Goal: Task Accomplishment & Management: Manage account settings

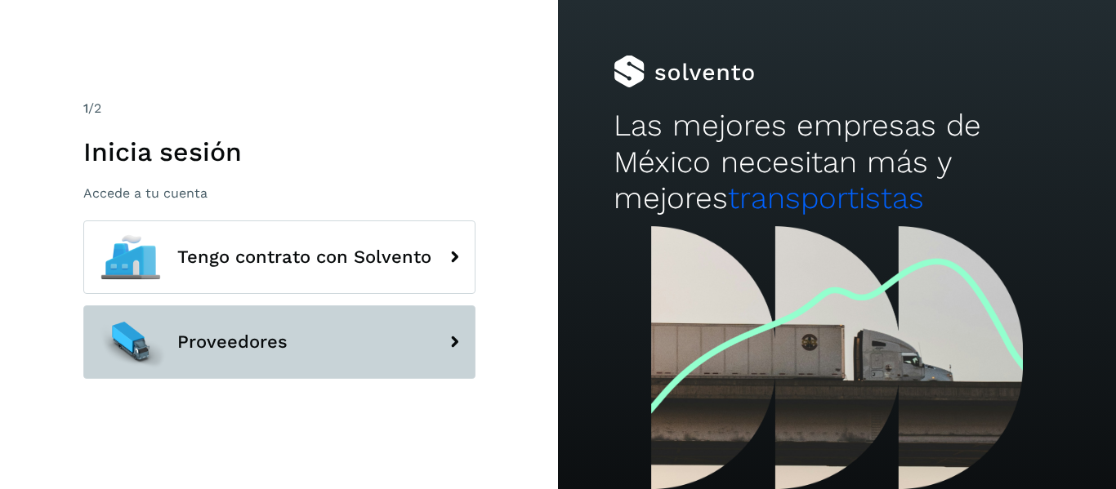
click at [242, 336] on span "Proveedores" at bounding box center [232, 342] width 110 height 20
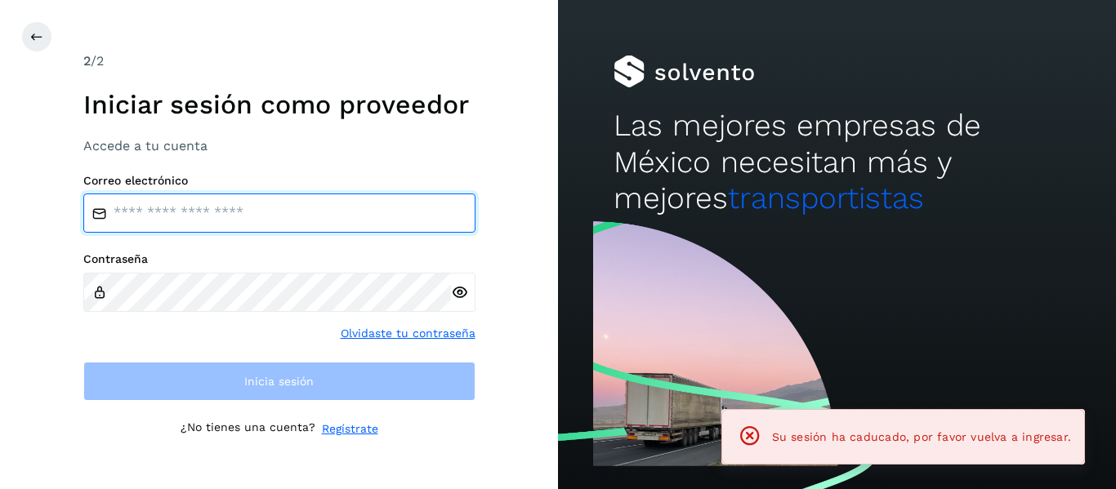
click at [203, 217] on input "email" at bounding box center [279, 213] width 392 height 39
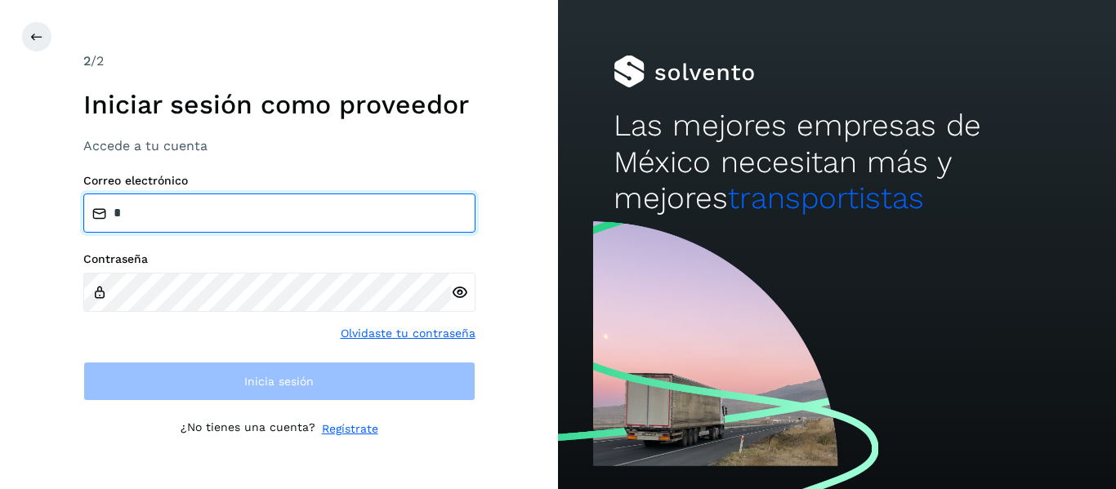
type input "**********"
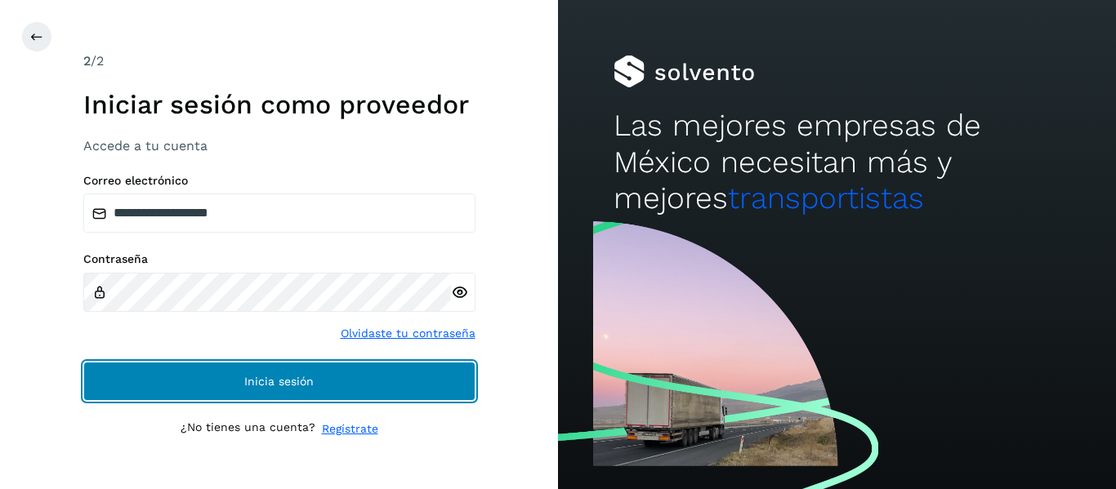
click at [283, 382] on span "Inicia sesión" at bounding box center [278, 381] width 69 height 11
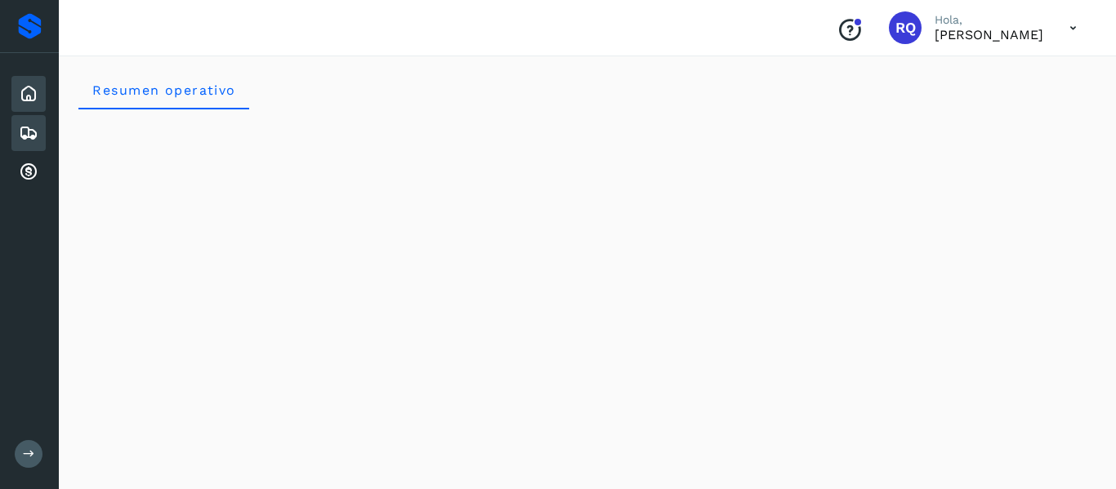
click at [33, 143] on div "Embarques" at bounding box center [28, 133] width 34 height 36
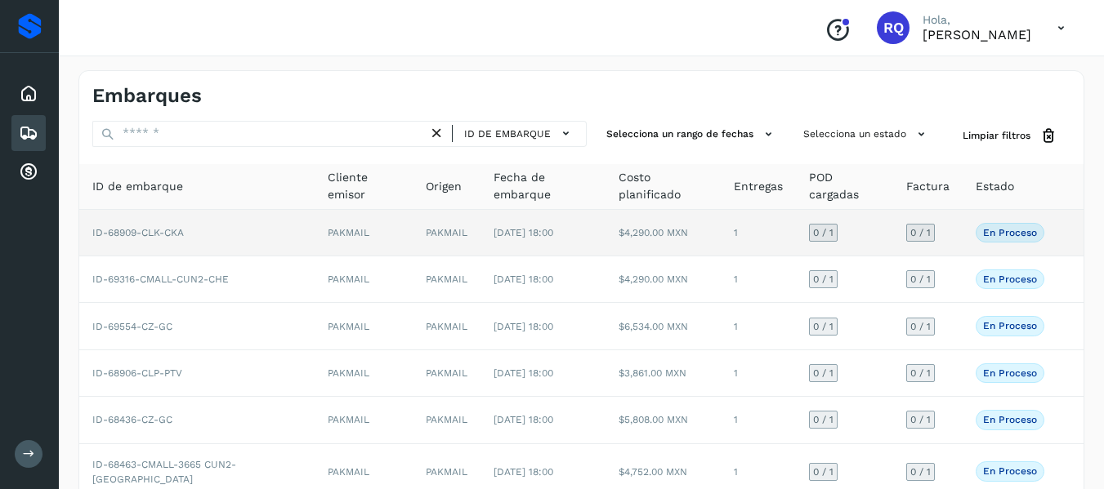
click at [846, 229] on td "0 / 1" at bounding box center [844, 233] width 97 height 47
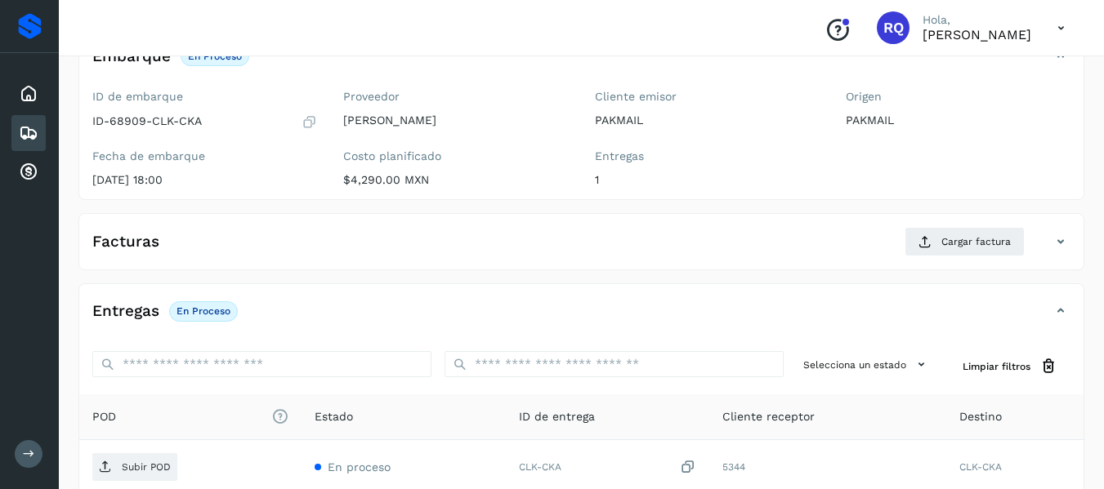
scroll to position [124, 0]
click at [986, 244] on span "Cargar factura" at bounding box center [975, 241] width 69 height 15
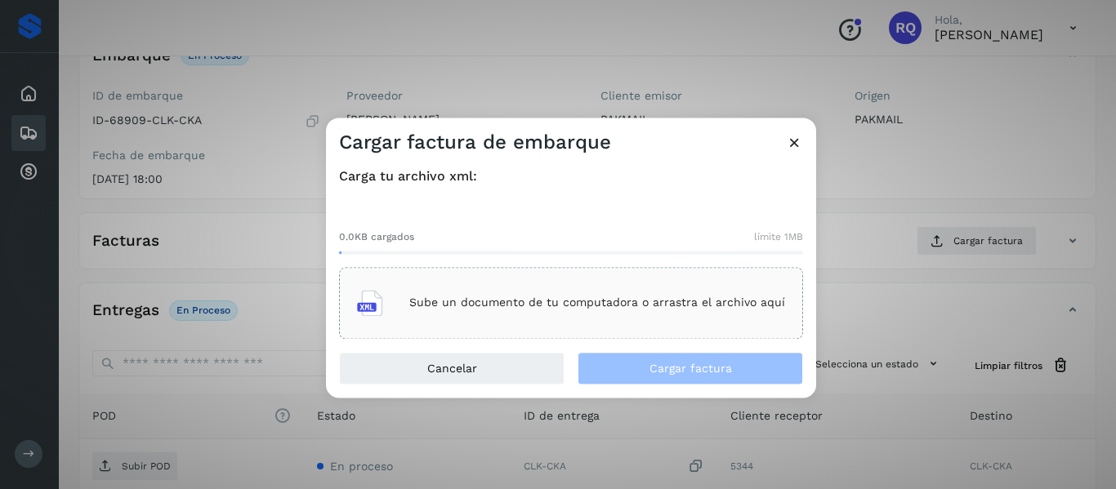
click at [596, 265] on div "0.0KB cargados límite 1MB Sube un documento de tu computadora o arrastra el arc…" at bounding box center [571, 271] width 464 height 136
click at [563, 313] on div "Sube un documento de tu computadora o arrastra el archivo aquí" at bounding box center [571, 303] width 428 height 44
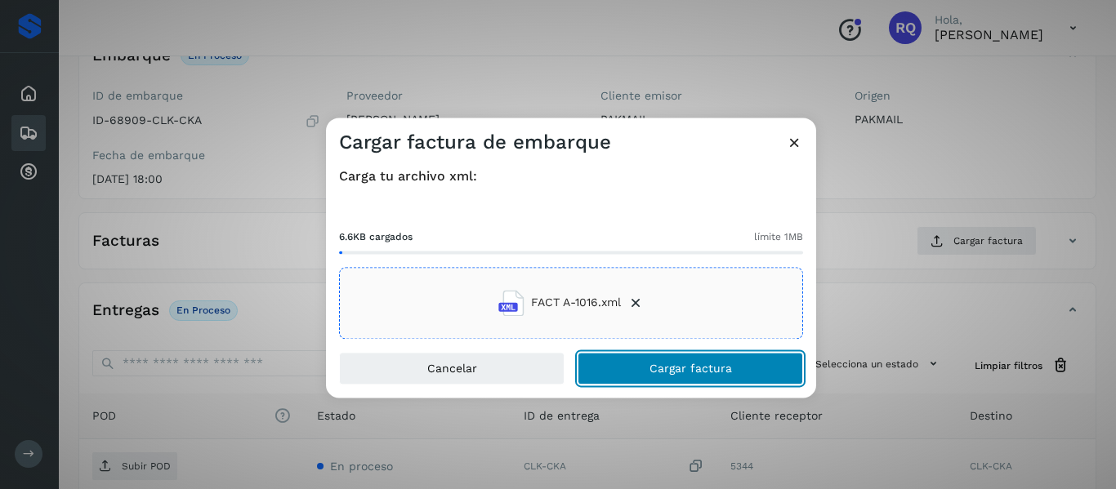
click at [655, 374] on span "Cargar factura" at bounding box center [690, 368] width 83 height 11
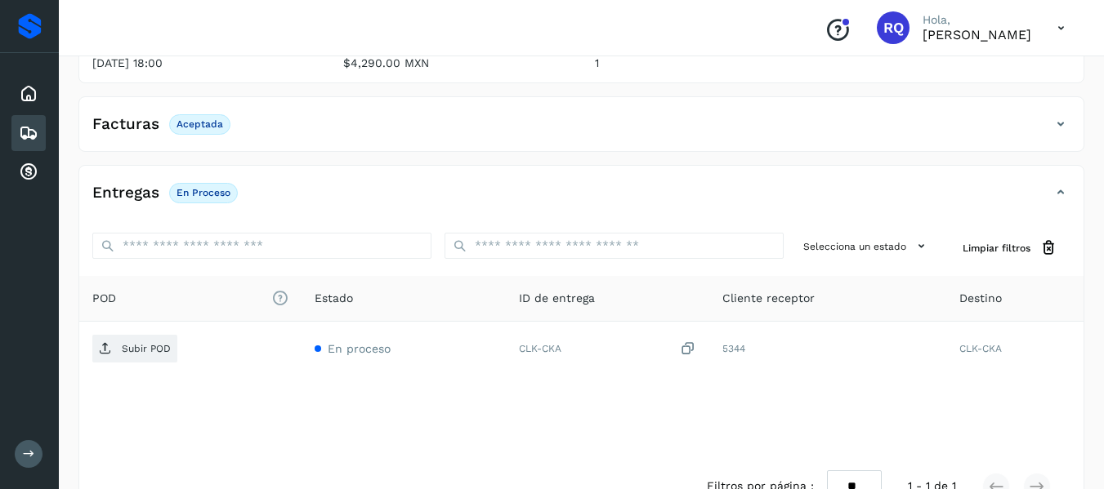
scroll to position [241, 0]
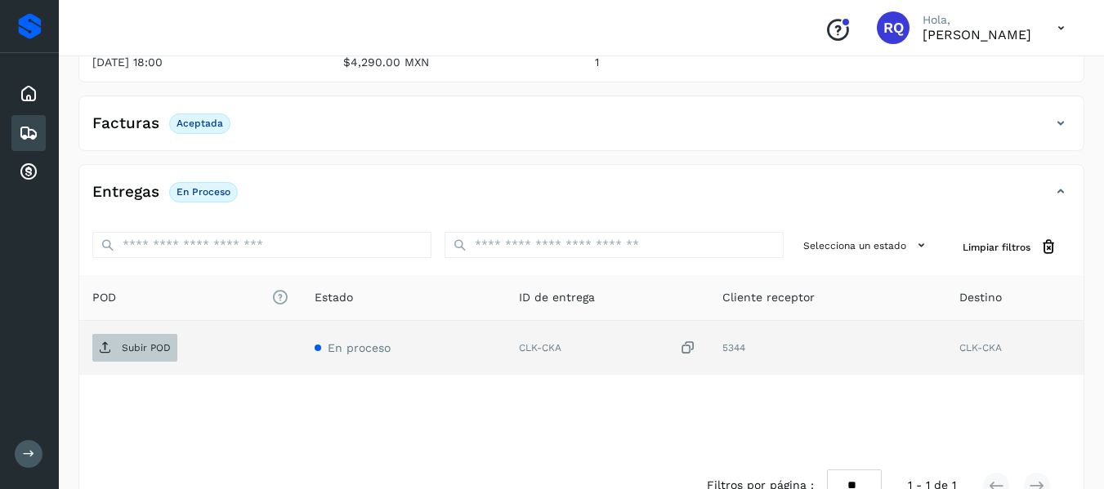
click at [146, 354] on p "Subir POD" at bounding box center [146, 347] width 49 height 11
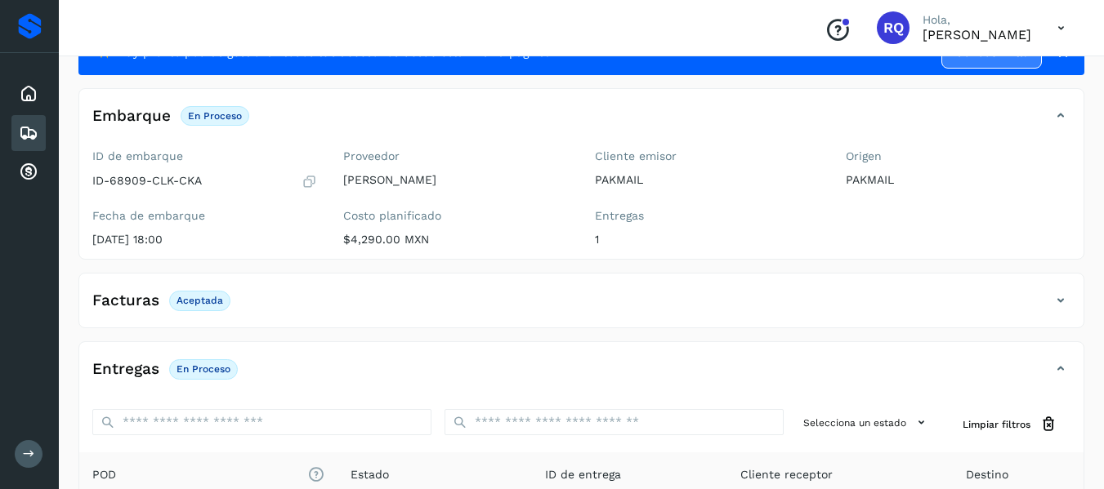
scroll to position [0, 0]
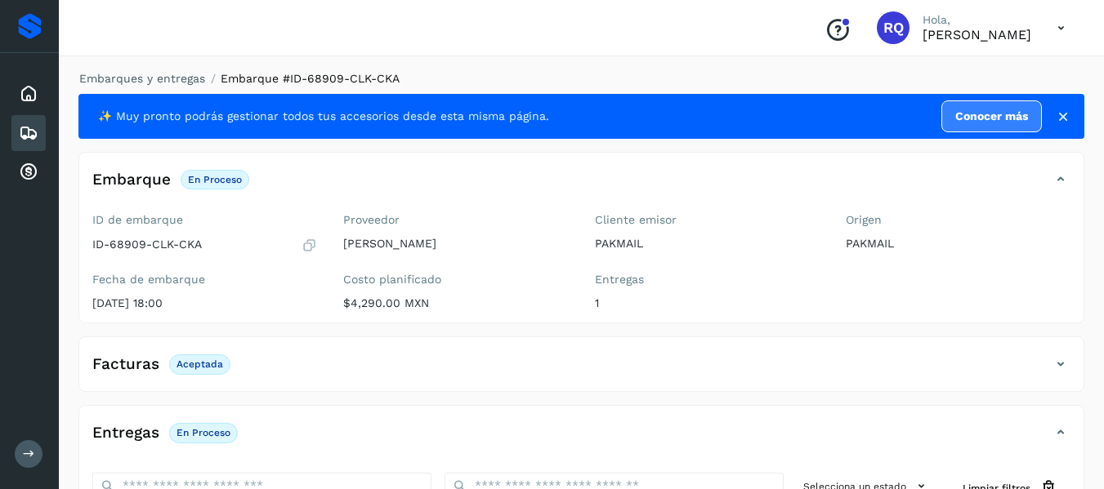
click at [41, 136] on div "Embarques" at bounding box center [28, 133] width 34 height 36
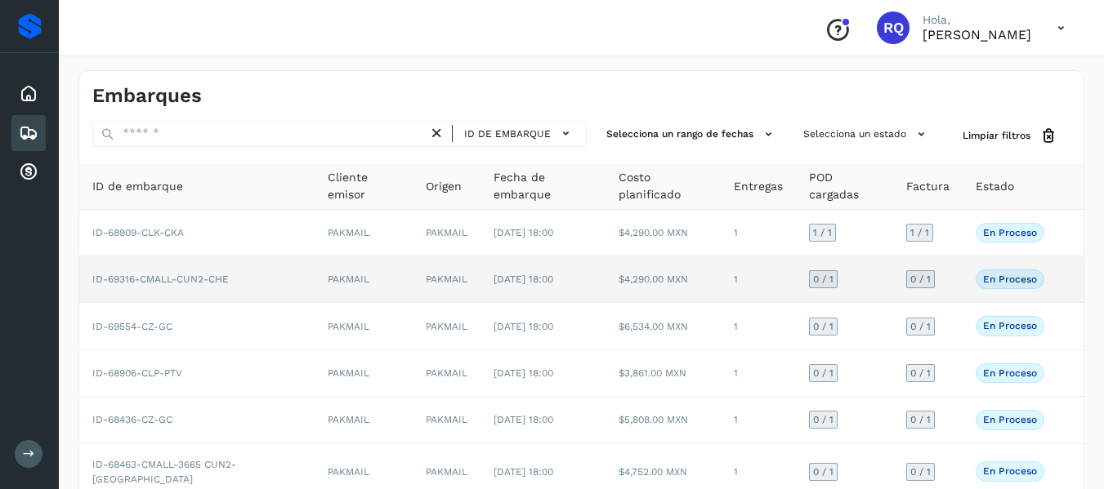
click at [877, 280] on td "0 / 1" at bounding box center [844, 280] width 97 height 47
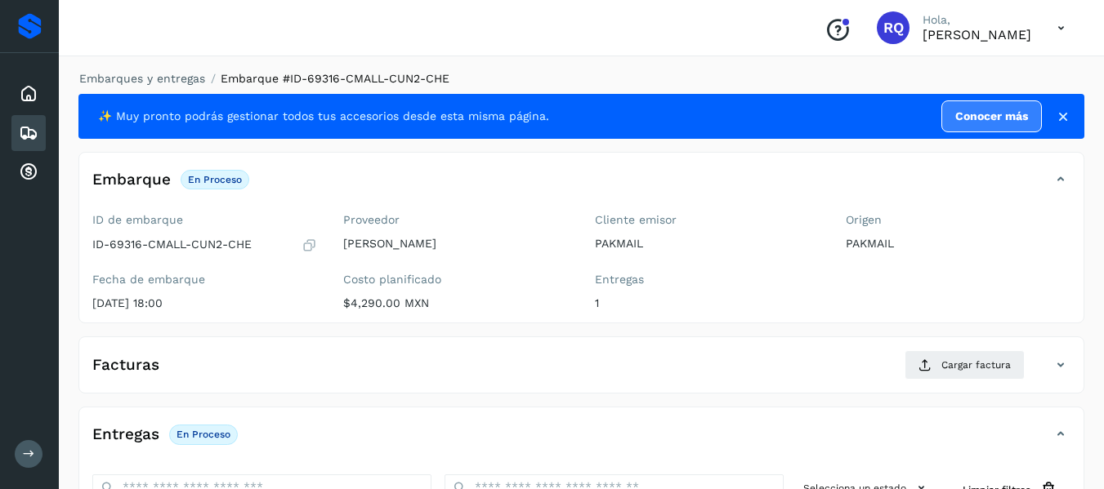
click at [207, 429] on p "En proceso" at bounding box center [203, 434] width 54 height 11
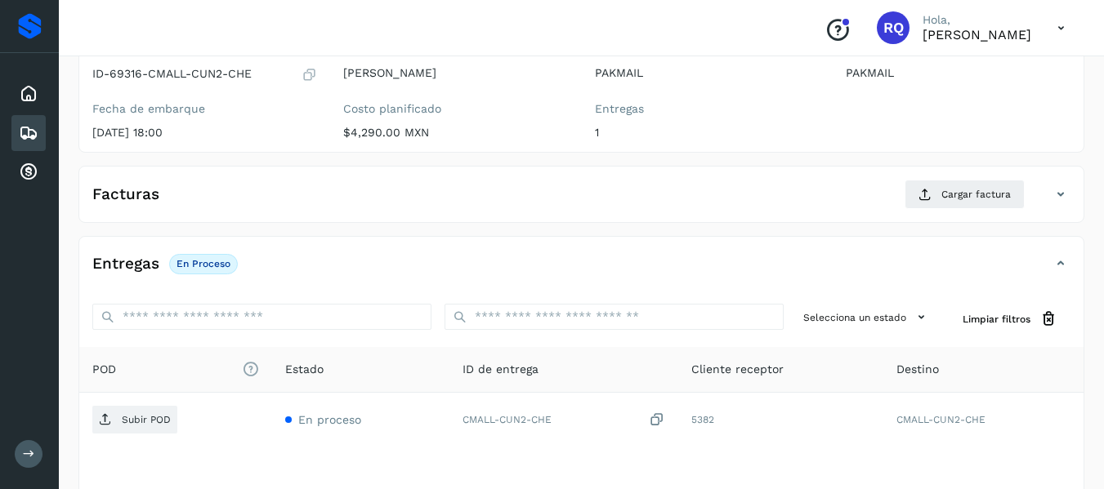
scroll to position [173, 0]
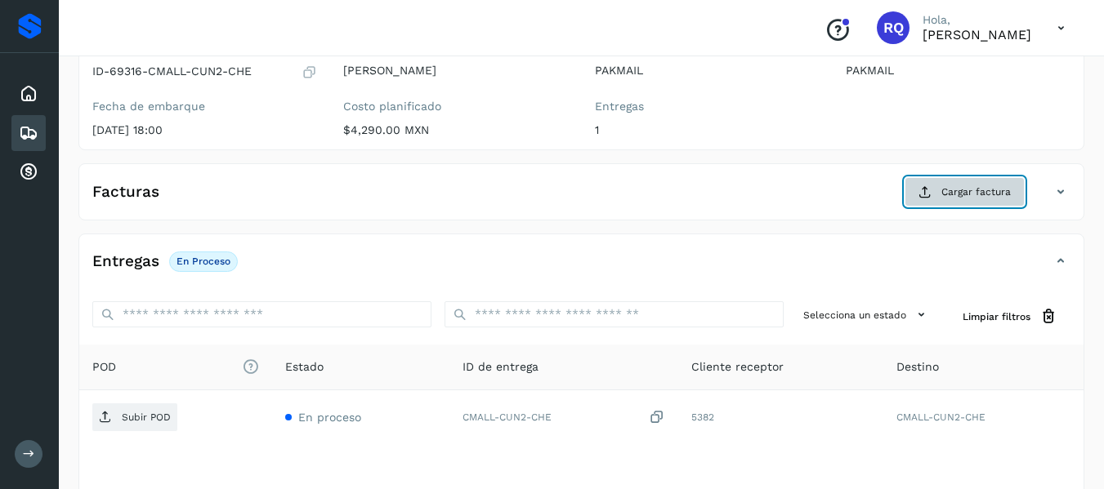
click at [969, 186] on span "Cargar factura" at bounding box center [975, 192] width 69 height 15
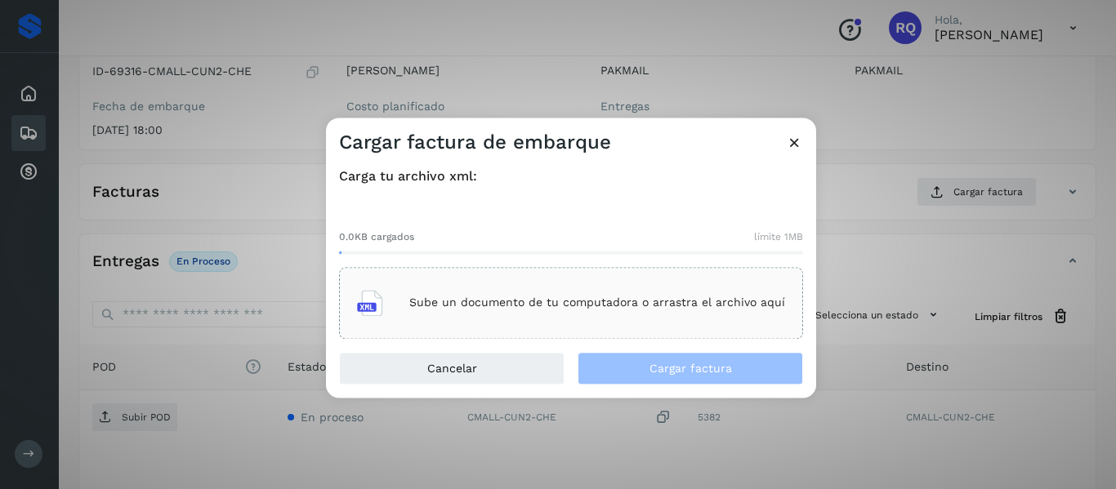
click at [596, 295] on div "Sube un documento de tu computadora o arrastra el archivo aquí" at bounding box center [571, 303] width 428 height 44
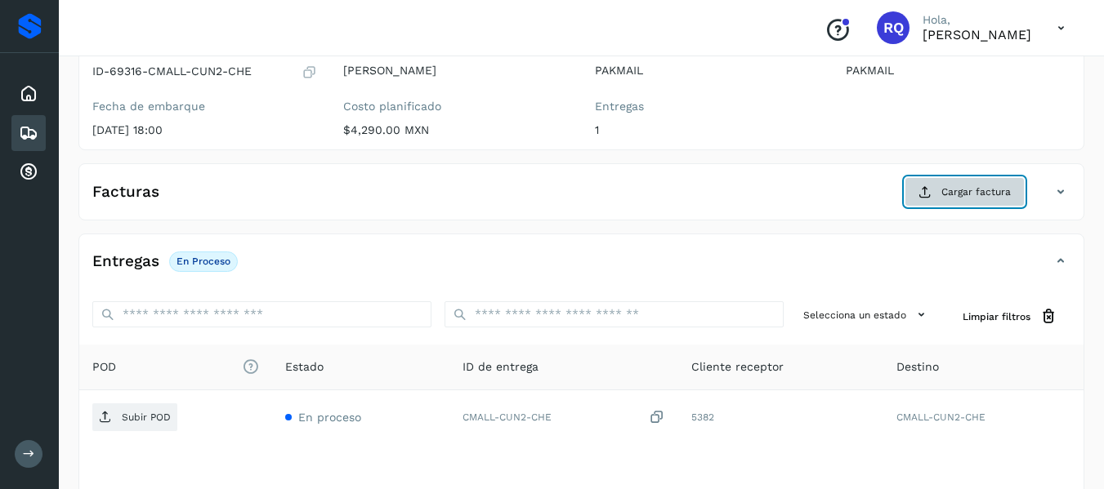
click at [982, 203] on button "Cargar factura" at bounding box center [964, 191] width 120 height 29
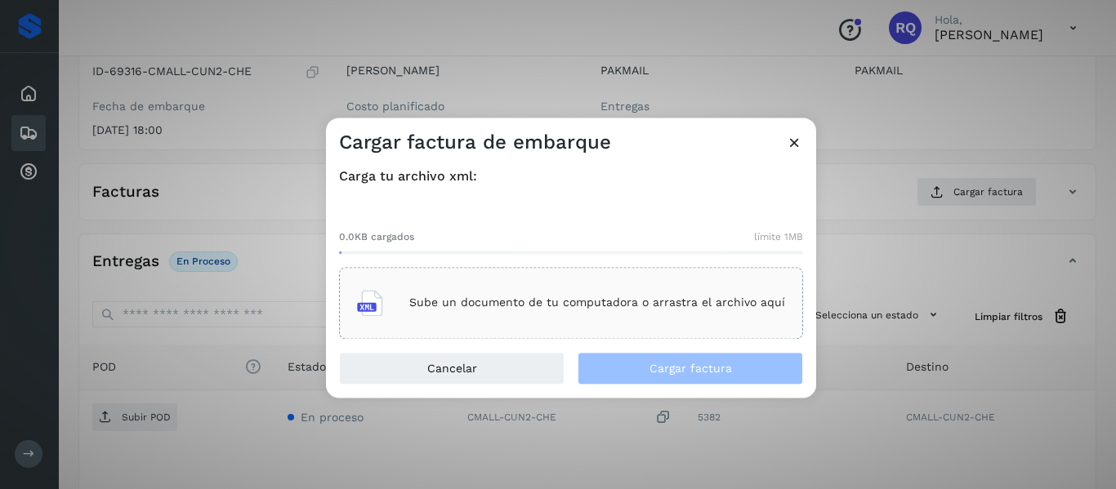
click at [521, 316] on div "Sube un documento de tu computadora o arrastra el archivo aquí" at bounding box center [571, 303] width 428 height 44
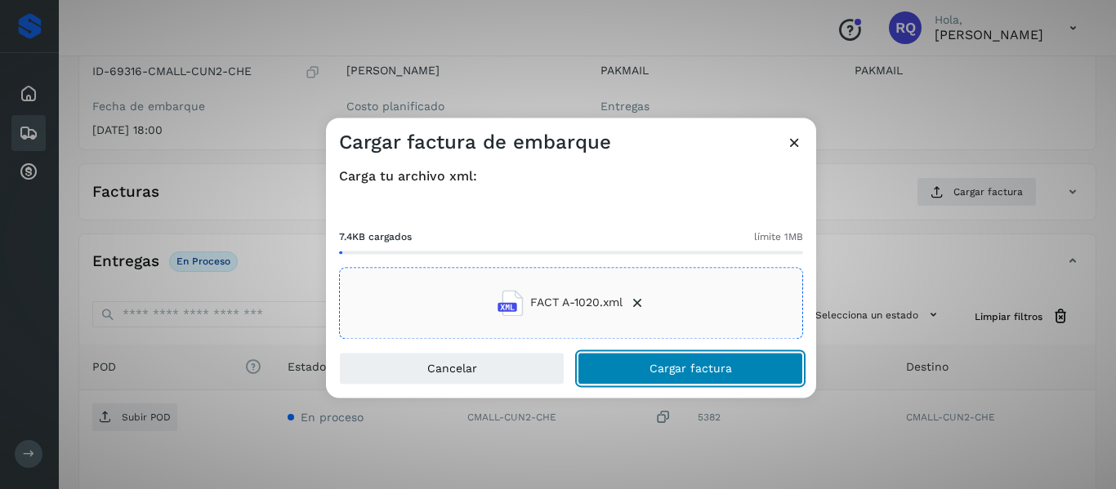
click at [680, 363] on span "Cargar factura" at bounding box center [690, 368] width 83 height 11
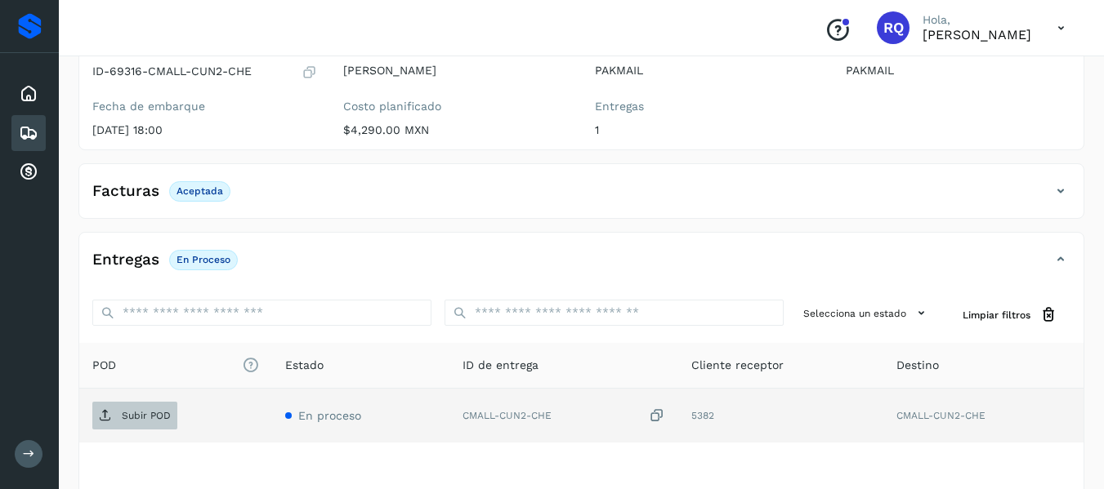
click at [137, 412] on p "Subir POD" at bounding box center [146, 415] width 49 height 11
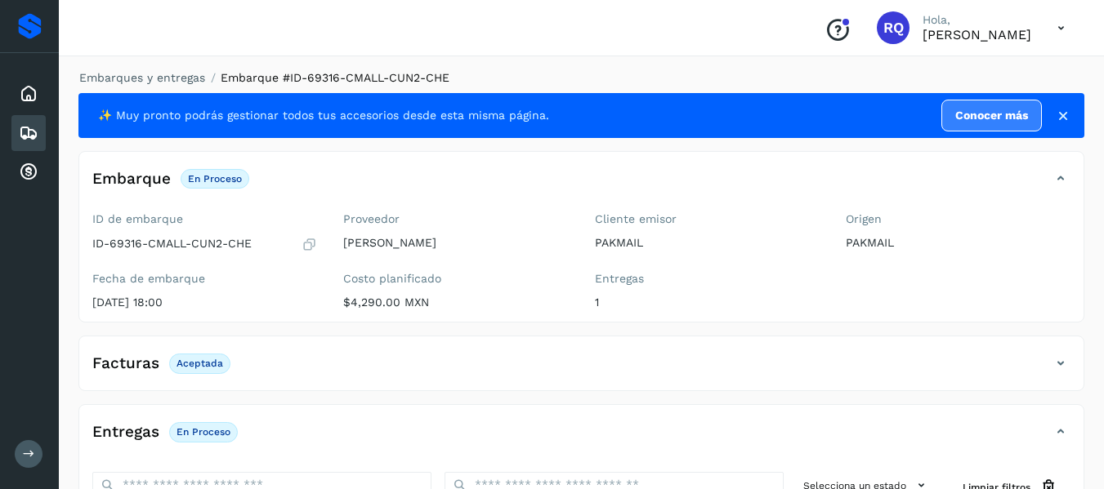
scroll to position [0, 0]
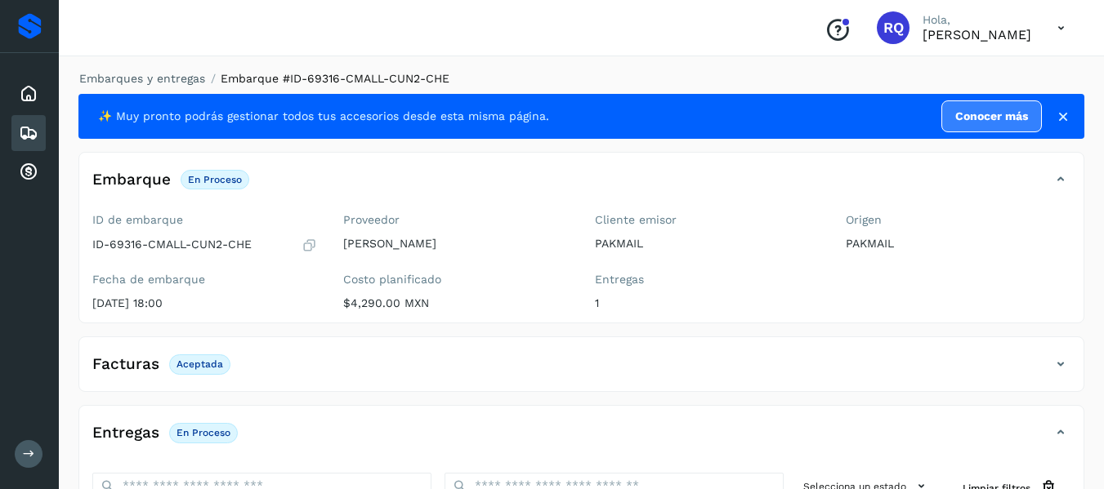
click at [19, 131] on icon at bounding box center [29, 133] width 20 height 20
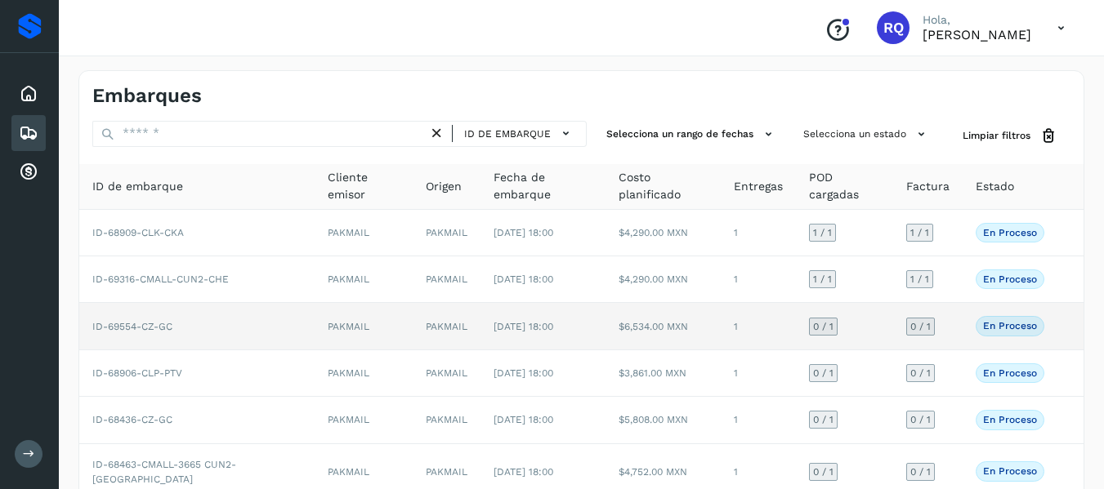
click at [605, 337] on td "$6,534.00 MXN" at bounding box center [662, 326] width 115 height 47
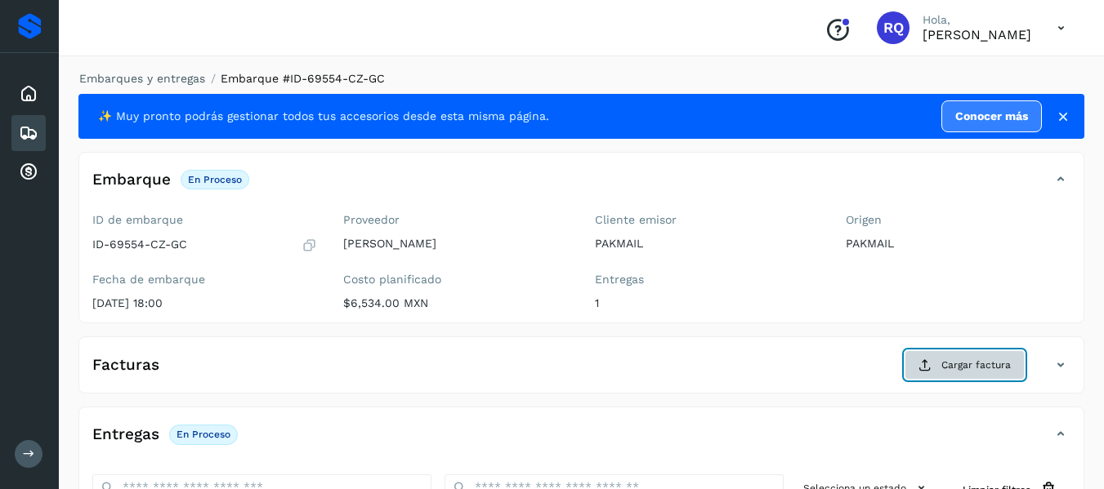
click at [985, 373] on span "Cargar factura" at bounding box center [975, 365] width 69 height 15
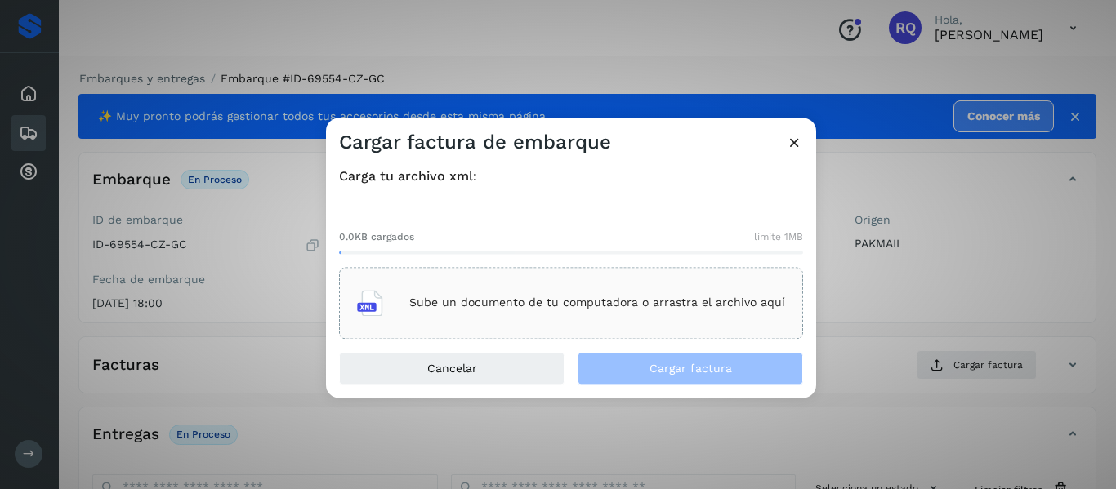
click at [564, 299] on p "Sube un documento de tu computadora o arrastra el archivo aquí" at bounding box center [597, 304] width 376 height 14
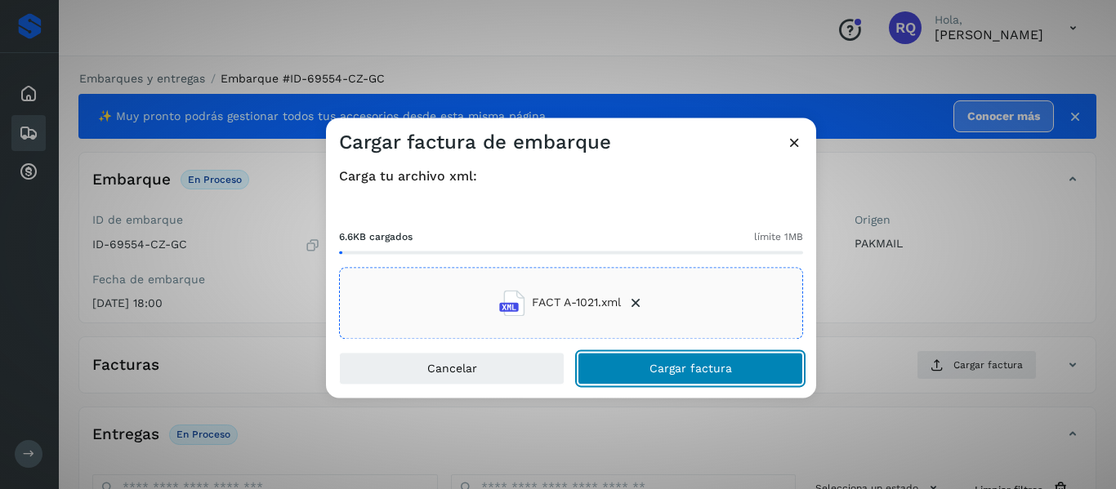
click at [638, 367] on button "Cargar factura" at bounding box center [690, 368] width 225 height 33
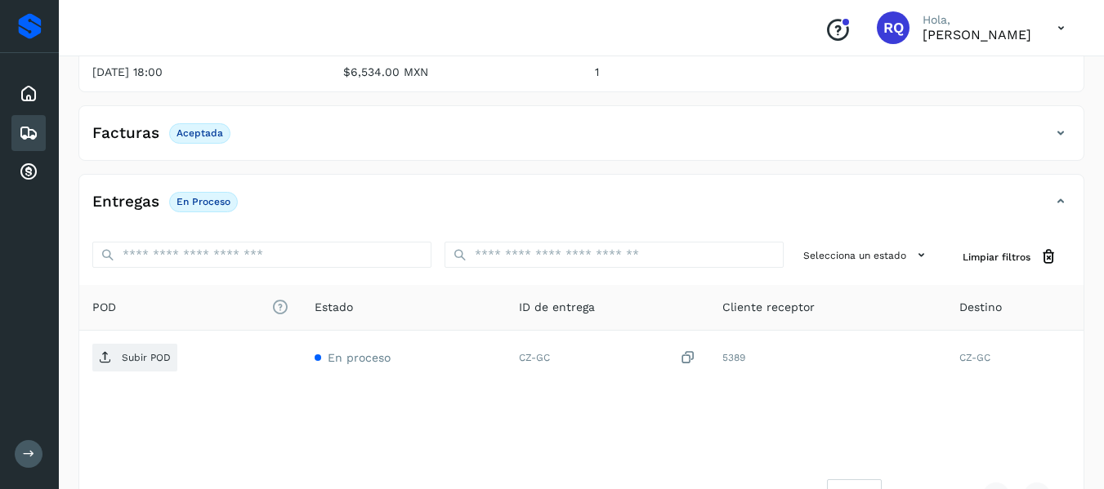
scroll to position [232, 0]
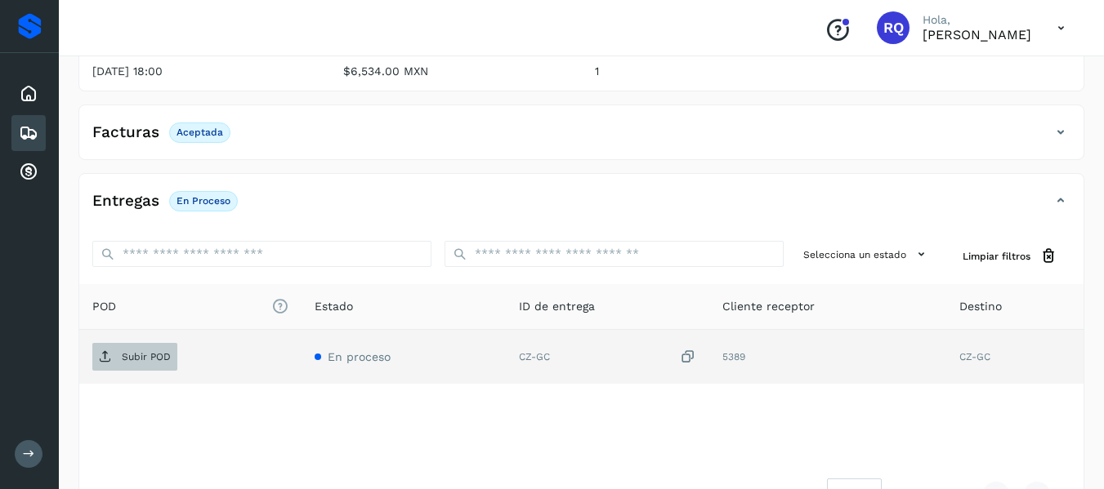
click at [136, 354] on p "Subir POD" at bounding box center [146, 356] width 49 height 11
click at [134, 349] on span "Subir POD" at bounding box center [134, 357] width 85 height 26
click at [152, 348] on span "Subir POD" at bounding box center [134, 357] width 85 height 26
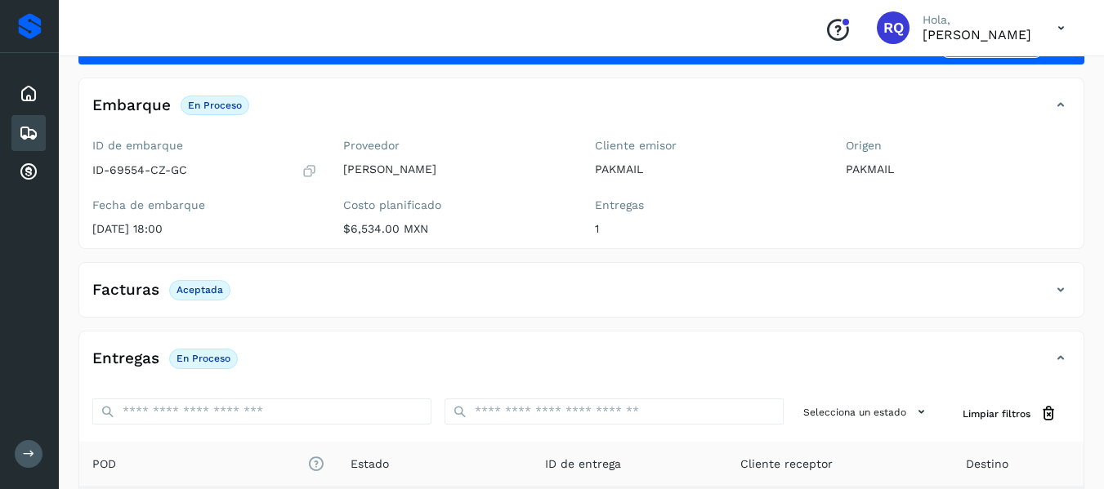
scroll to position [74, 0]
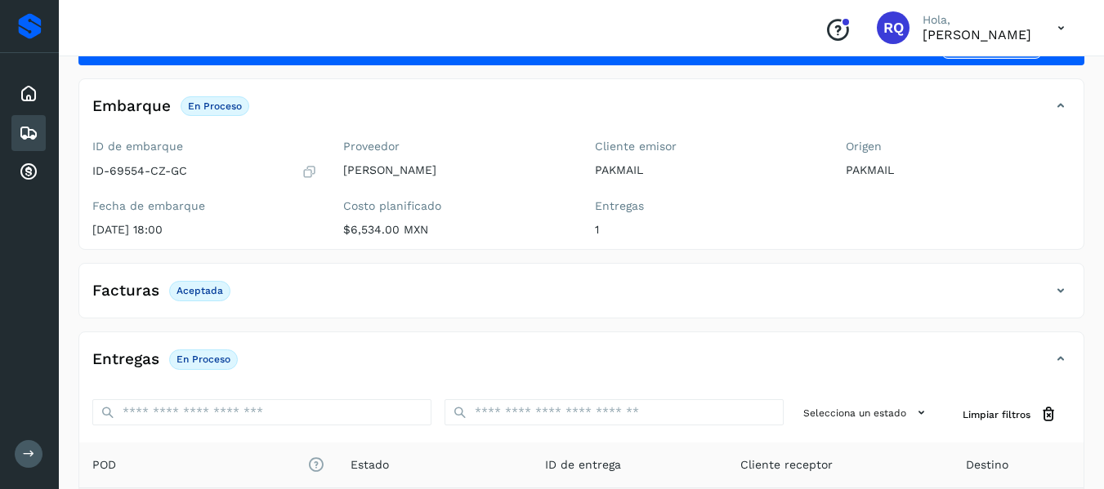
click at [29, 141] on icon at bounding box center [29, 133] width 20 height 20
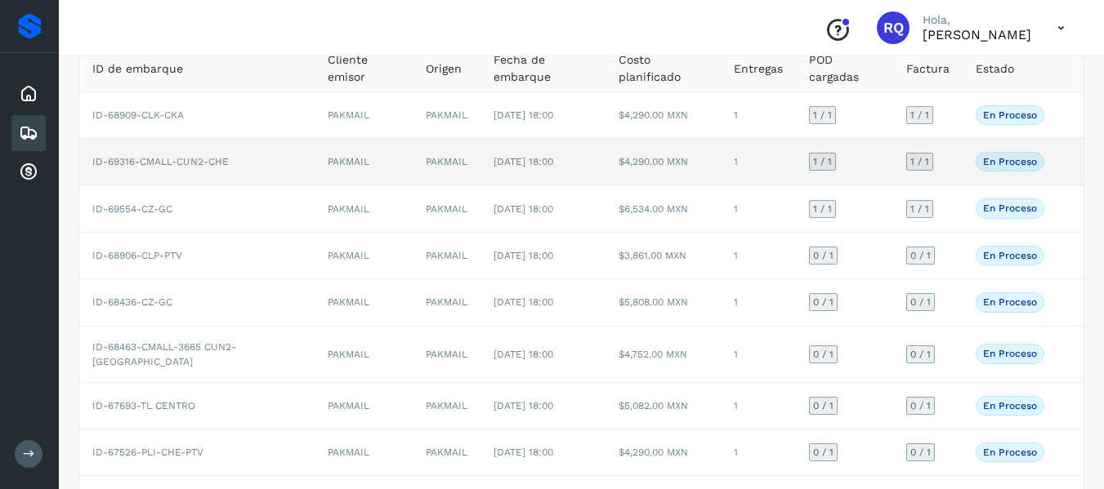
scroll to position [115, 0]
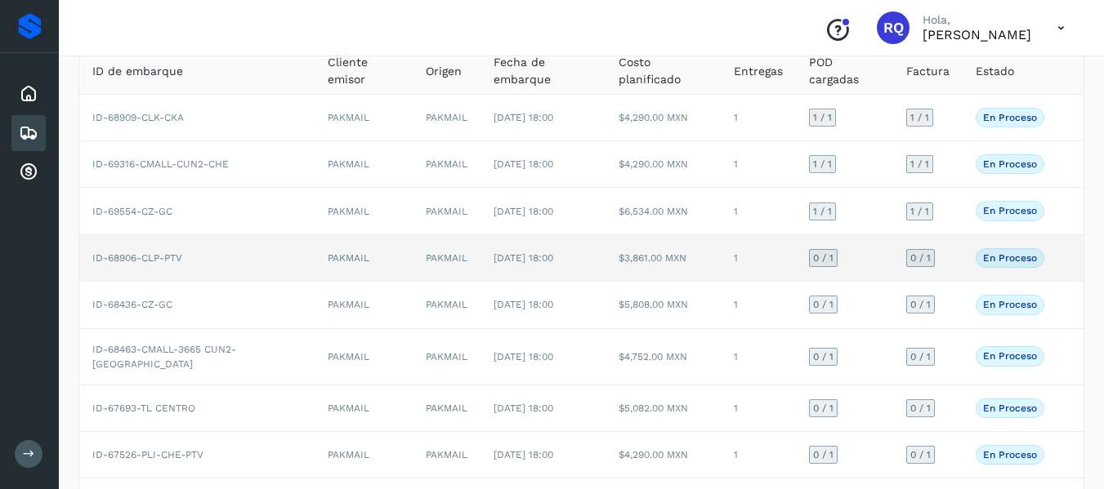
click at [413, 271] on td "PAKMAIL" at bounding box center [447, 258] width 68 height 47
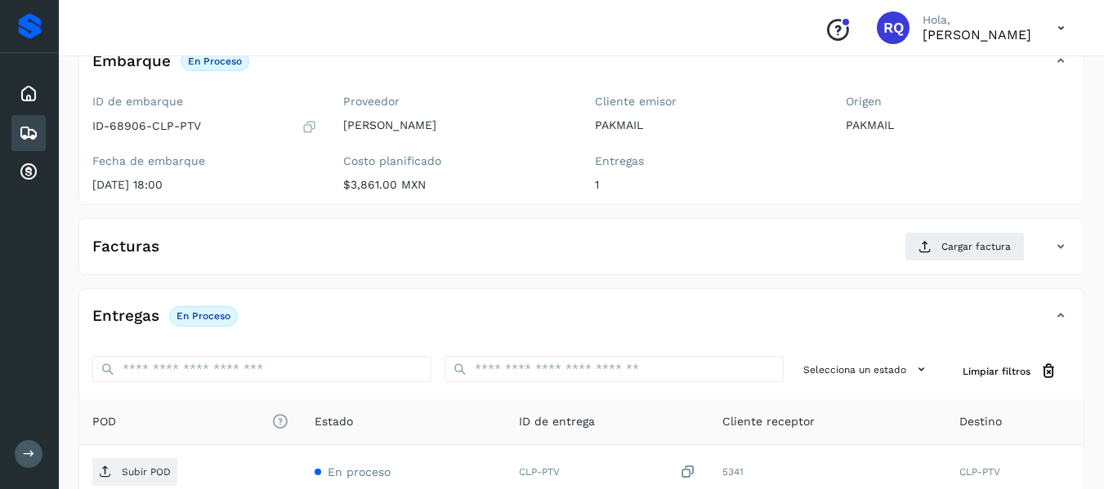
scroll to position [97, 0]
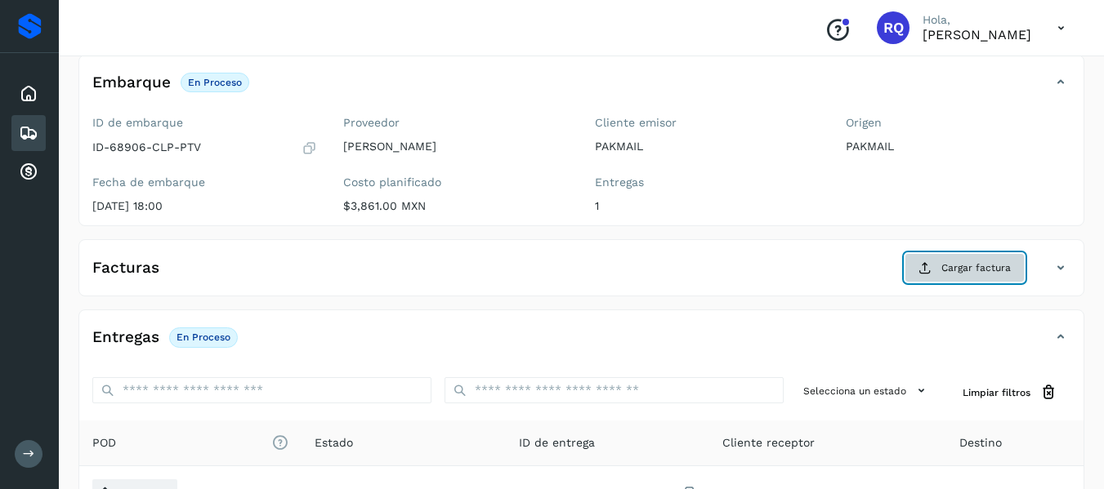
click at [936, 273] on button "Cargar factura" at bounding box center [964, 267] width 120 height 29
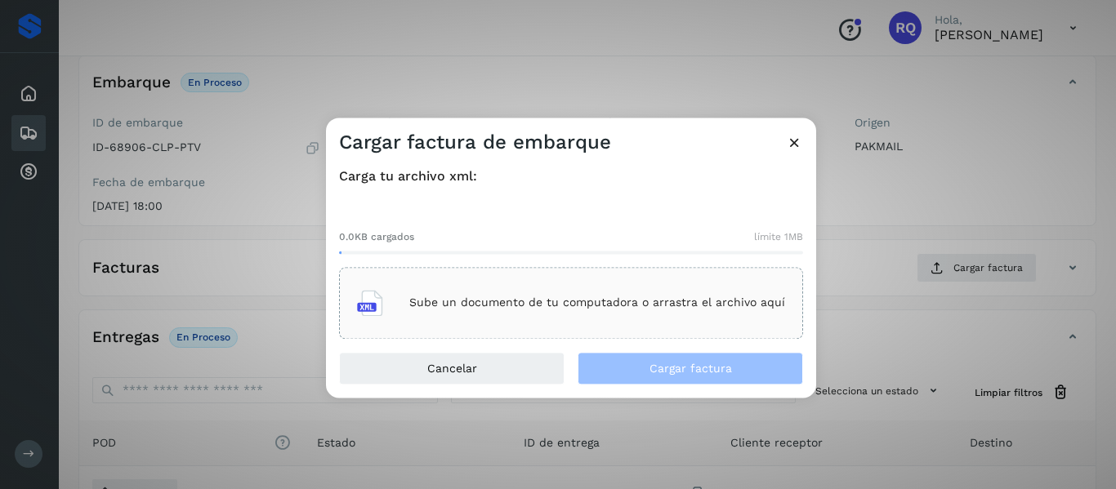
click at [538, 310] on div "Sube un documento de tu computadora o arrastra el archivo aquí" at bounding box center [571, 303] width 428 height 44
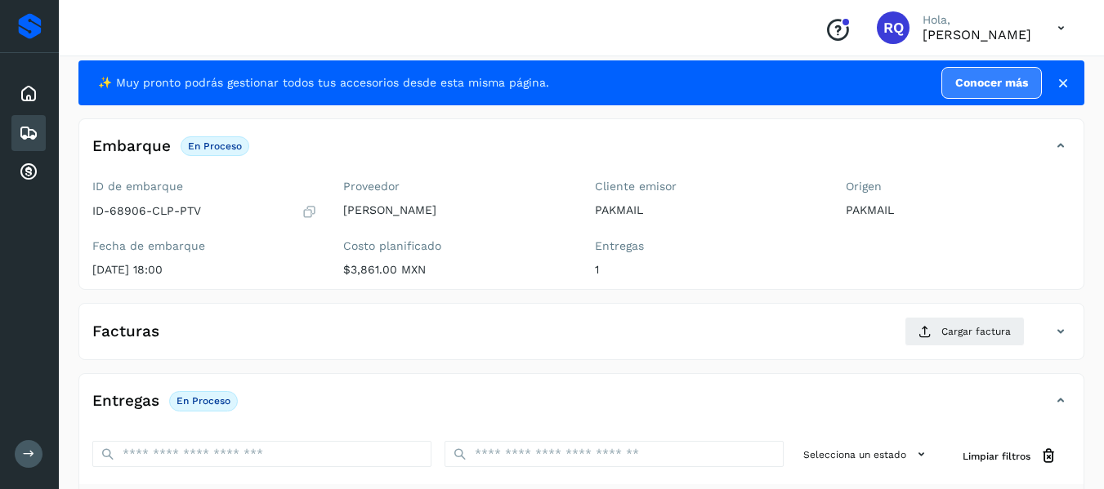
scroll to position [33, 0]
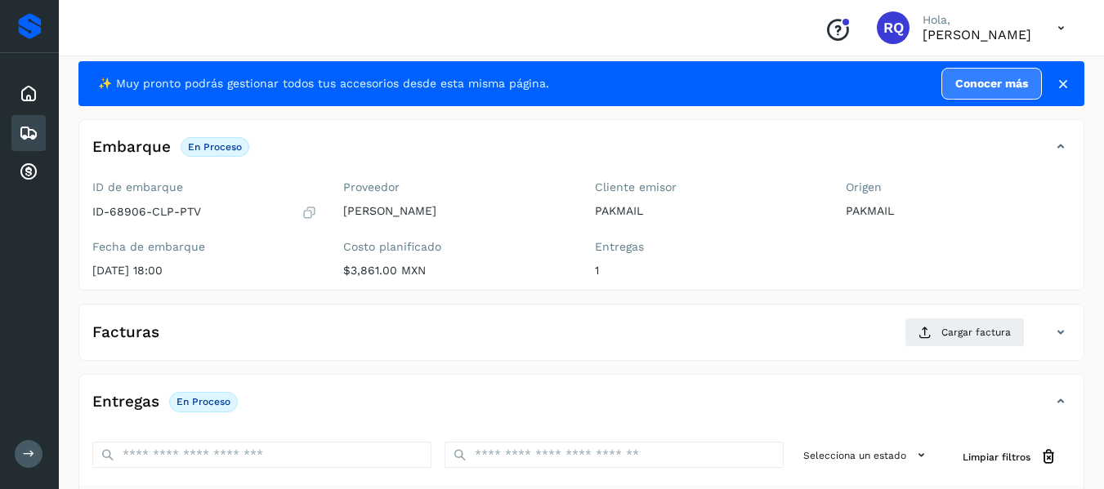
click at [27, 132] on icon at bounding box center [29, 133] width 20 height 20
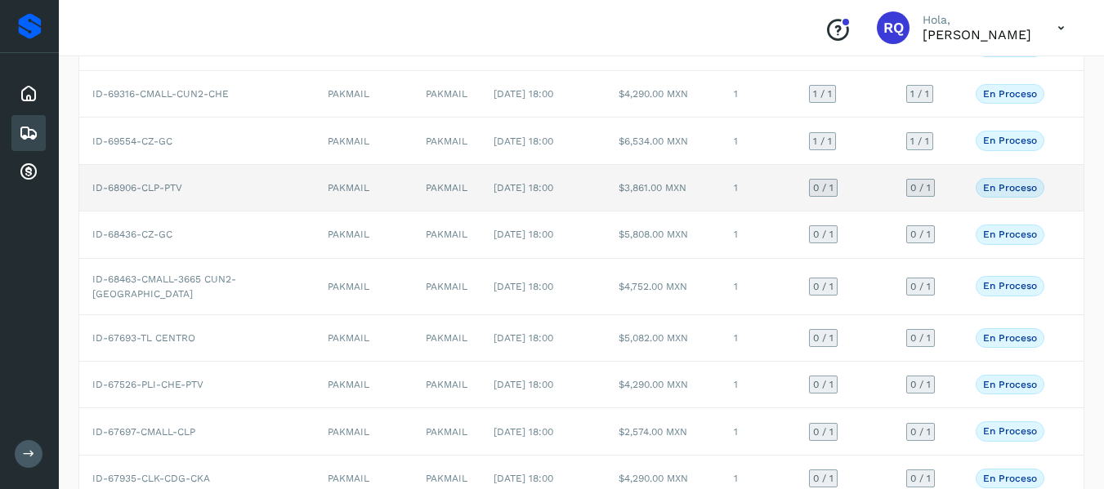
scroll to position [199, 0]
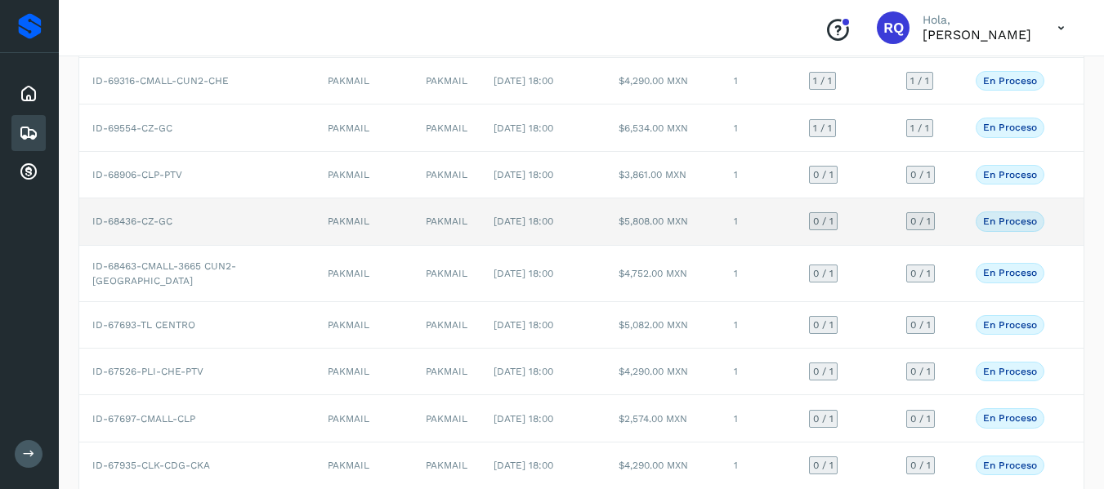
click at [753, 221] on td "1" at bounding box center [758, 222] width 75 height 47
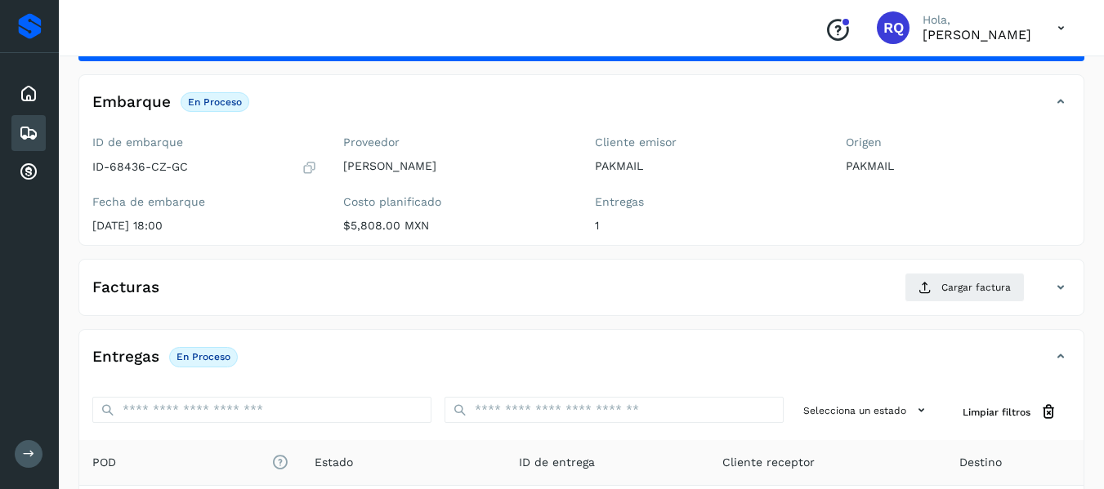
scroll to position [83, 0]
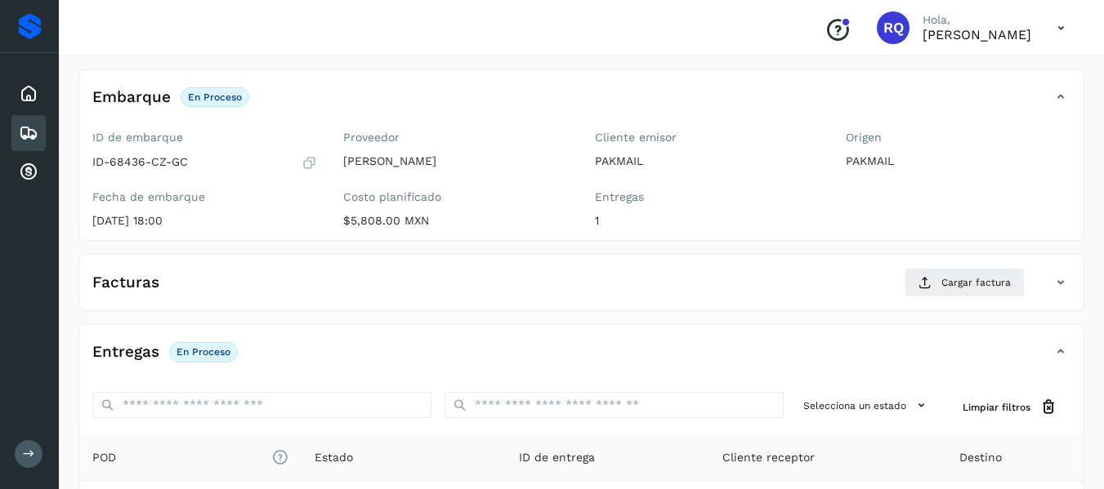
click at [25, 126] on icon at bounding box center [29, 133] width 20 height 20
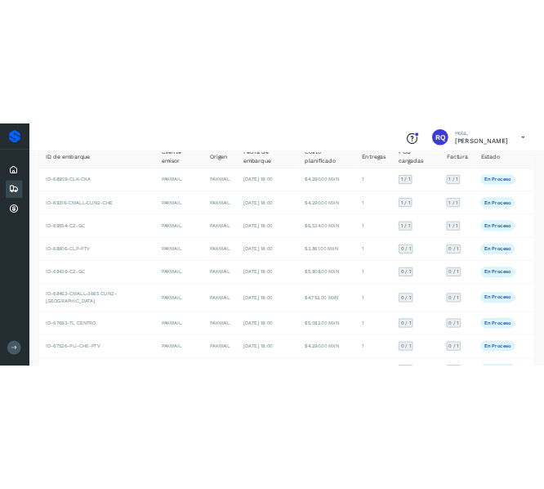
scroll to position [121, 0]
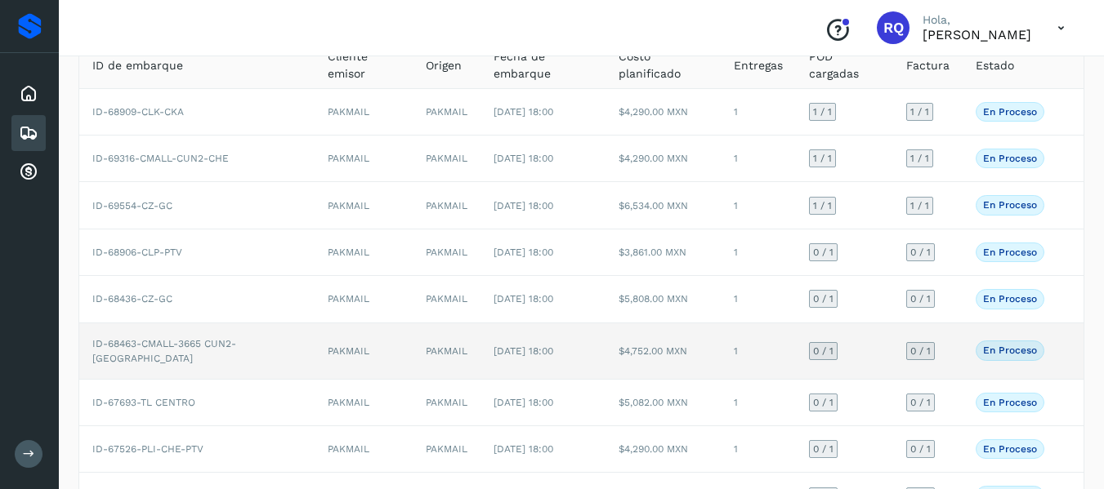
click at [734, 347] on td "1" at bounding box center [758, 351] width 75 height 56
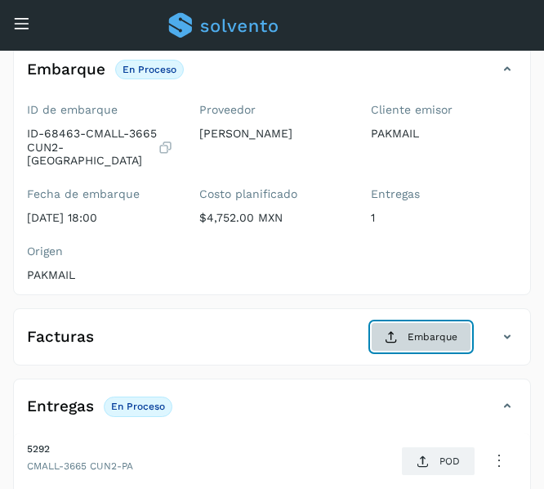
click at [409, 329] on span "Embarque" at bounding box center [433, 336] width 50 height 15
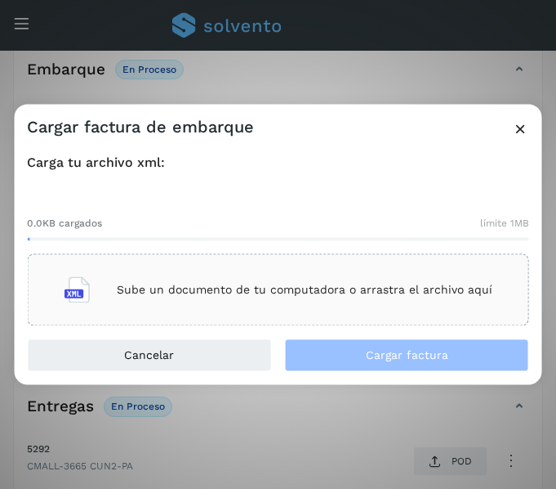
click at [311, 301] on div "Sube un documento de tu computadora o arrastra el archivo aquí" at bounding box center [279, 290] width 428 height 44
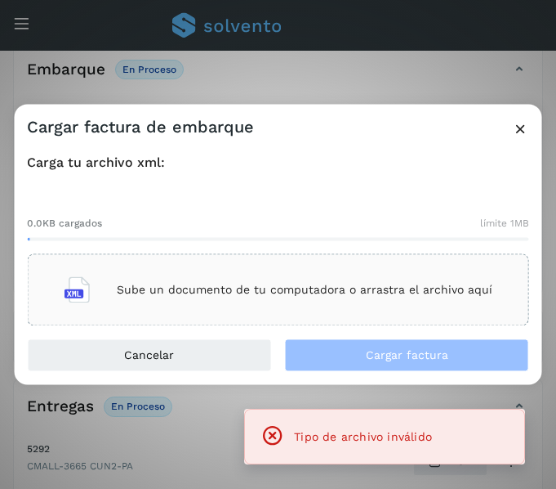
click at [317, 305] on div "Sube un documento de tu computadora o arrastra el archivo aquí" at bounding box center [279, 290] width 428 height 44
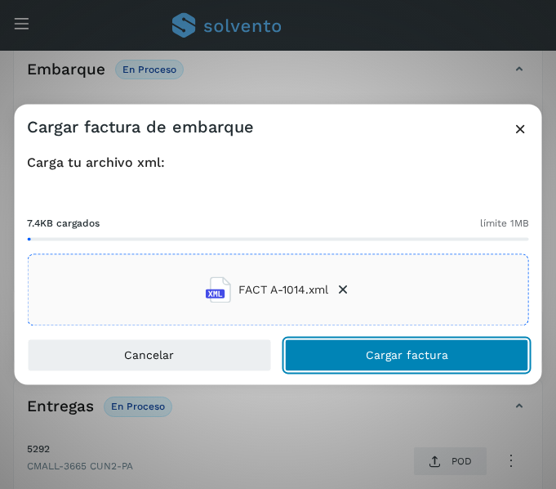
click at [336, 356] on button "Cargar factura" at bounding box center [407, 355] width 244 height 33
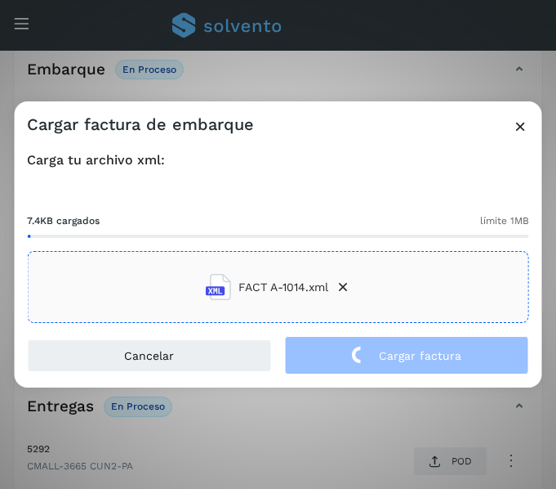
click at [519, 133] on icon at bounding box center [520, 126] width 17 height 17
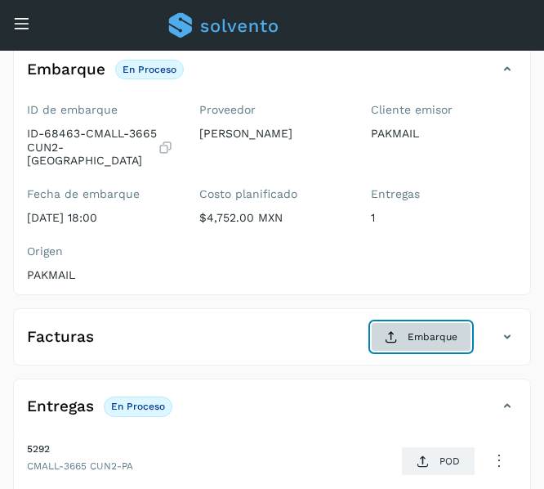
click at [411, 329] on span "Embarque" at bounding box center [433, 336] width 50 height 15
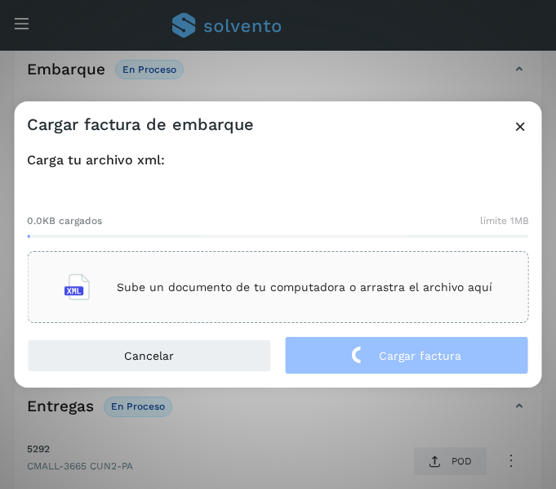
click at [200, 299] on div "Sube un documento de tu computadora o arrastra el archivo aquí" at bounding box center [279, 287] width 428 height 44
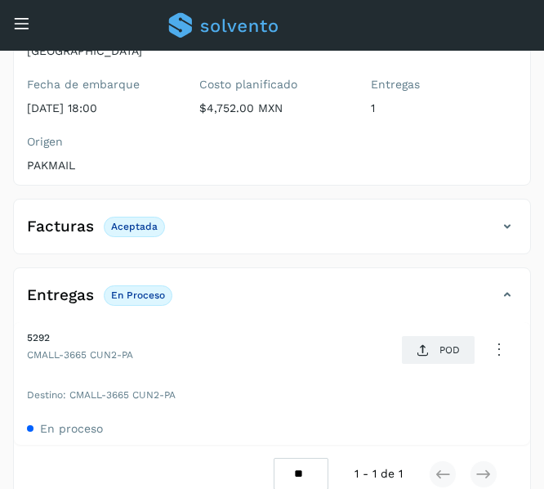
scroll to position [231, 0]
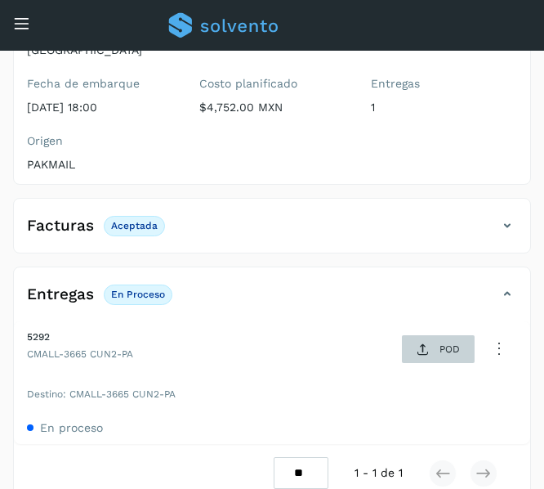
click at [440, 337] on span "POD" at bounding box center [438, 350] width 56 height 26
click at [25, 17] on icon at bounding box center [21, 23] width 17 height 17
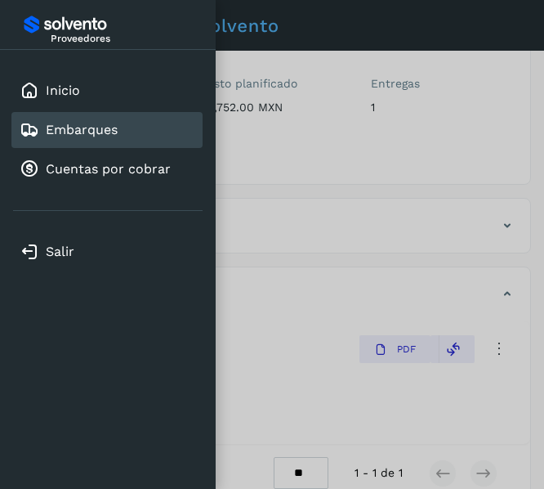
click at [78, 126] on link "Embarques" at bounding box center [82, 130] width 72 height 16
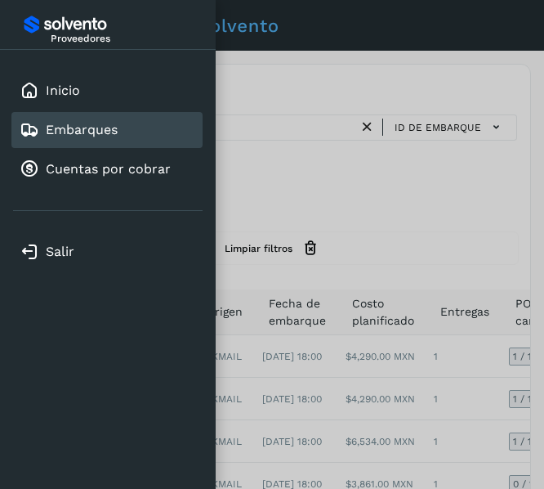
click at [339, 390] on div at bounding box center [272, 244] width 544 height 489
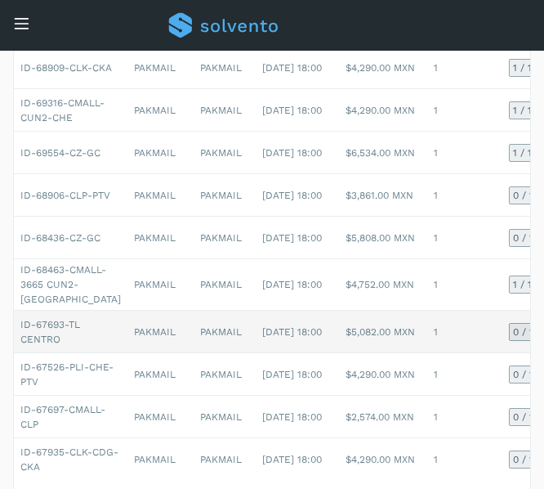
click at [272, 353] on td "[DATE] 18:00" at bounding box center [297, 331] width 83 height 42
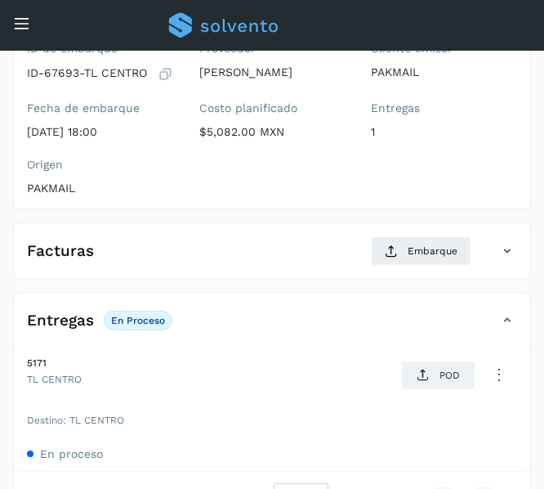
scroll to position [139, 0]
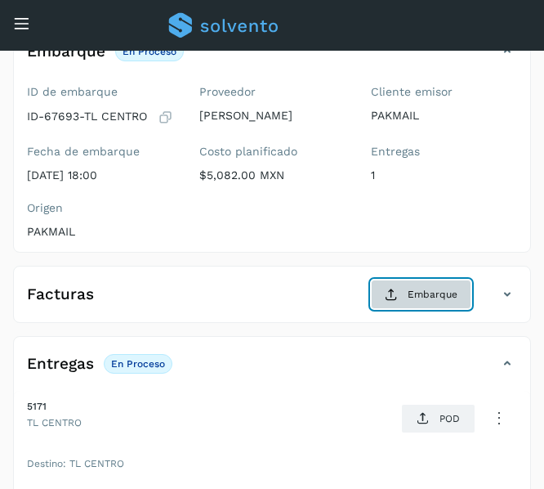
click at [408, 295] on button "Embarque" at bounding box center [421, 293] width 100 height 29
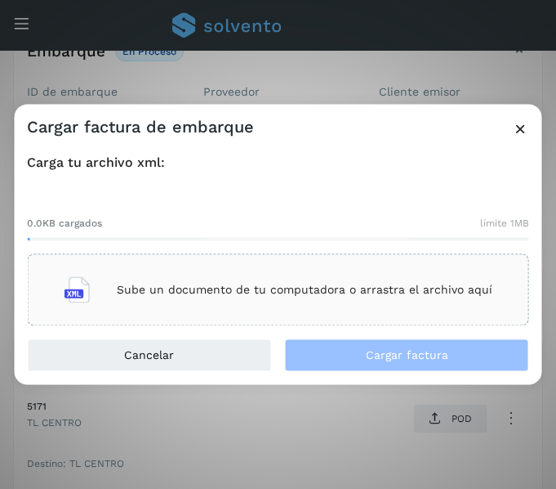
click at [144, 126] on h3 "Cargar factura de embarque" at bounding box center [140, 127] width 227 height 20
click at [173, 118] on h3 "Cargar factura de embarque" at bounding box center [140, 127] width 227 height 20
click at [526, 134] on icon at bounding box center [520, 128] width 17 height 17
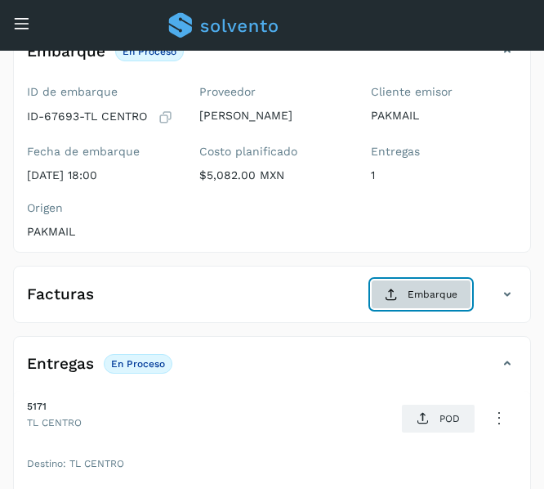
click at [395, 289] on icon at bounding box center [391, 294] width 13 height 13
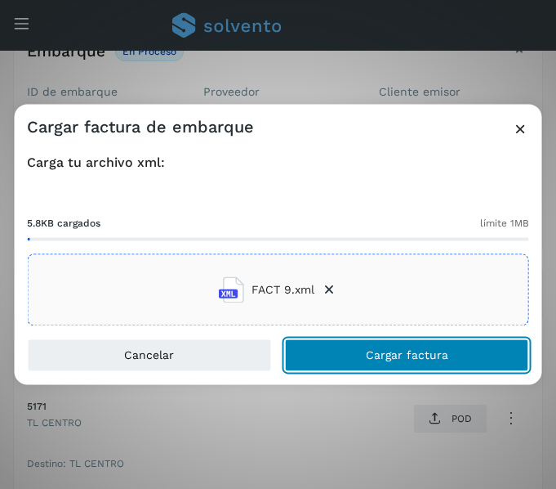
click at [346, 356] on button "Cargar factura" at bounding box center [407, 355] width 244 height 33
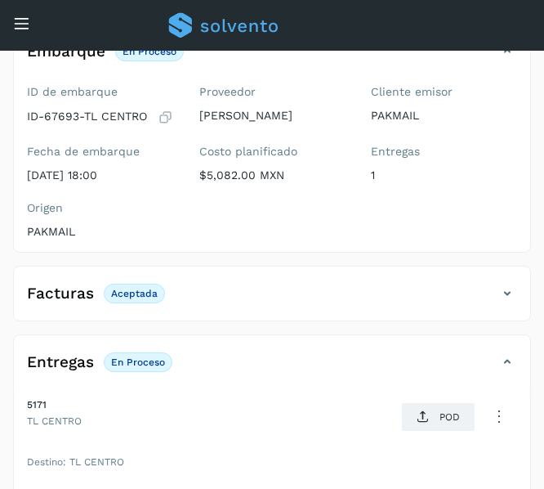
scroll to position [234, 0]
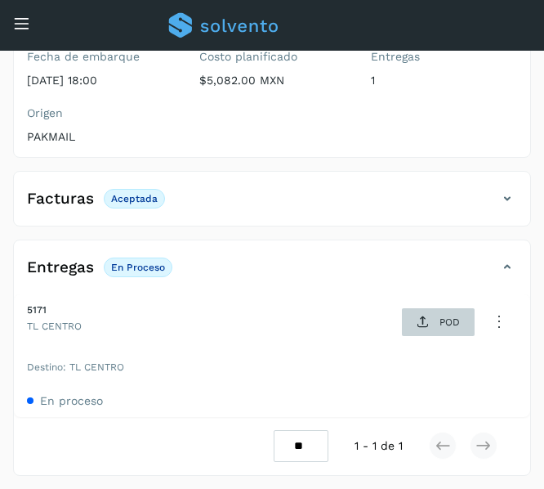
click at [419, 322] on icon at bounding box center [423, 321] width 13 height 13
click at [20, 23] on icon at bounding box center [21, 23] width 17 height 17
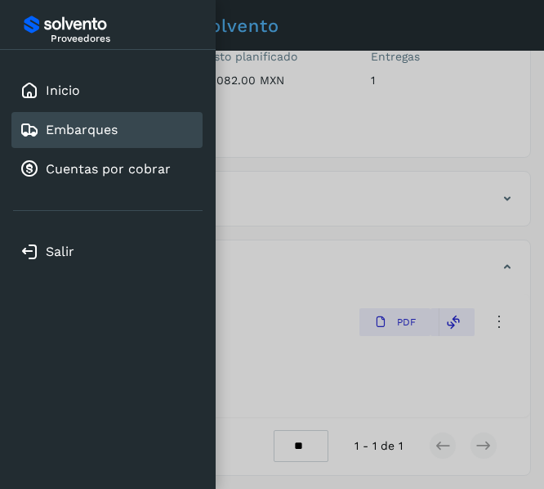
click at [83, 127] on link "Embarques" at bounding box center [82, 130] width 72 height 16
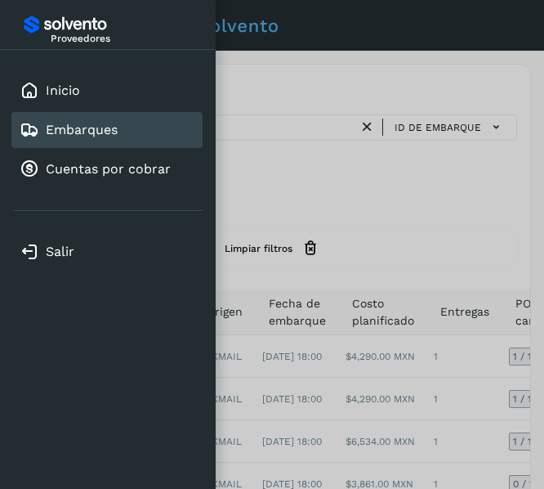
click at [347, 417] on div at bounding box center [272, 244] width 544 height 489
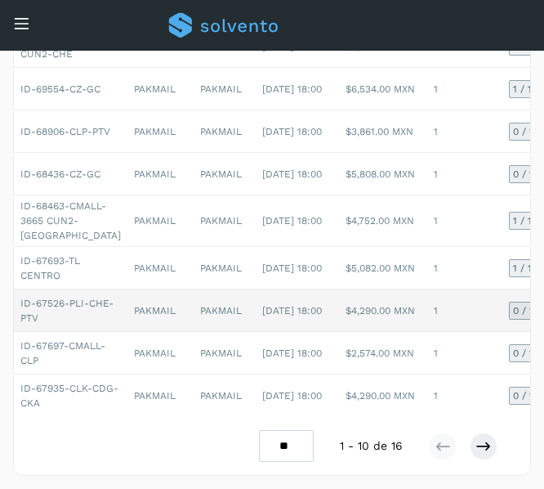
click at [262, 310] on span "[DATE] 18:00" at bounding box center [292, 310] width 60 height 11
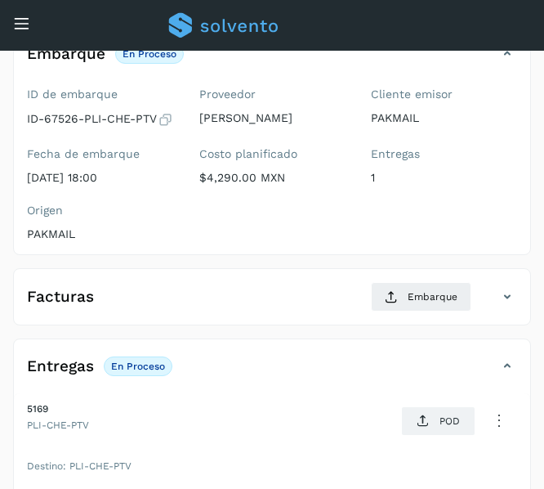
scroll to position [136, 0]
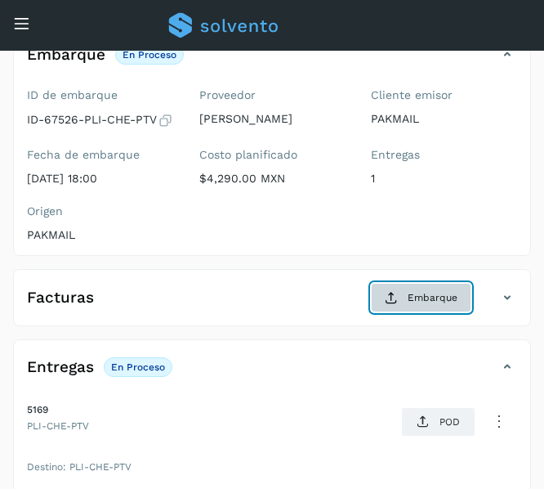
click at [422, 303] on span "Embarque" at bounding box center [433, 297] width 50 height 15
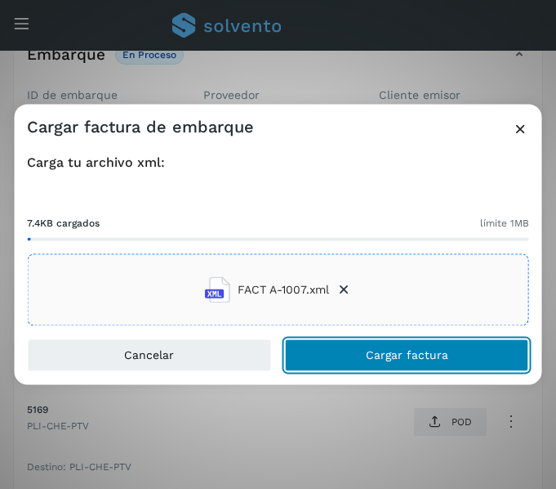
click at [388, 362] on button "Cargar factura" at bounding box center [407, 355] width 244 height 33
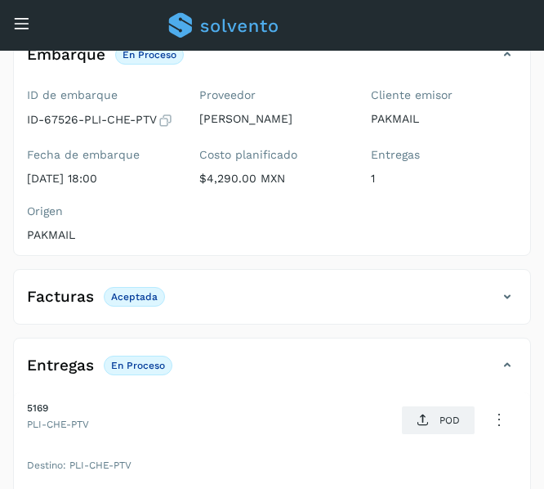
scroll to position [234, 0]
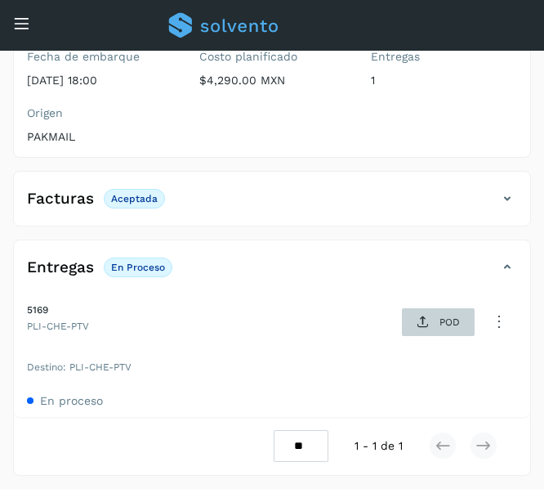
click at [435, 310] on span "POD" at bounding box center [438, 322] width 56 height 26
click at [444, 325] on p "POD" at bounding box center [450, 321] width 20 height 11
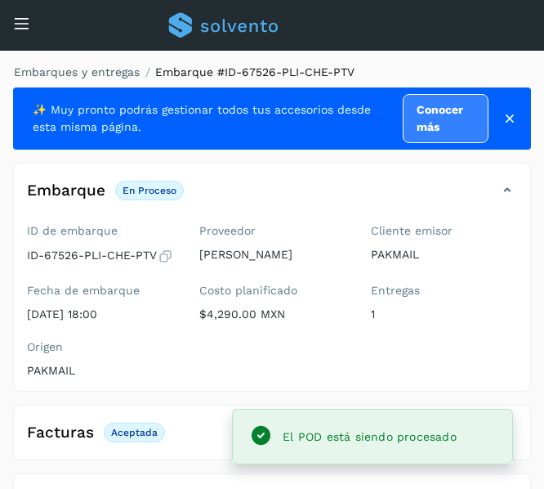
scroll to position [1, 0]
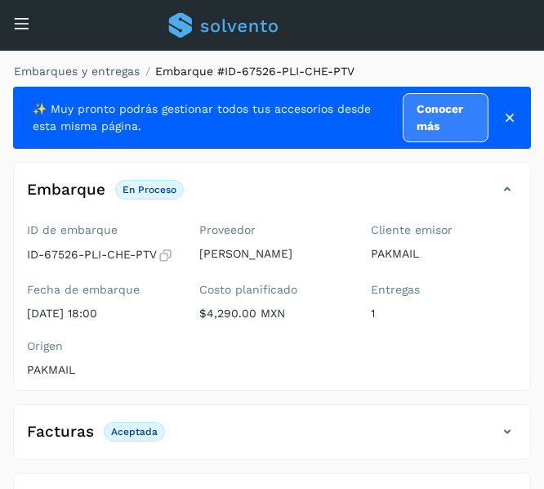
click at [15, 5] on div "Conoce nuestros beneficios [PERSON_NAME], [PERSON_NAME]" at bounding box center [272, 25] width 544 height 51
click at [19, 18] on icon at bounding box center [21, 23] width 17 height 17
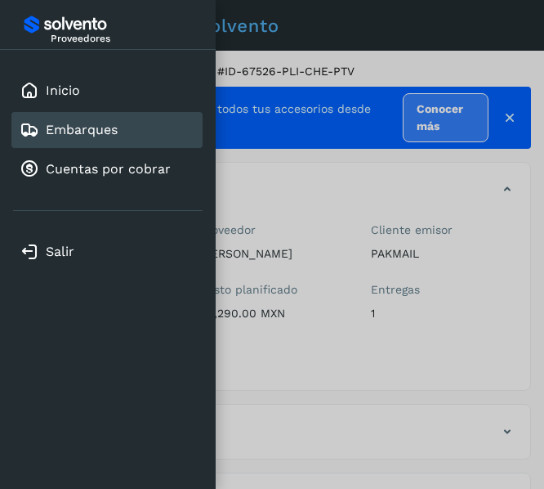
click at [85, 131] on link "Embarques" at bounding box center [82, 130] width 72 height 16
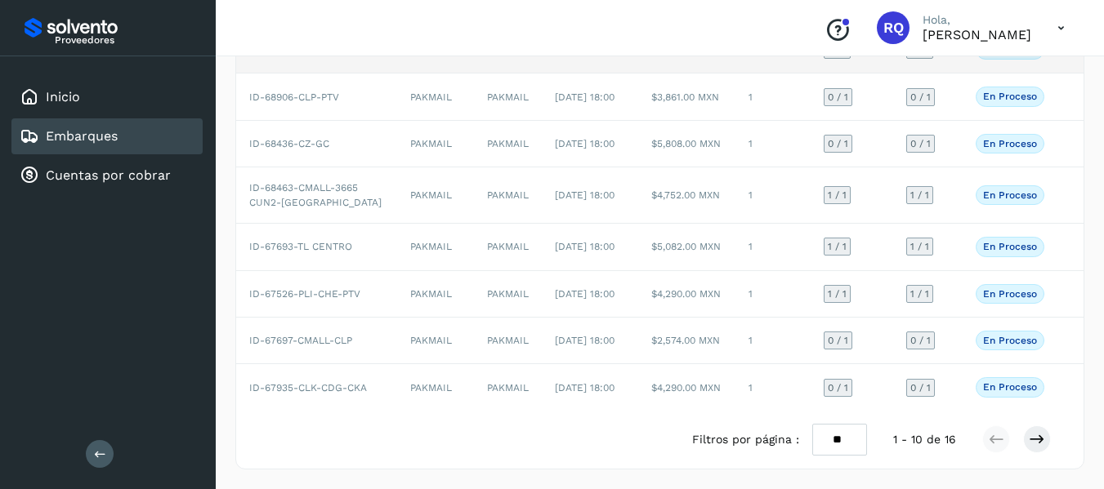
scroll to position [362, 0]
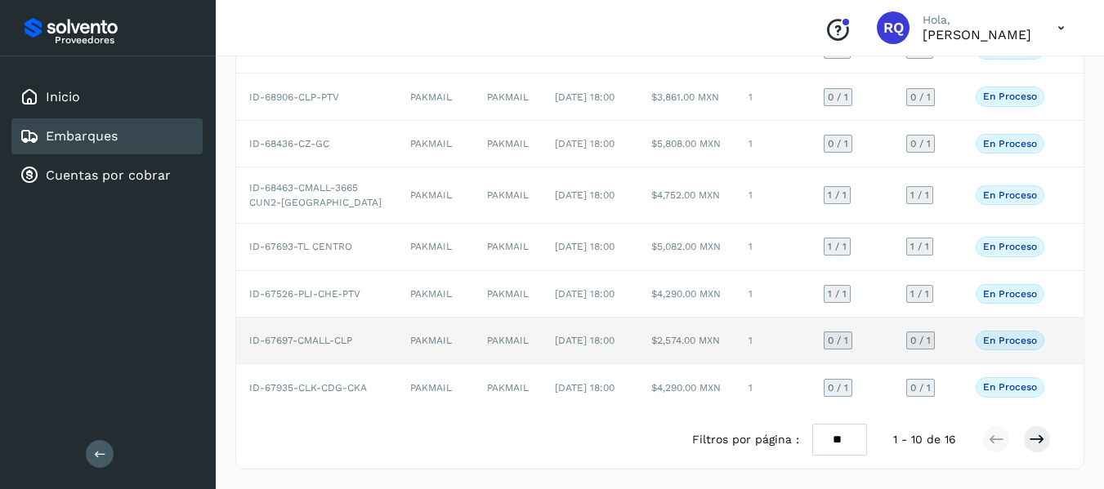
click at [474, 336] on td "PAKMAIL" at bounding box center [508, 341] width 68 height 47
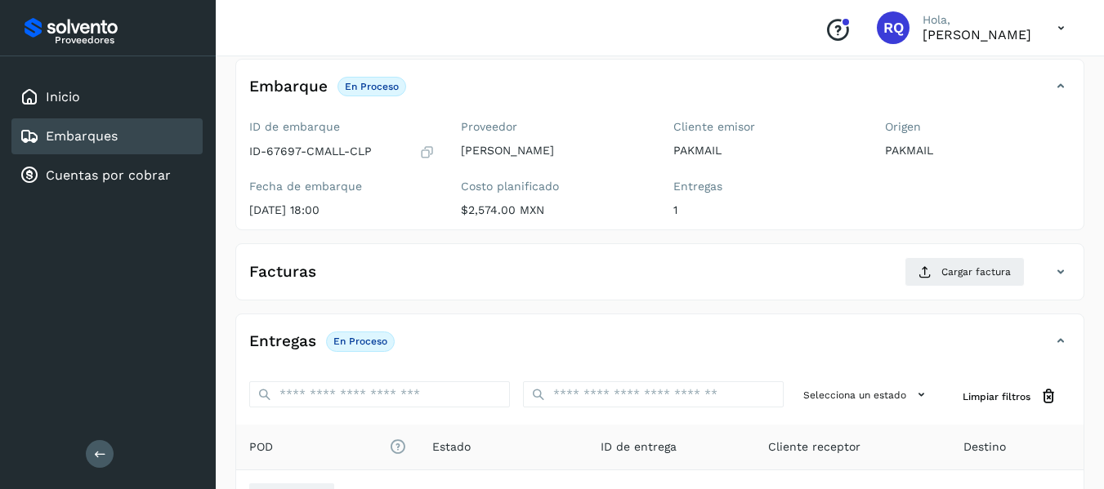
scroll to position [92, 0]
click at [948, 278] on span "Cargar factura" at bounding box center [975, 272] width 69 height 15
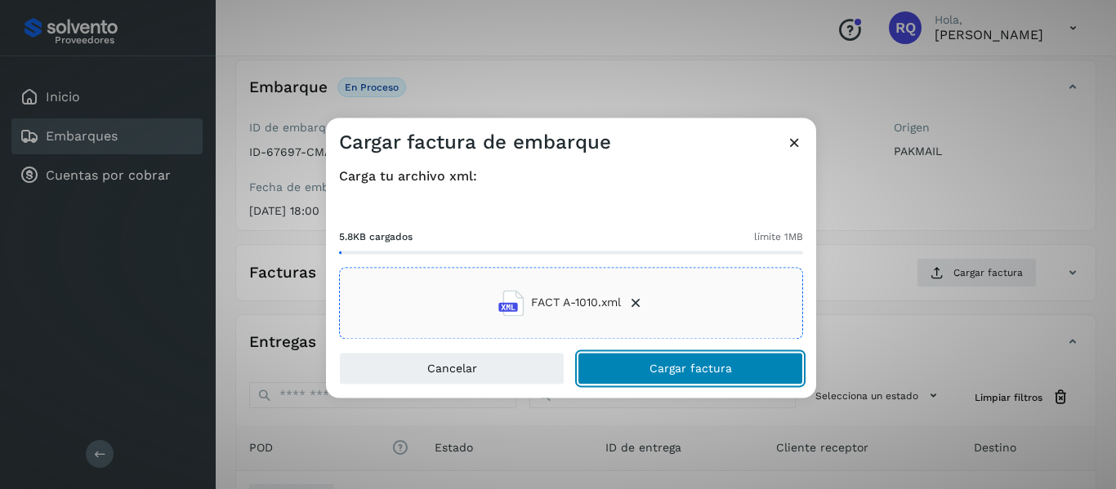
click at [691, 376] on button "Cargar factura" at bounding box center [690, 368] width 225 height 33
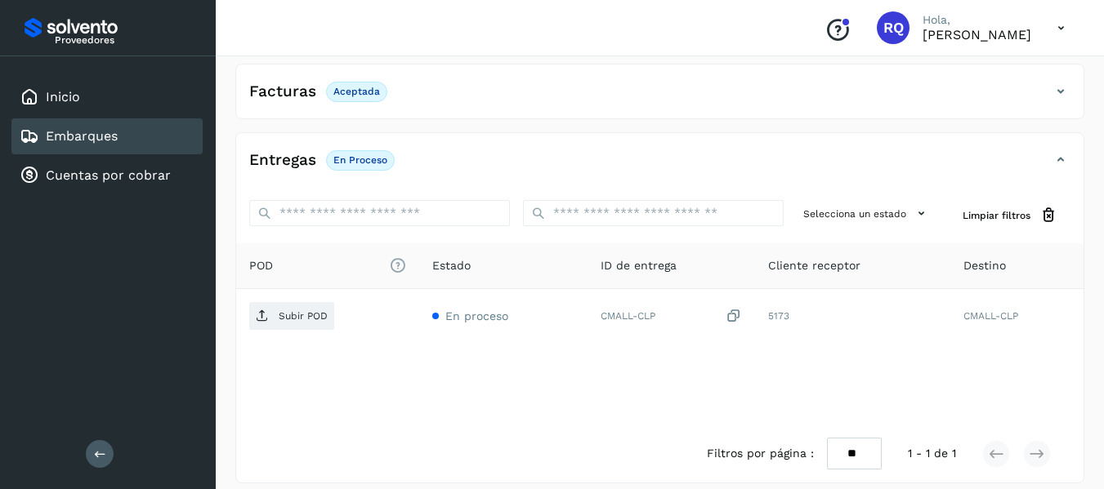
scroll to position [276, 0]
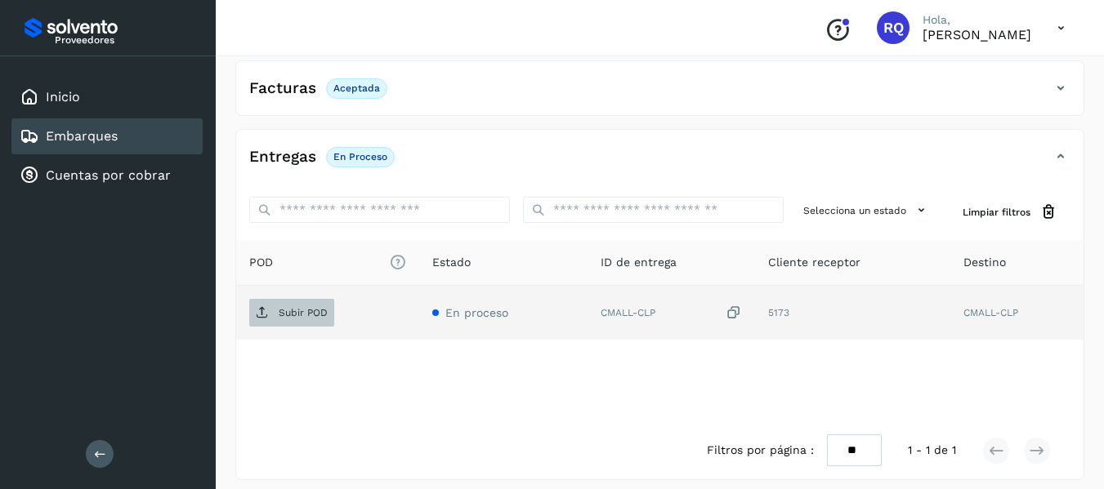
click at [320, 323] on span "Subir POD" at bounding box center [291, 313] width 85 height 26
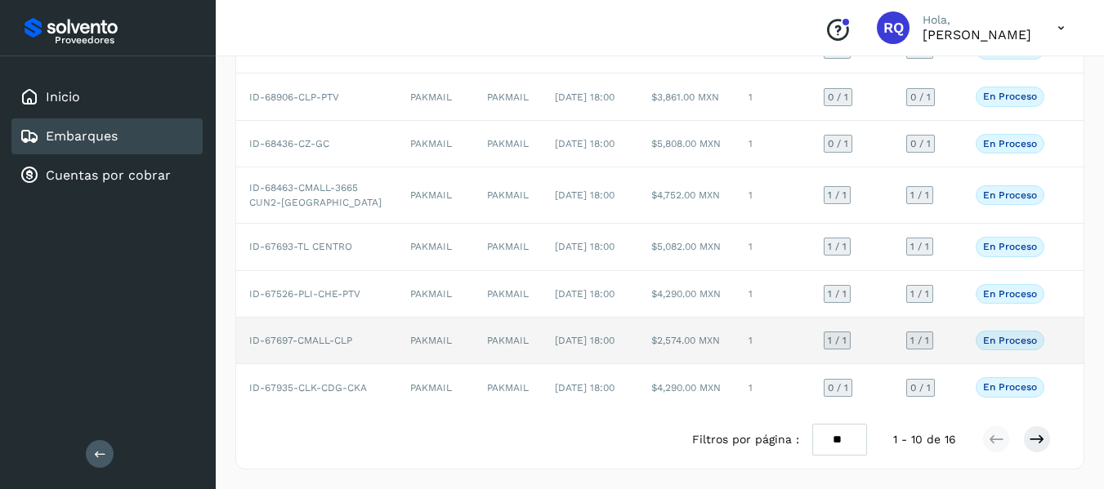
scroll to position [362, 0]
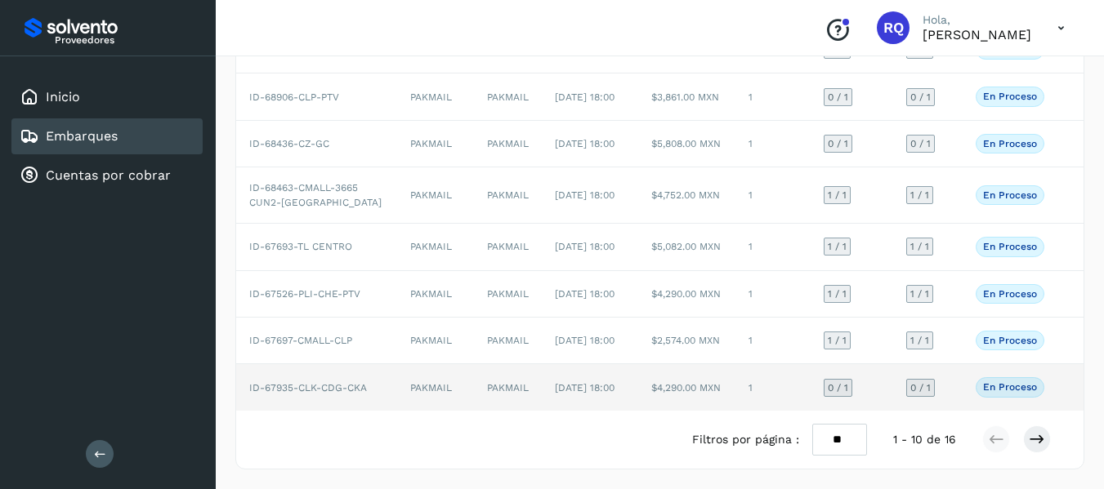
click at [588, 382] on span "[DATE] 18:00" at bounding box center [585, 387] width 60 height 11
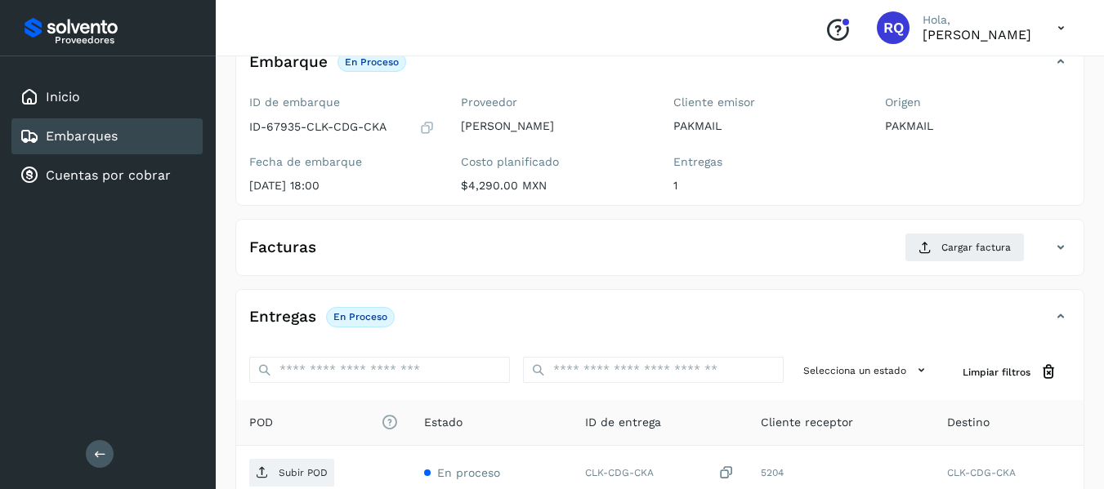
scroll to position [117, 0]
click at [917, 248] on button "Cargar factura" at bounding box center [964, 248] width 120 height 29
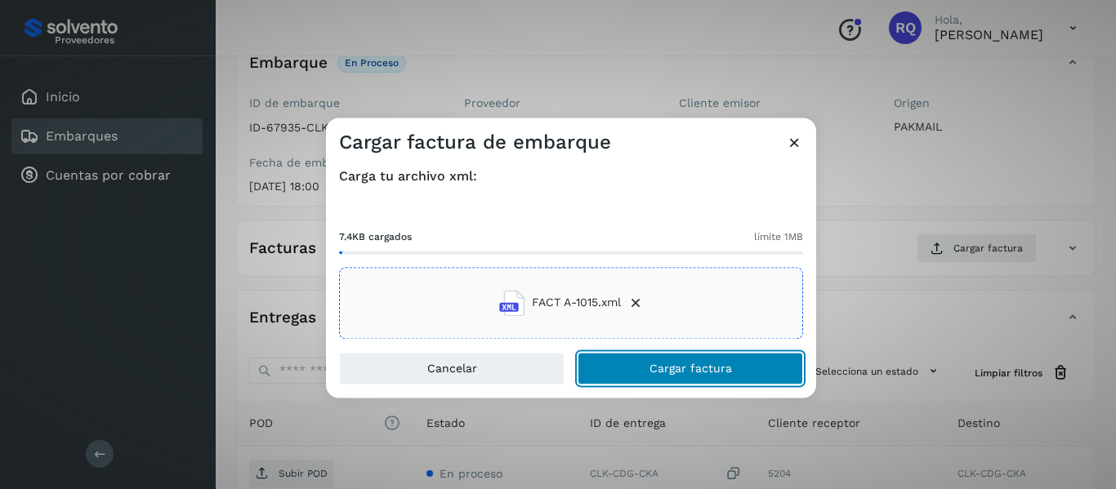
click at [680, 363] on span "Cargar factura" at bounding box center [690, 368] width 83 height 11
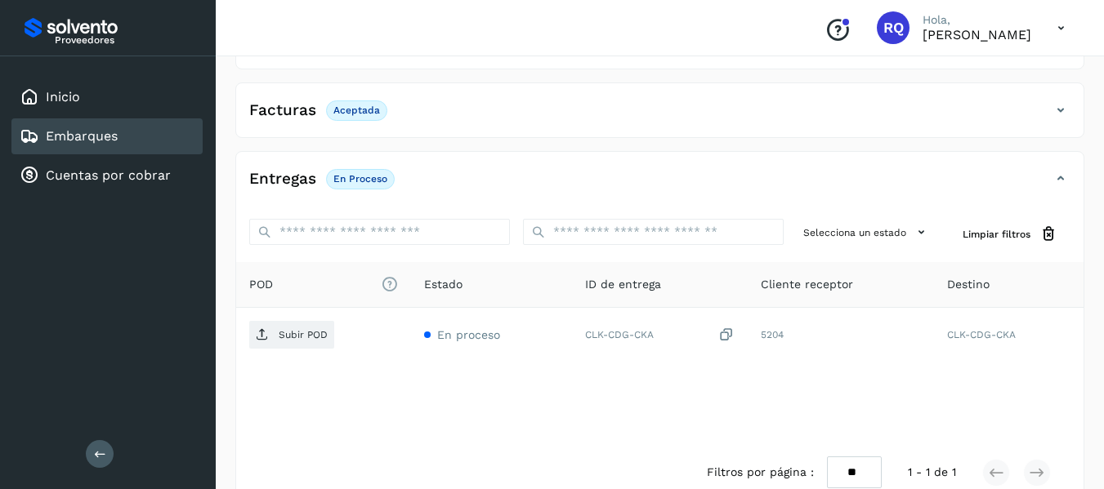
scroll to position [270, 0]
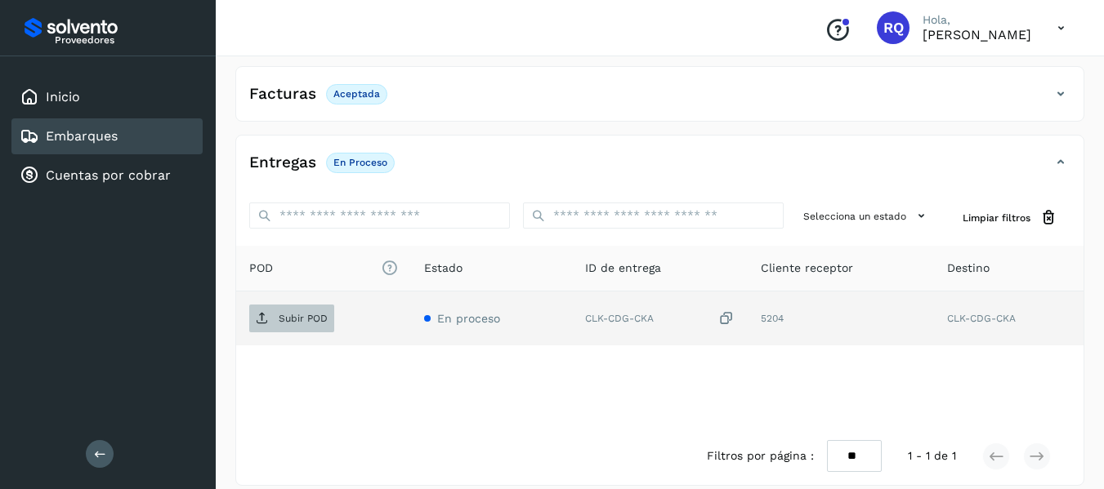
click at [274, 323] on span "Subir POD" at bounding box center [291, 319] width 85 height 26
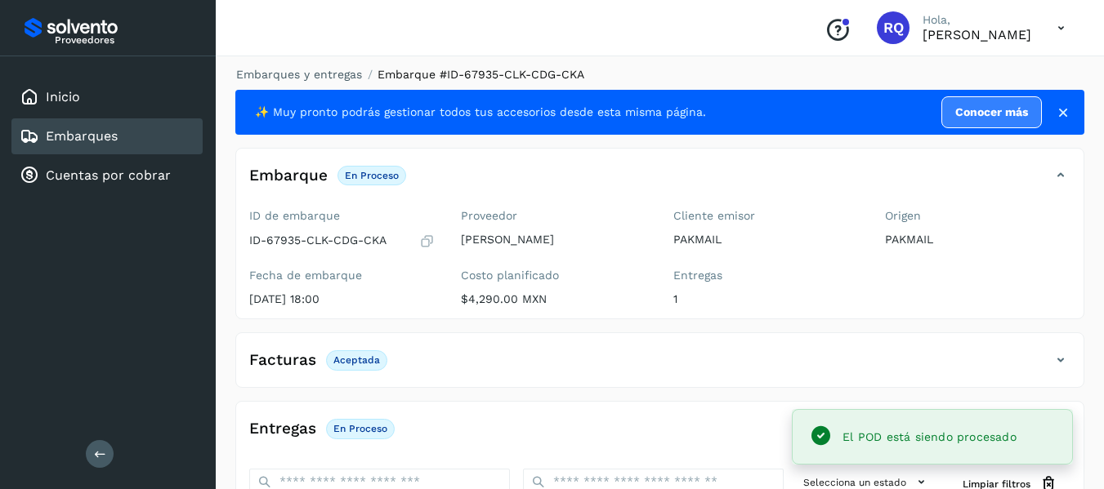
scroll to position [0, 0]
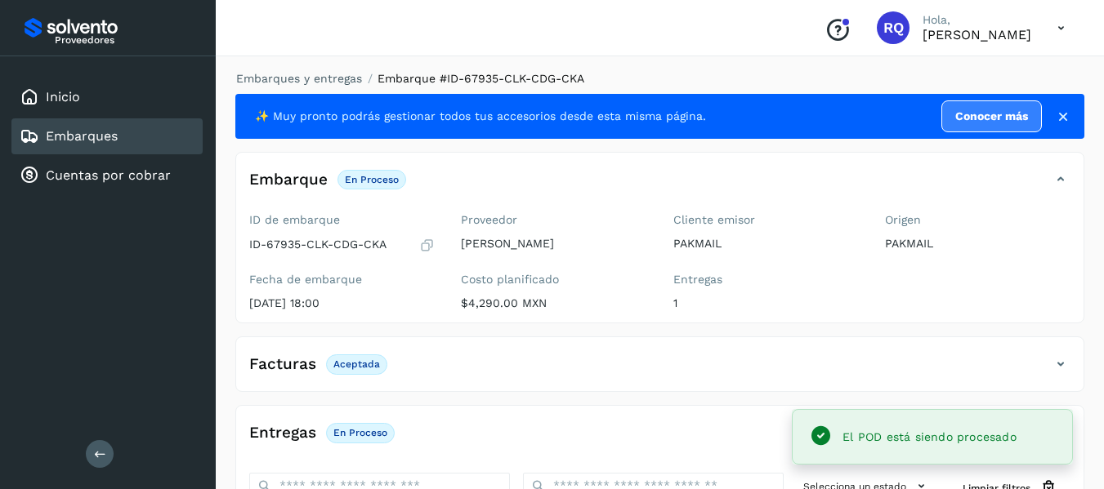
click at [153, 132] on div "Embarques" at bounding box center [106, 136] width 191 height 36
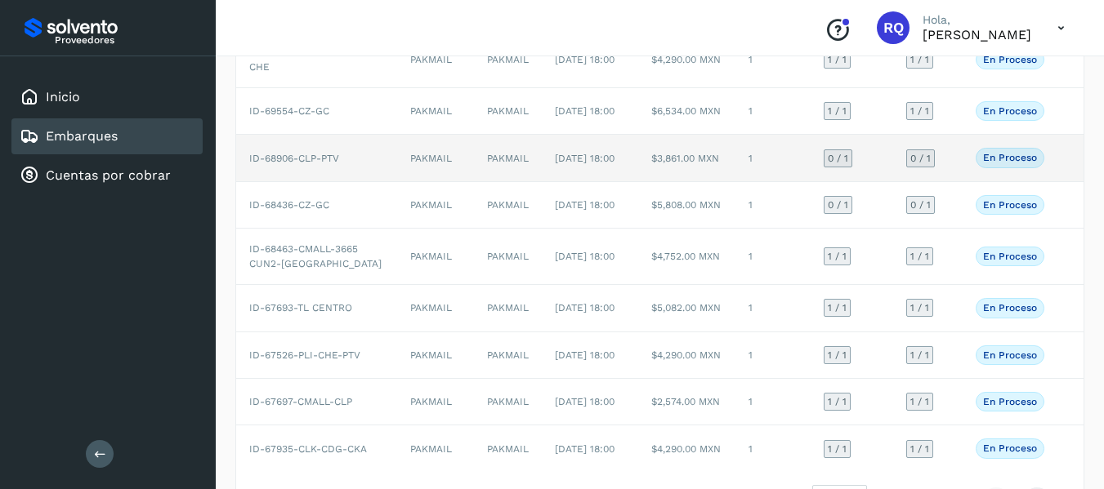
scroll to position [362, 0]
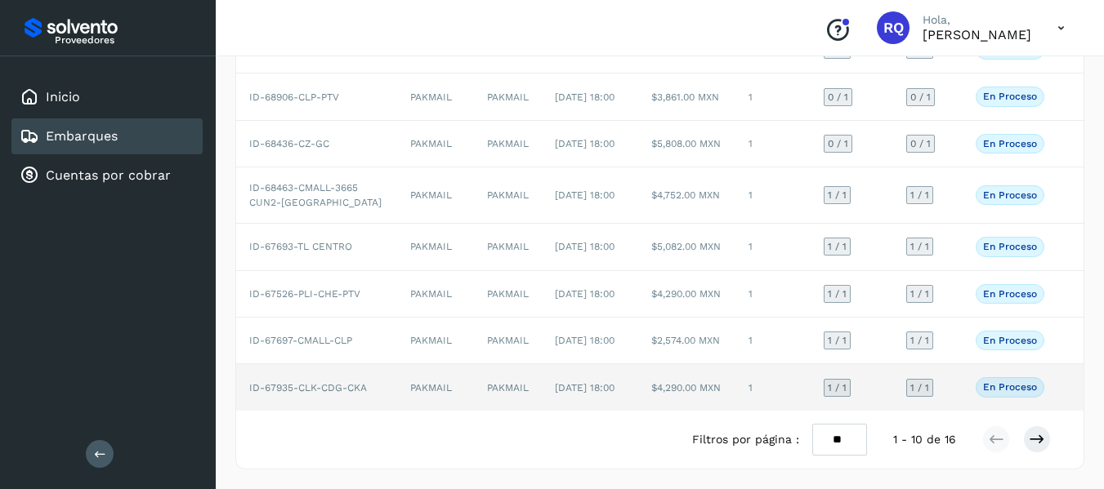
click at [743, 396] on td "1" at bounding box center [772, 387] width 75 height 46
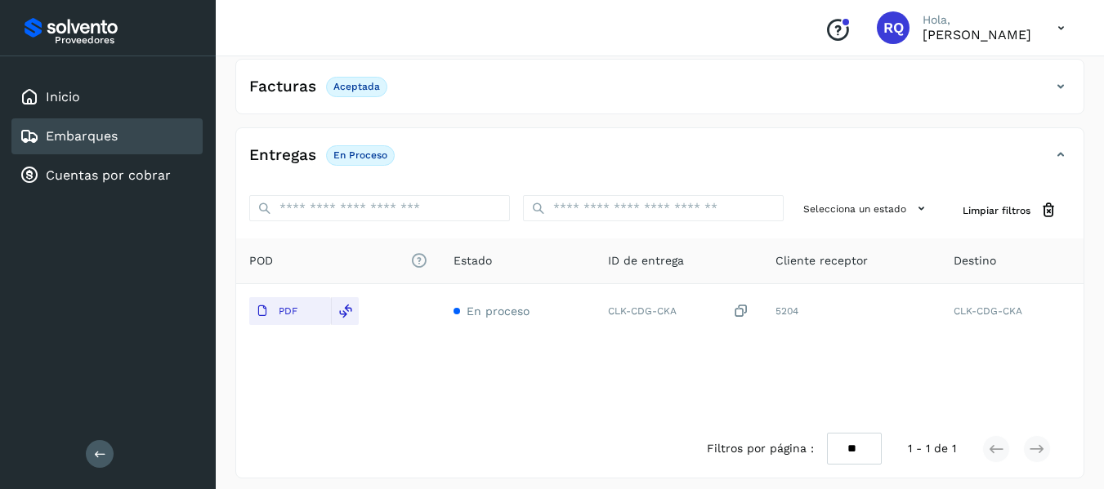
scroll to position [287, 0]
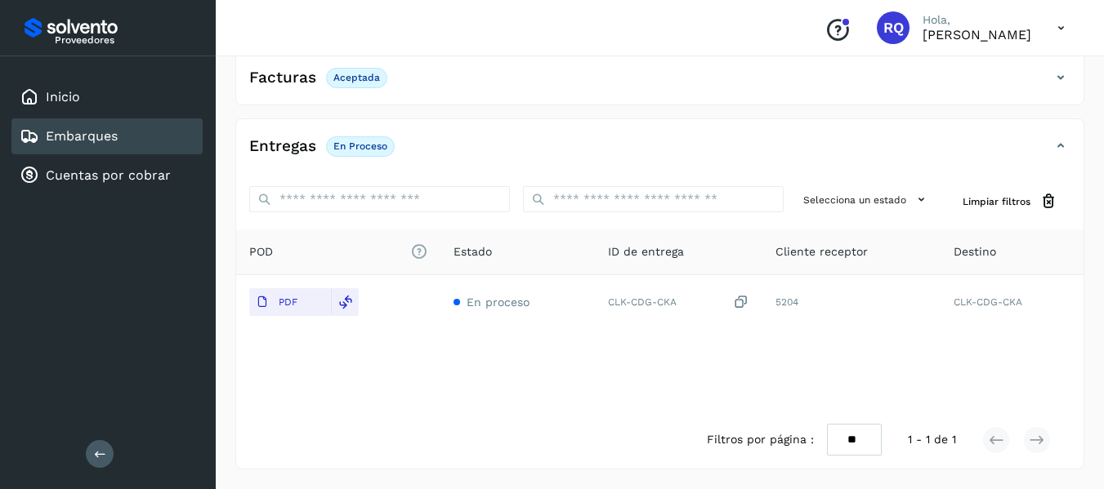
click at [125, 129] on div "Embarques" at bounding box center [106, 136] width 191 height 36
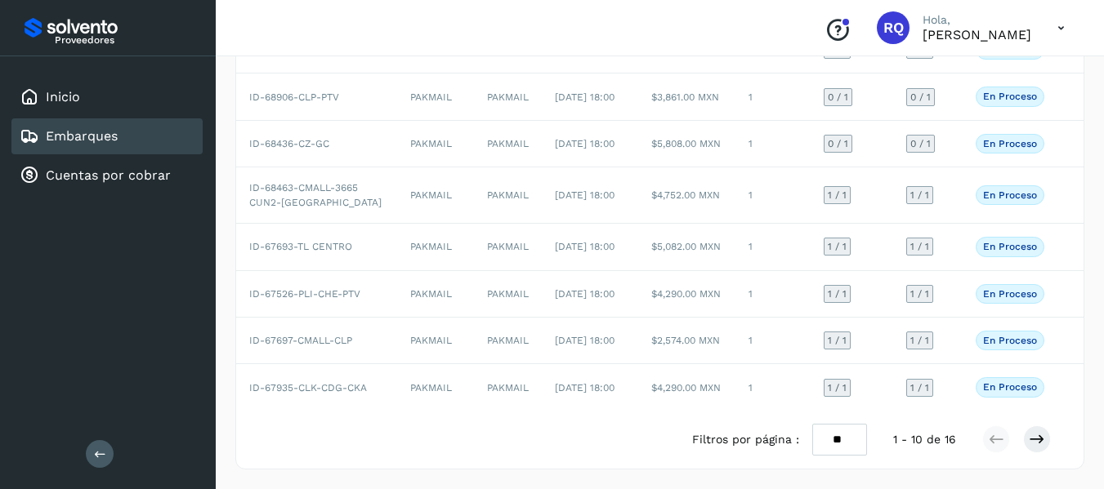
scroll to position [362, 0]
click at [1042, 446] on icon at bounding box center [1037, 439] width 16 height 16
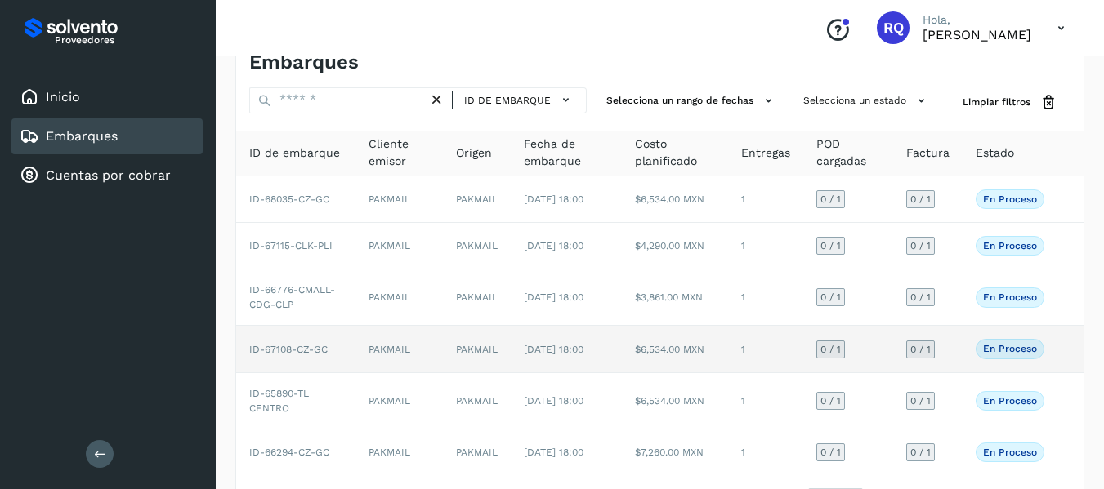
scroll to position [33, 0]
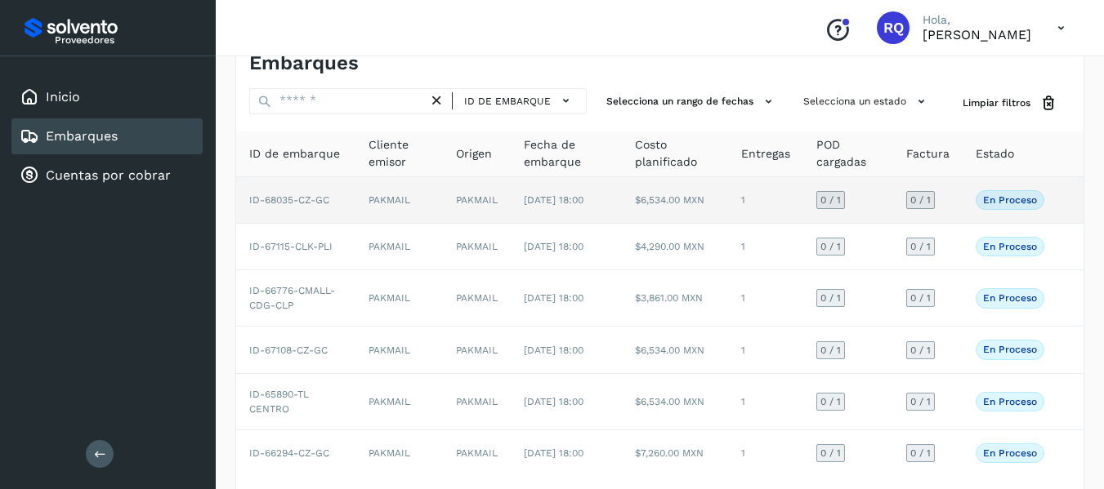
click at [557, 222] on td "[DATE] 18:00" at bounding box center [566, 200] width 111 height 47
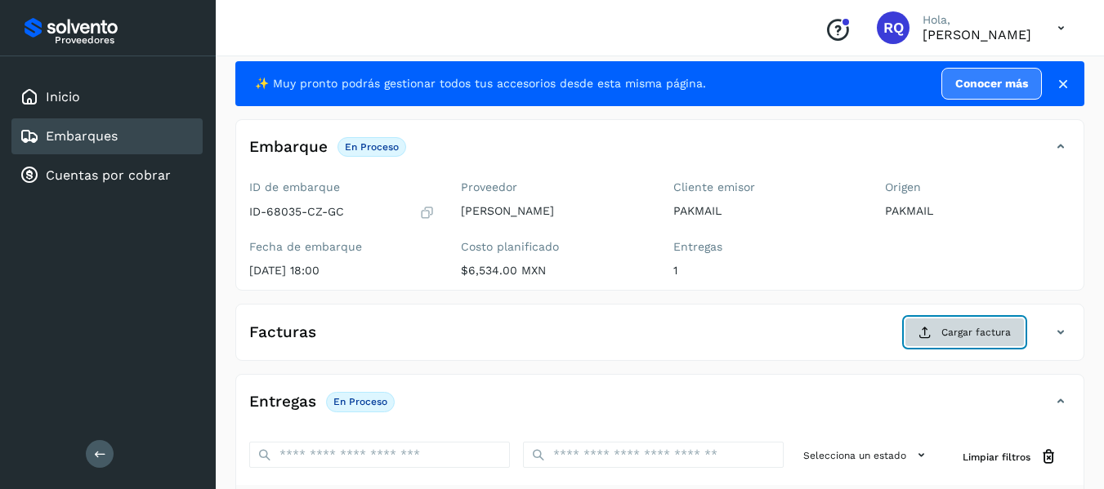
click at [974, 328] on span "Cargar factura" at bounding box center [975, 332] width 69 height 15
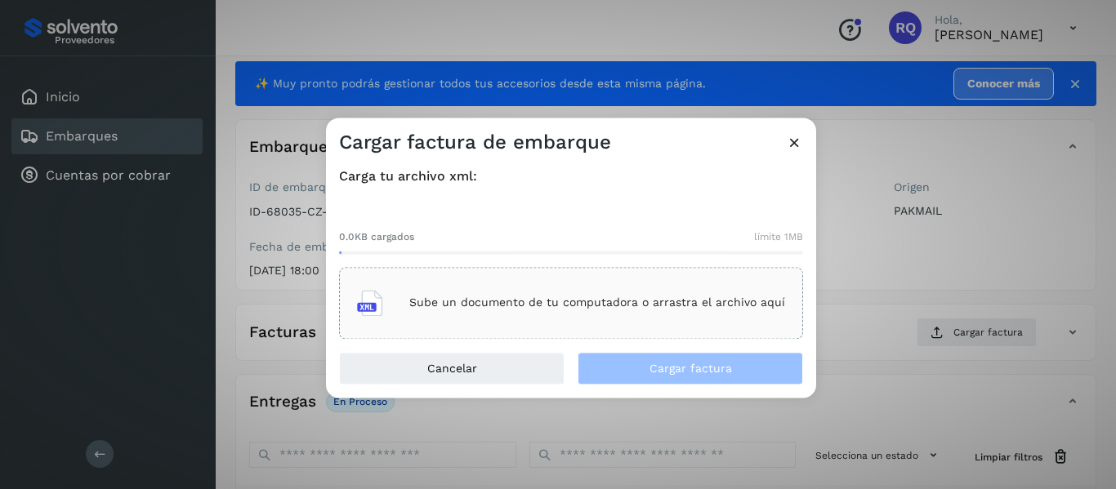
click at [693, 320] on div "Sube un documento de tu computadora o arrastra el archivo aquí" at bounding box center [571, 303] width 428 height 44
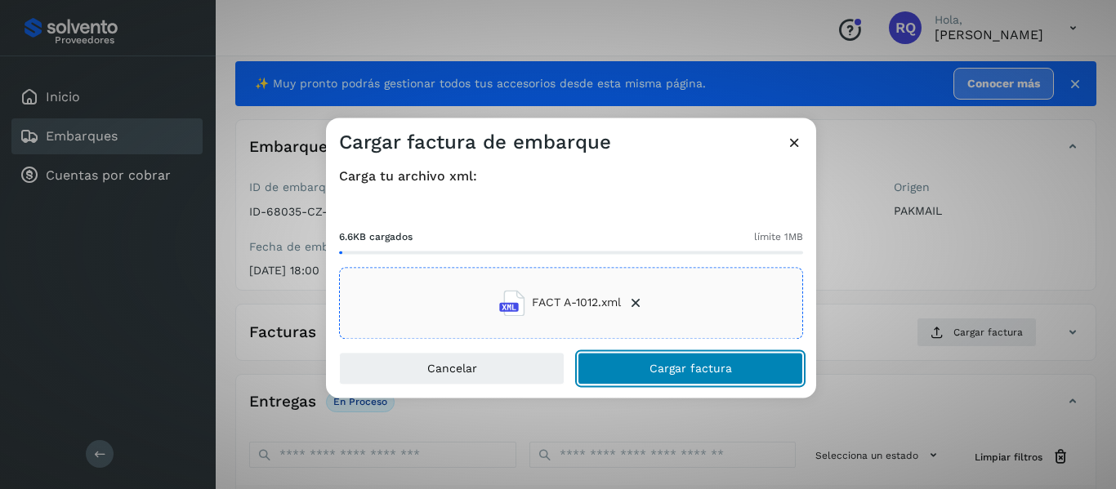
click at [651, 369] on span "Cargar factura" at bounding box center [690, 368] width 83 height 11
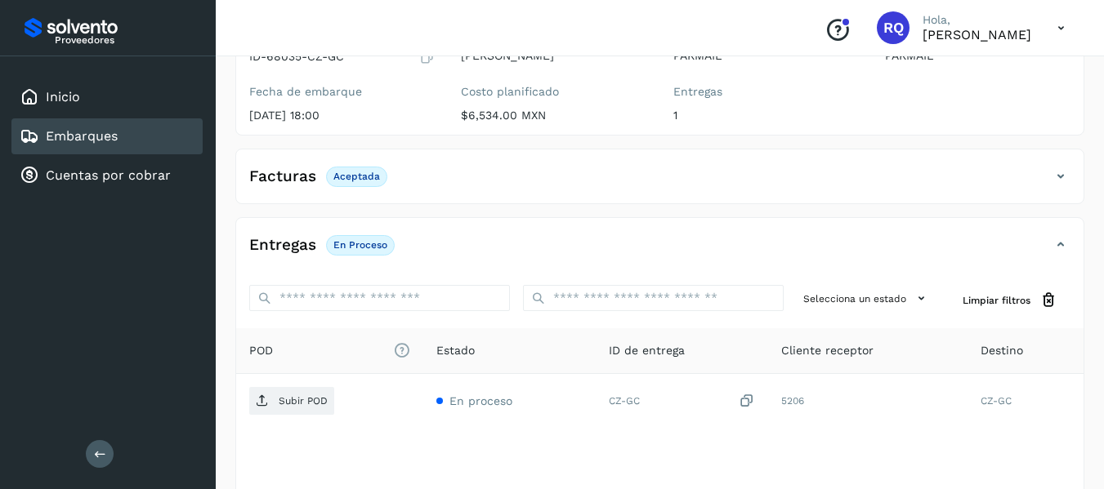
scroll to position [190, 0]
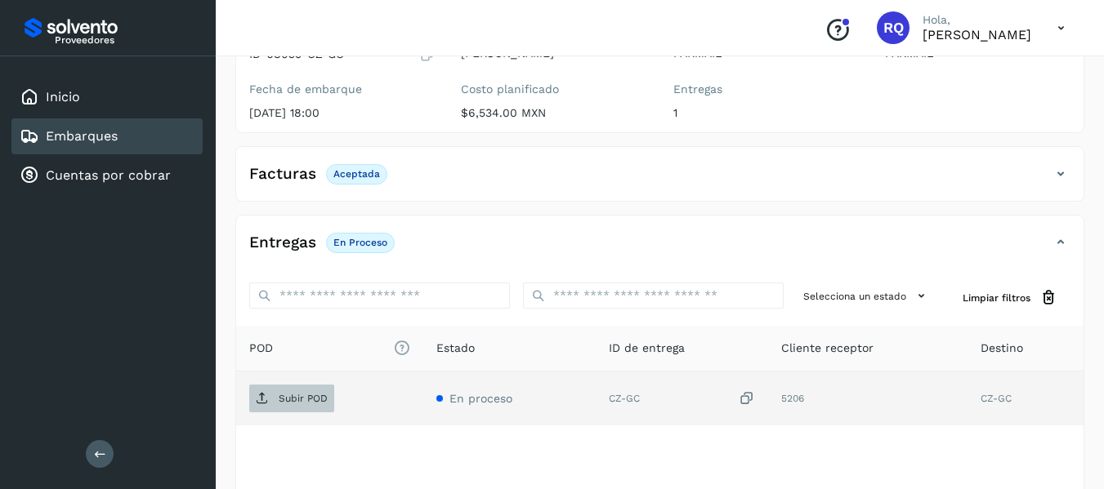
click at [279, 398] on p "Subir POD" at bounding box center [303, 398] width 49 height 11
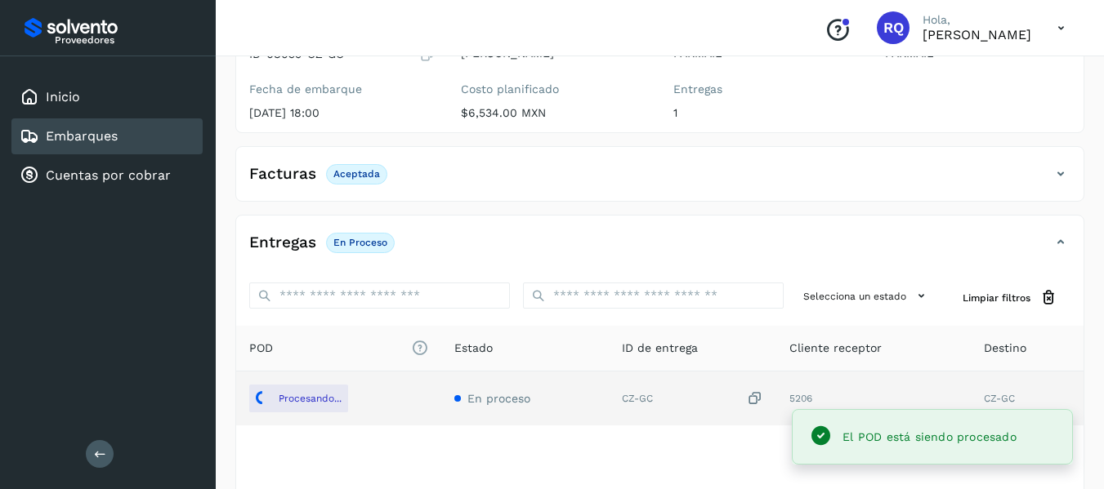
scroll to position [287, 0]
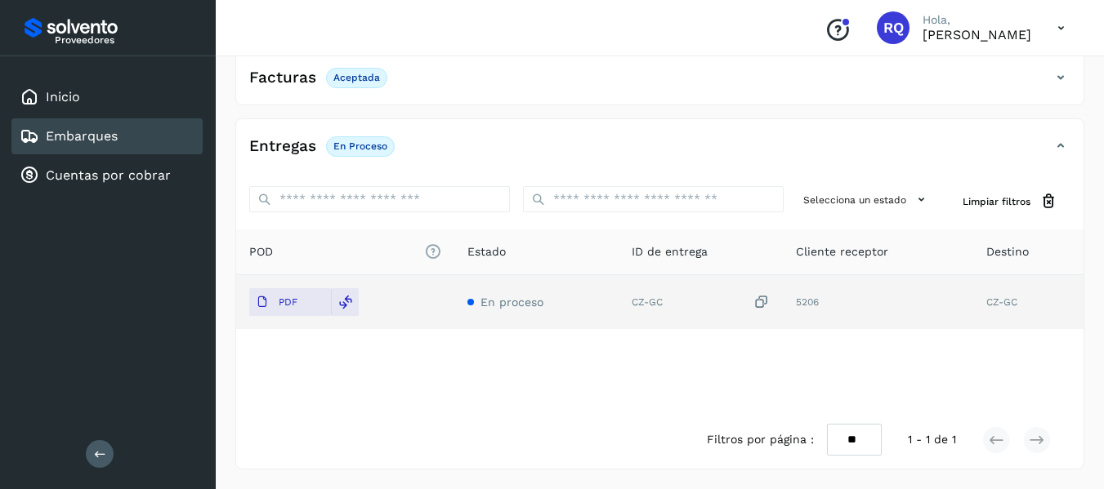
click at [126, 146] on div "Embarques" at bounding box center [106, 136] width 191 height 36
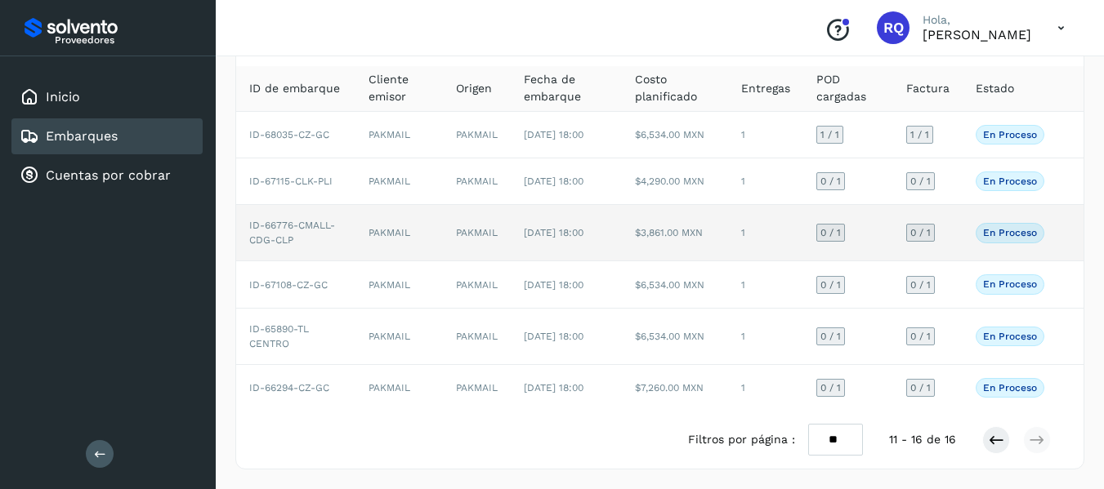
scroll to position [136, 0]
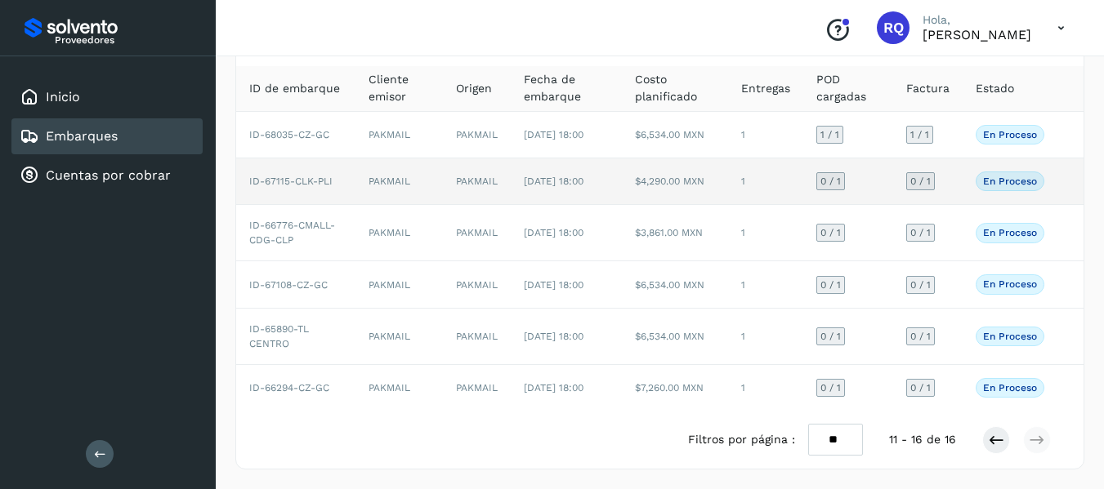
click at [778, 163] on td "1" at bounding box center [765, 181] width 75 height 47
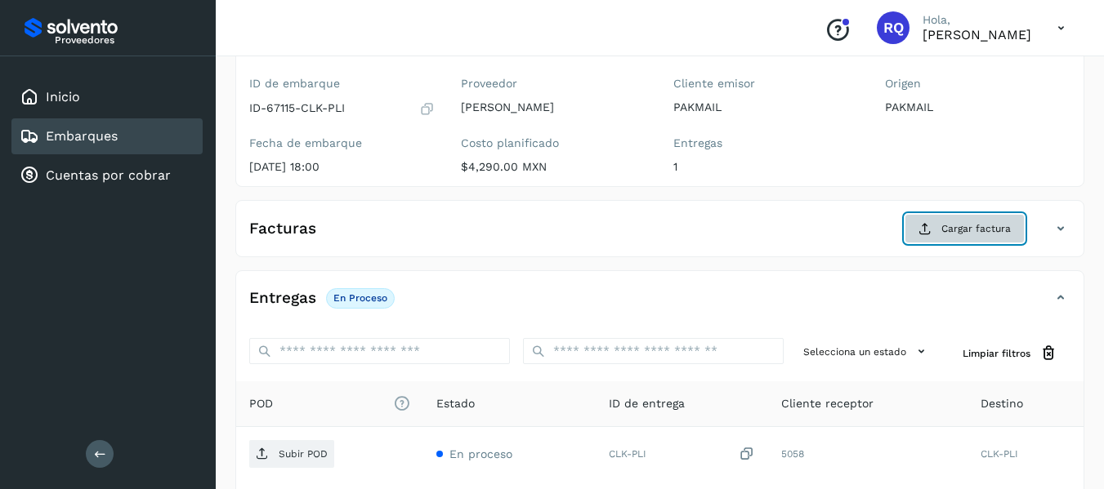
click at [966, 234] on span "Cargar factura" at bounding box center [975, 228] width 69 height 15
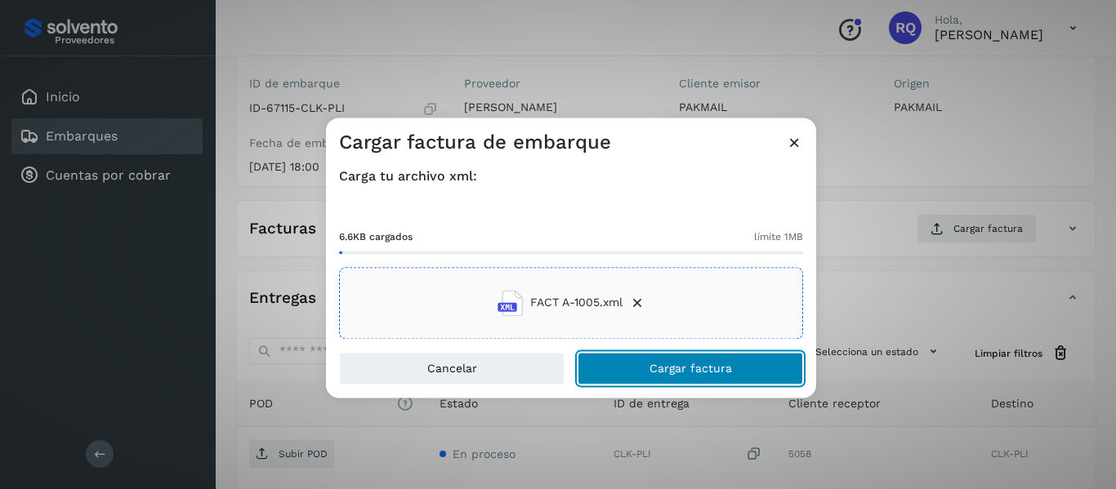
click at [724, 382] on button "Cargar factura" at bounding box center [690, 368] width 225 height 33
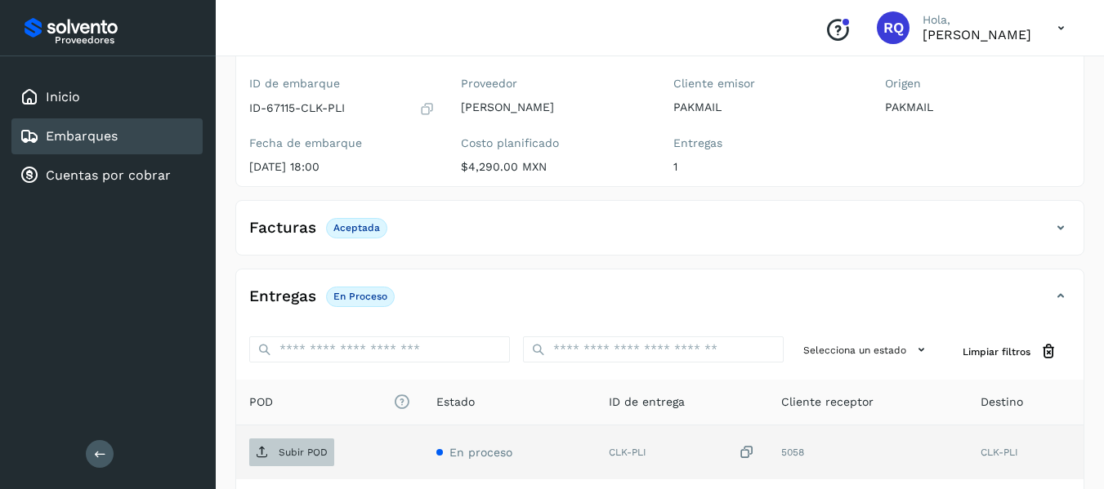
click at [309, 454] on p "Subir POD" at bounding box center [303, 452] width 49 height 11
click at [297, 455] on p "Subir POD" at bounding box center [303, 452] width 49 height 11
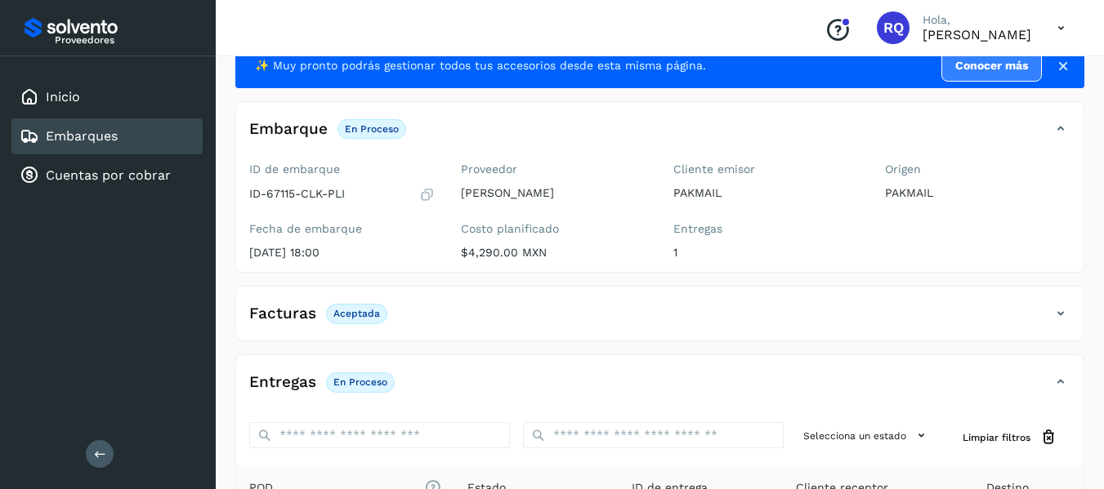
scroll to position [50, 0]
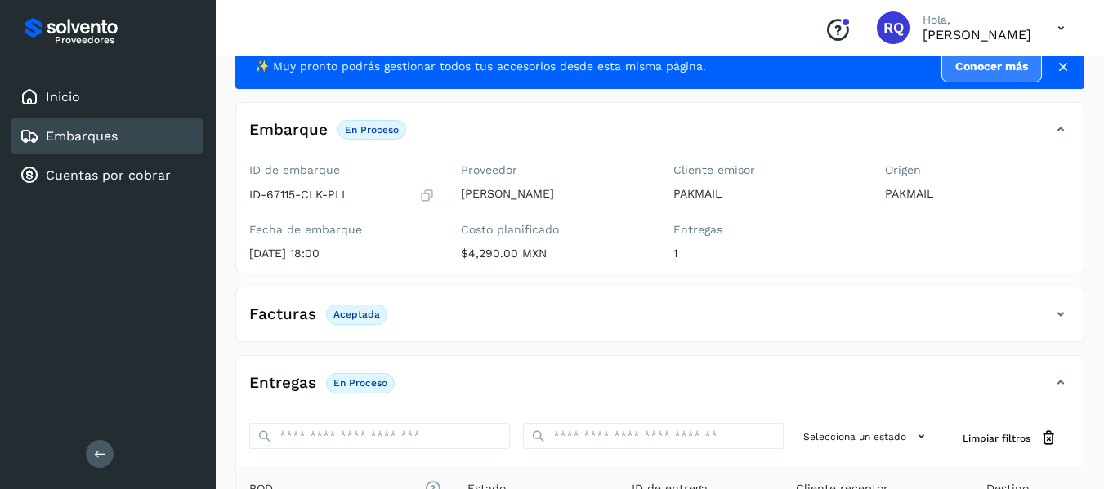
click at [127, 127] on div "Embarques" at bounding box center [106, 136] width 191 height 36
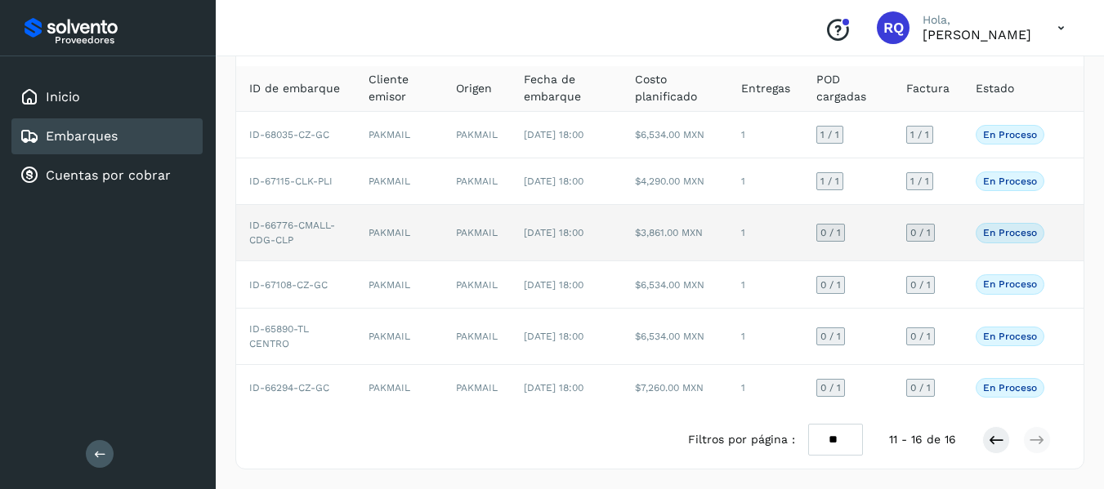
scroll to position [114, 0]
click at [727, 261] on td "$3,861.00 MXN" at bounding box center [675, 233] width 106 height 56
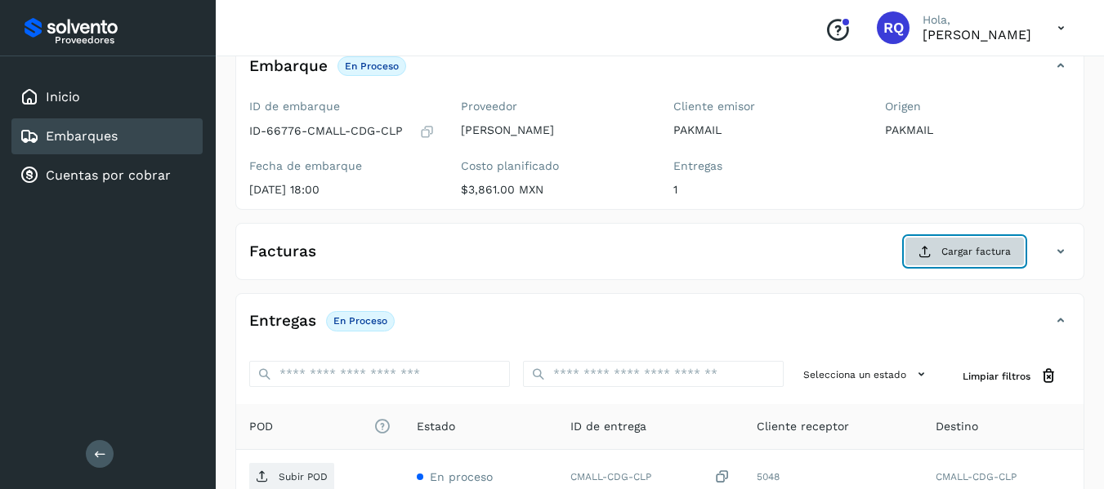
click at [957, 259] on span "Cargar factura" at bounding box center [975, 251] width 69 height 15
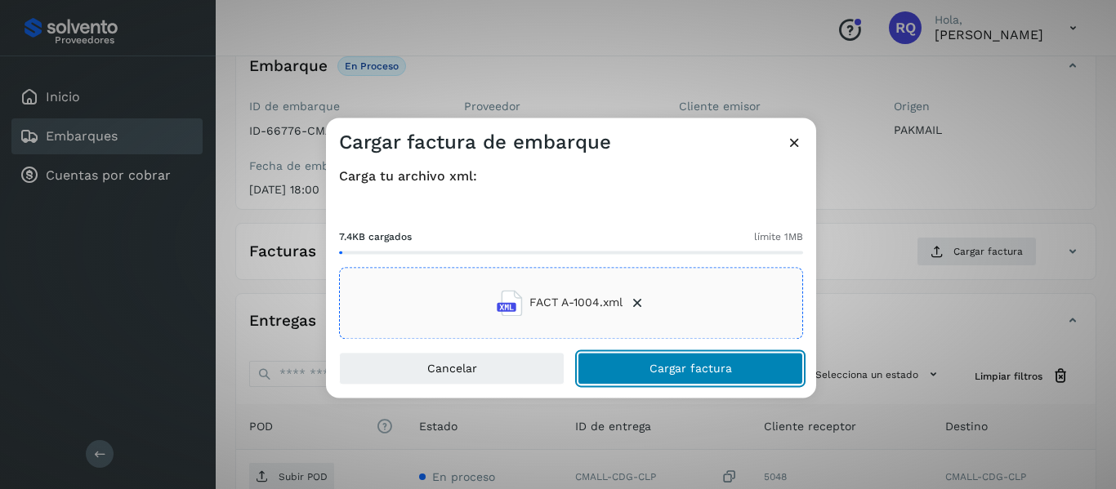
click at [686, 371] on span "Cargar factura" at bounding box center [690, 368] width 83 height 11
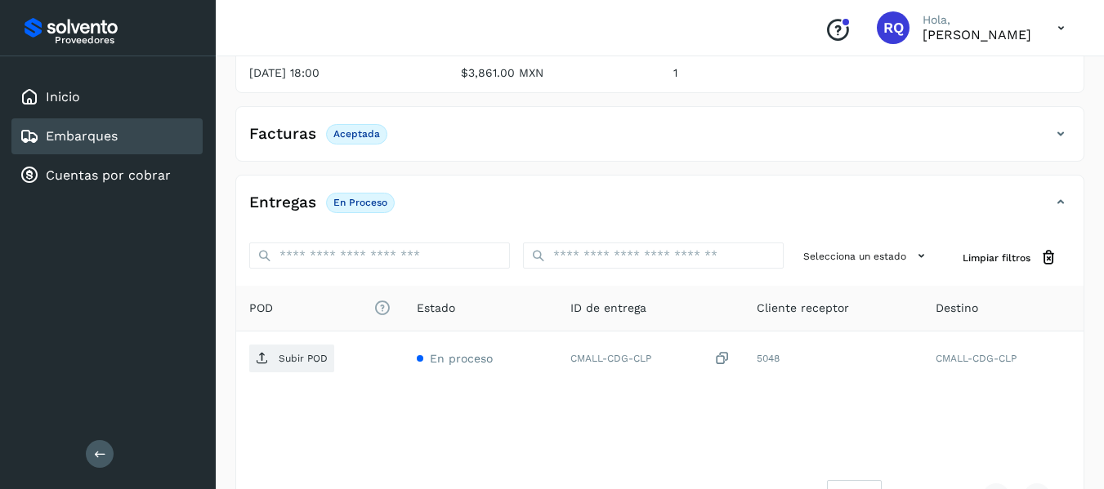
scroll to position [233, 0]
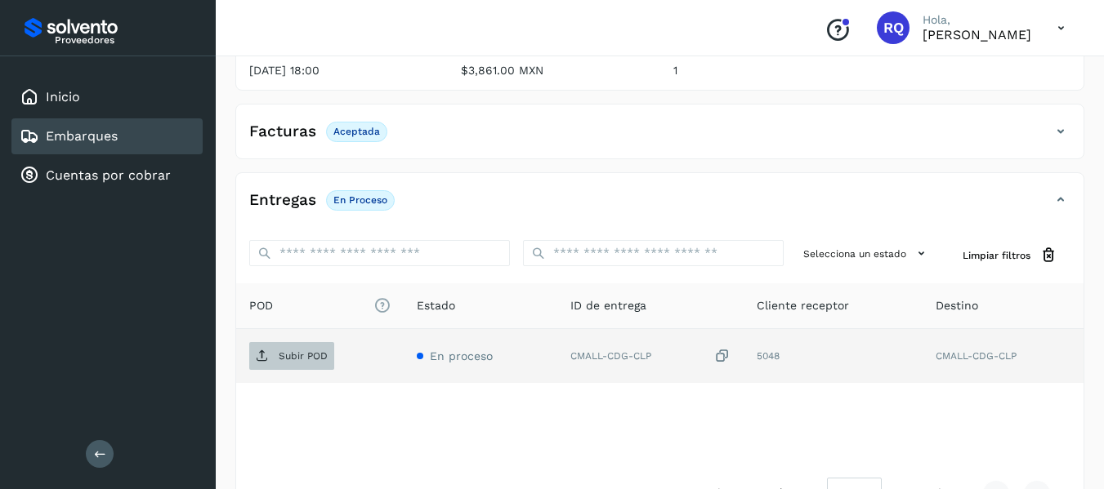
click at [315, 362] on p "Subir POD" at bounding box center [303, 355] width 49 height 11
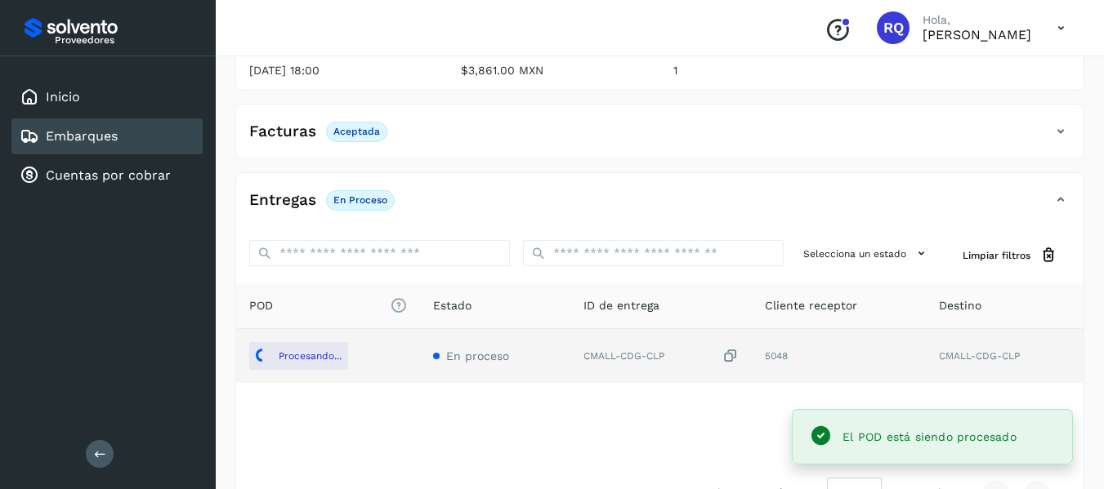
click at [131, 142] on div "Embarques" at bounding box center [106, 136] width 191 height 36
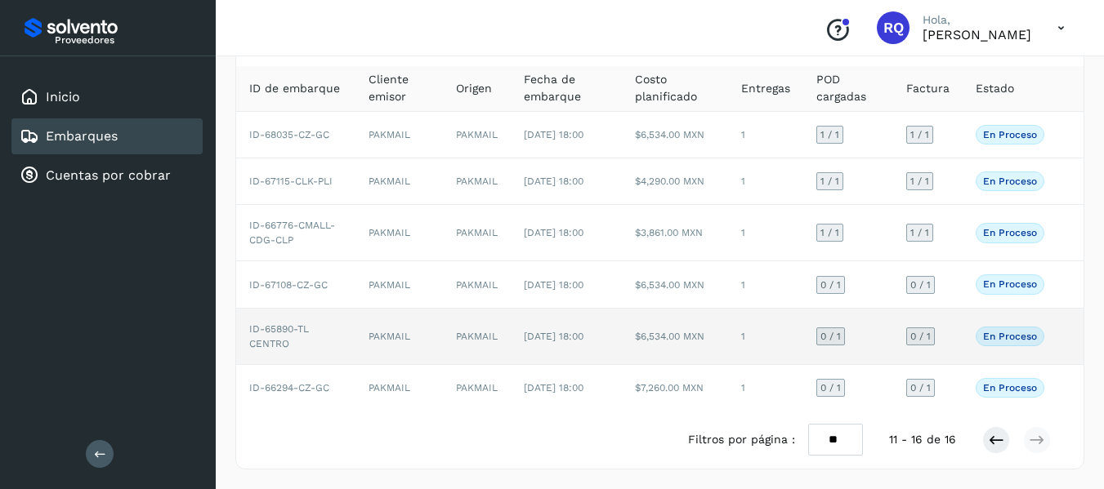
scroll to position [136, 0]
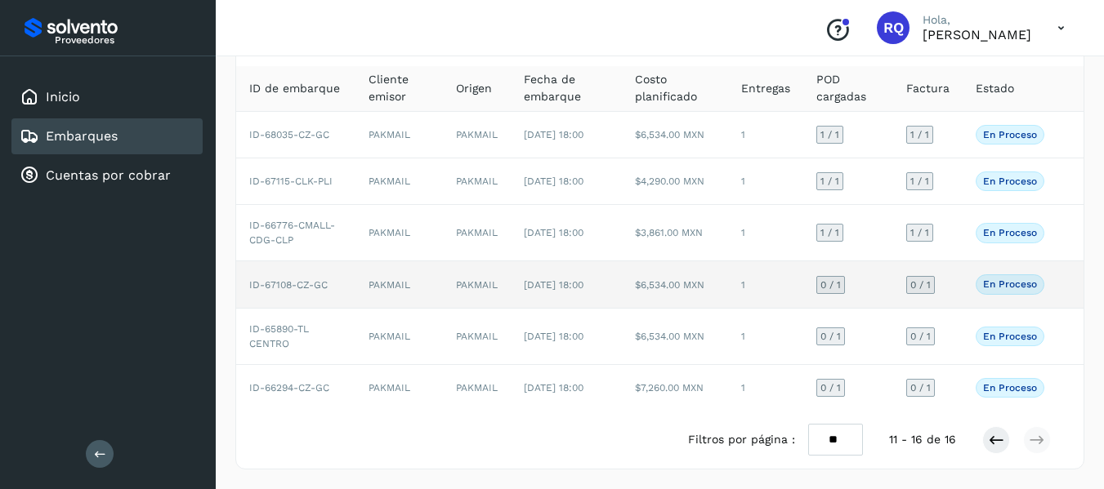
click at [493, 275] on td "PAKMAIL" at bounding box center [477, 284] width 68 height 47
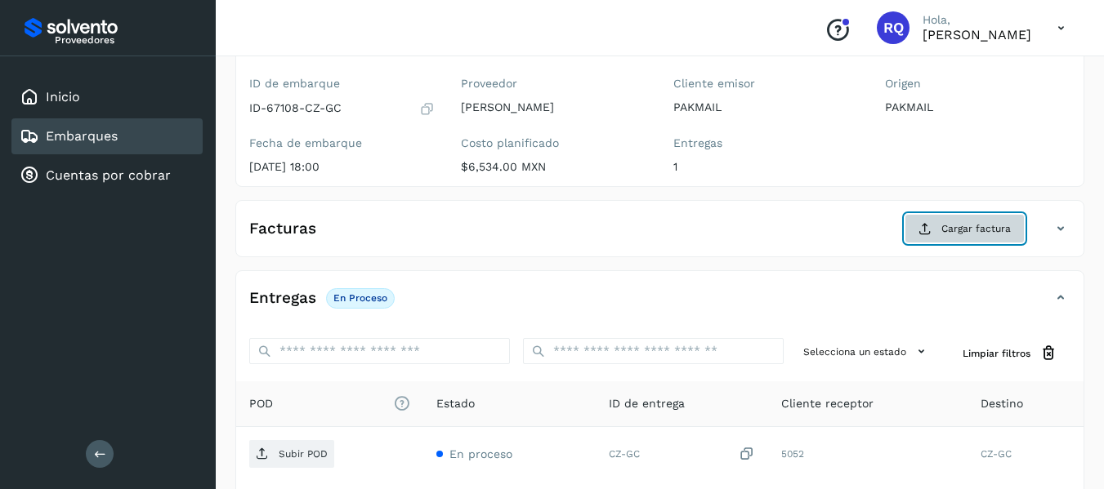
click at [966, 243] on button "Cargar factura" at bounding box center [964, 228] width 120 height 29
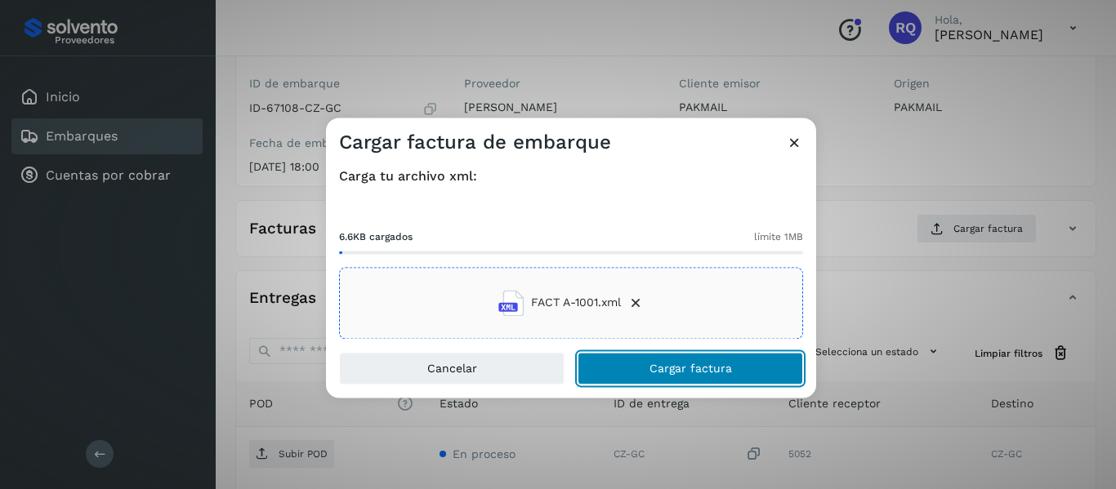
click at [701, 368] on span "Cargar factura" at bounding box center [690, 368] width 83 height 11
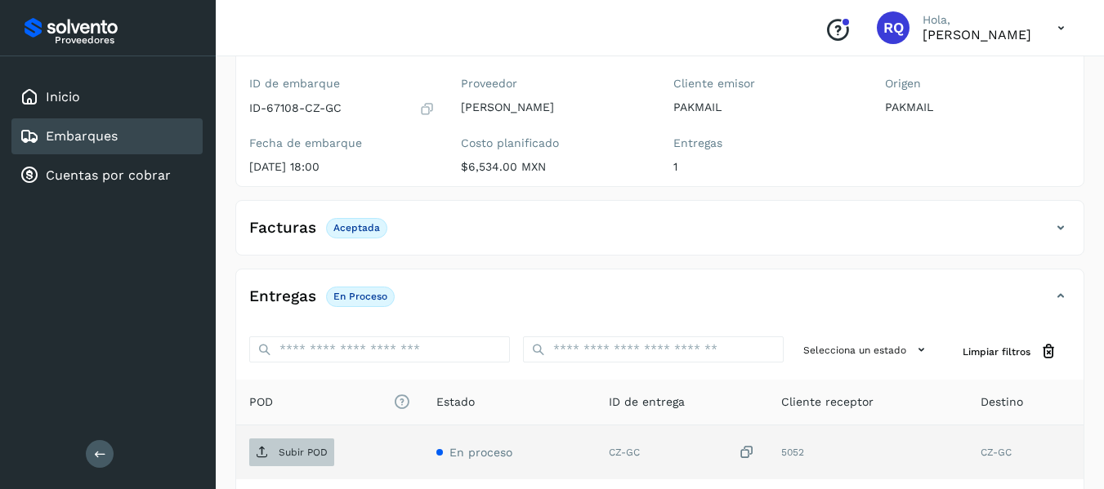
click at [306, 447] on p "Subir POD" at bounding box center [303, 452] width 49 height 11
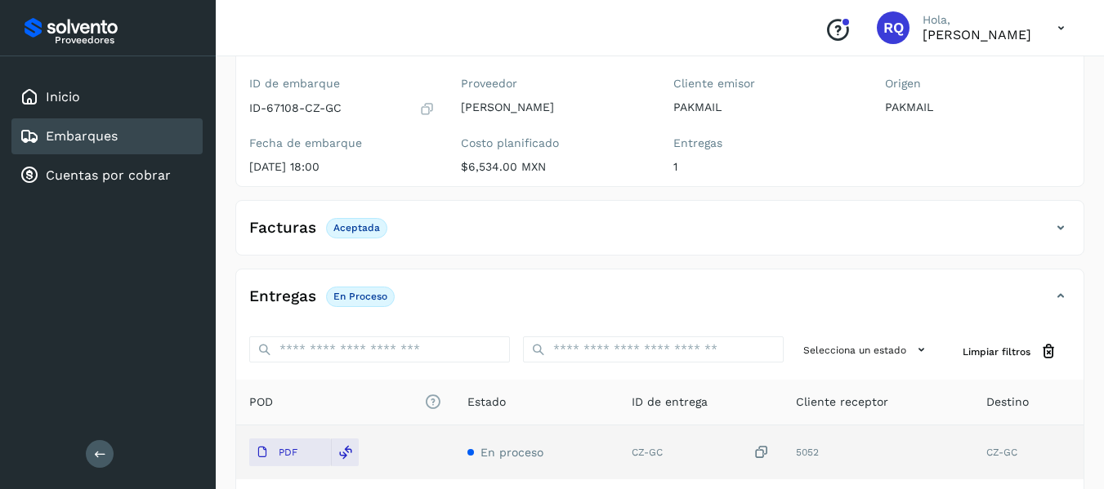
scroll to position [287, 0]
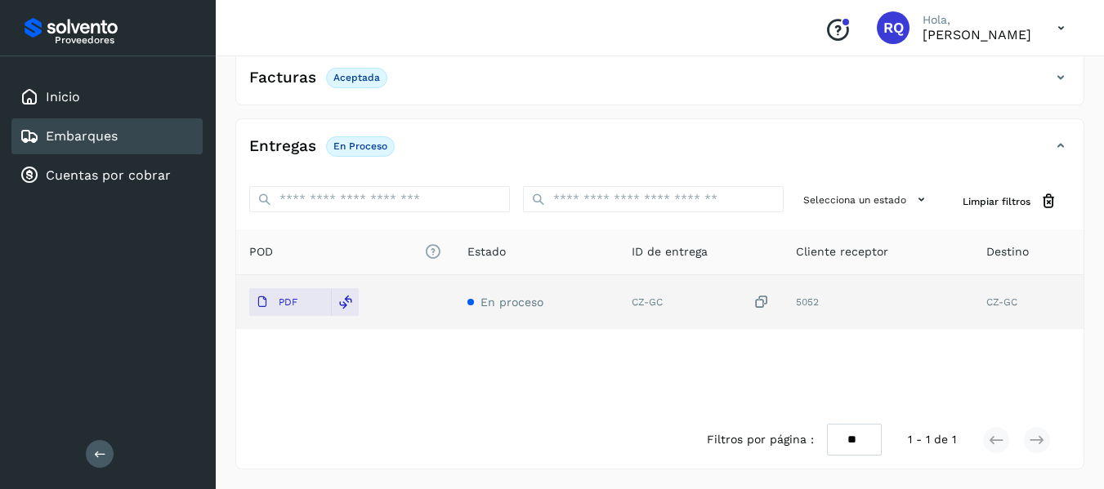
click at [87, 143] on link "Embarques" at bounding box center [82, 136] width 72 height 16
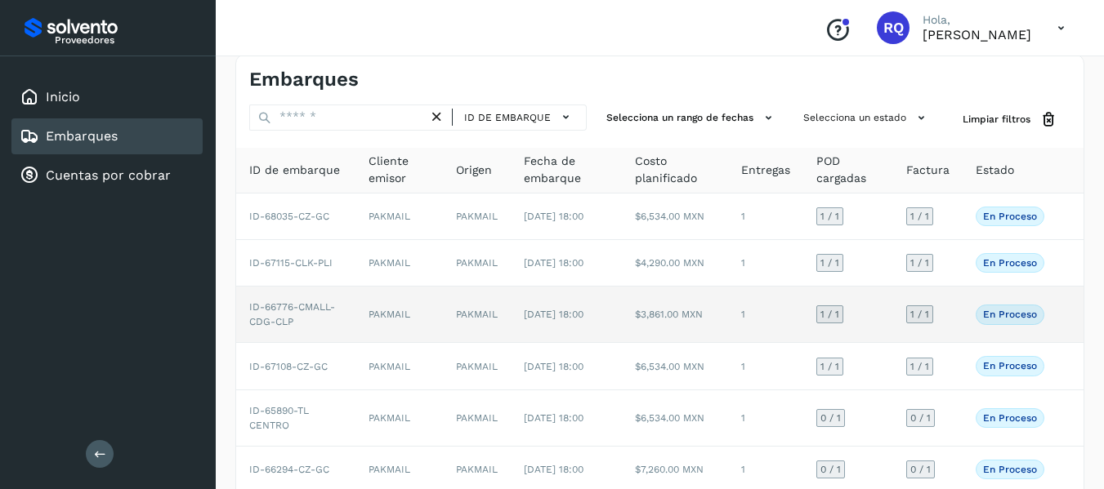
scroll to position [136, 0]
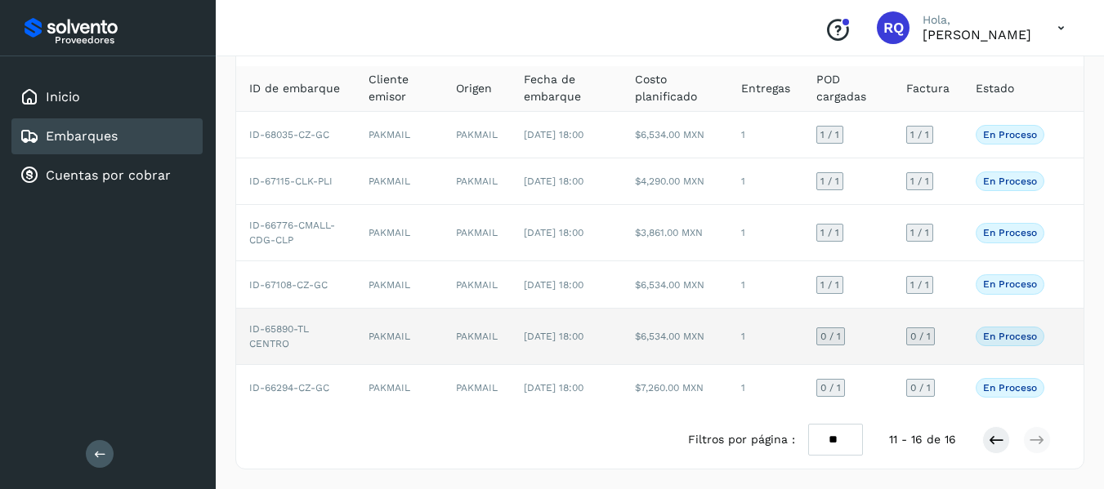
click at [581, 338] on td "[DATE] 18:00" at bounding box center [566, 337] width 111 height 56
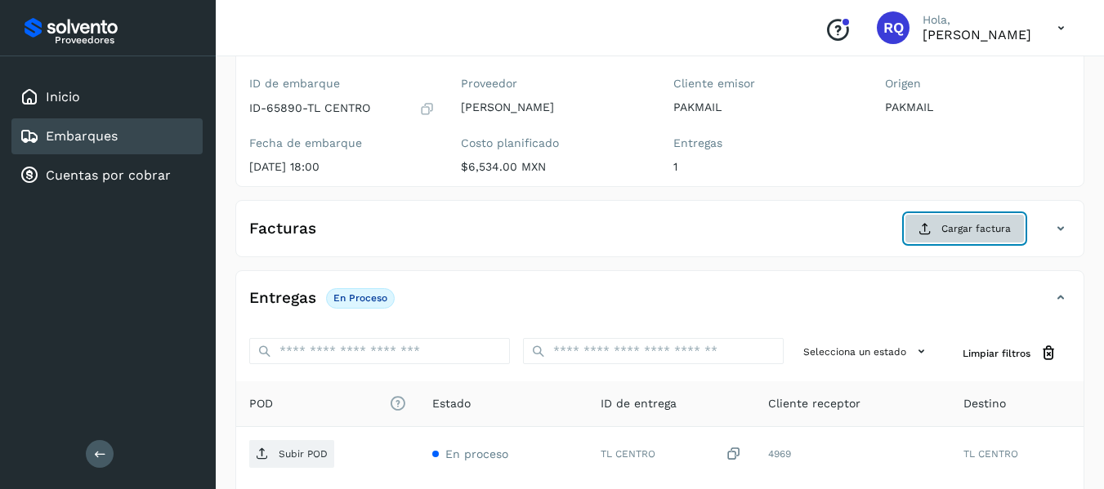
click at [935, 227] on button "Cargar factura" at bounding box center [964, 228] width 120 height 29
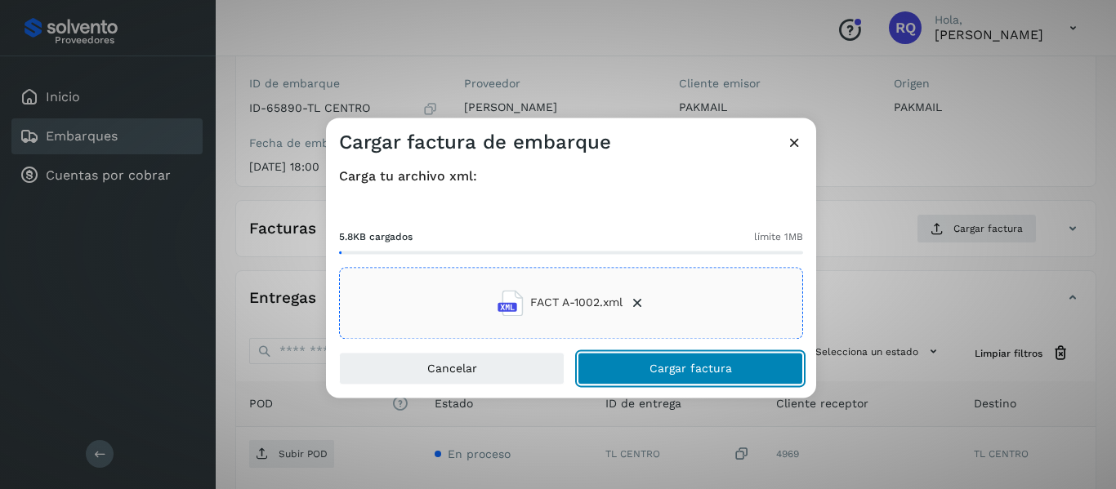
click at [686, 367] on span "Cargar factura" at bounding box center [690, 368] width 83 height 11
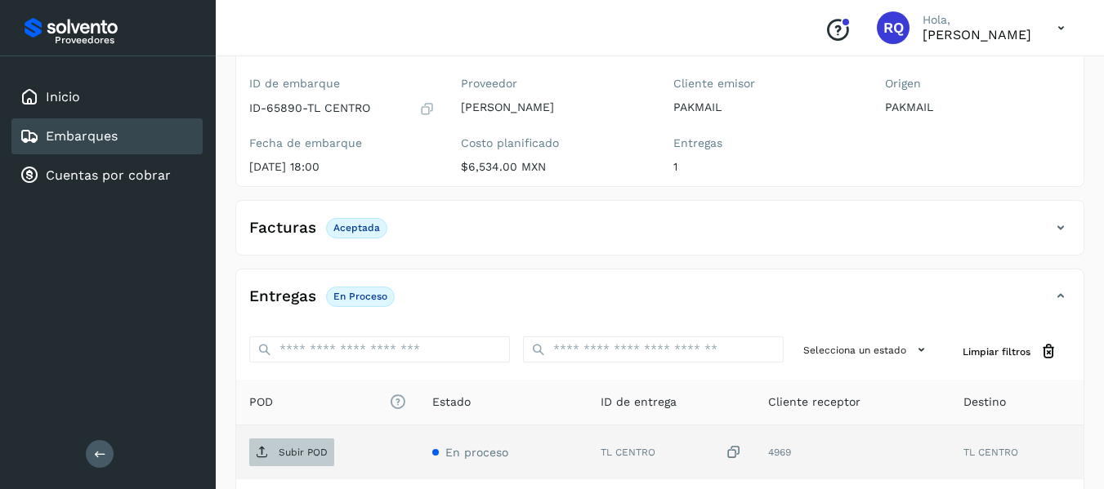
click at [288, 459] on span "Subir POD" at bounding box center [291, 453] width 85 height 26
click at [303, 459] on span "Subir POD" at bounding box center [291, 453] width 85 height 26
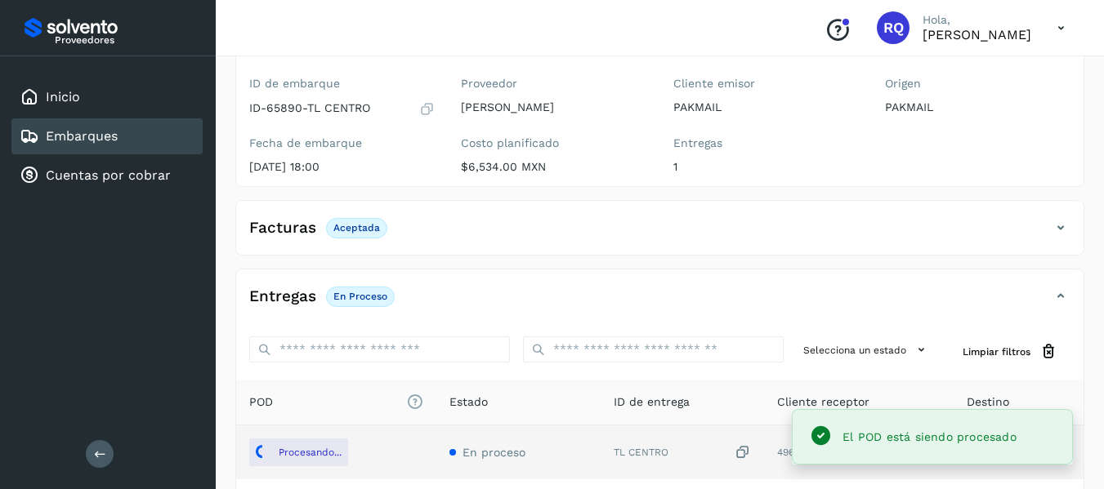
click at [96, 136] on link "Embarques" at bounding box center [82, 136] width 72 height 16
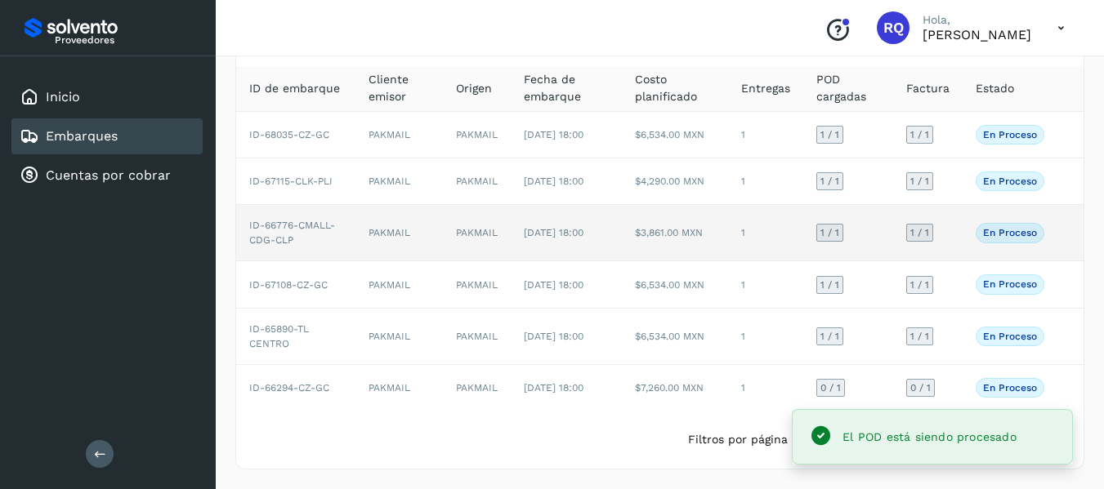
scroll to position [136, 0]
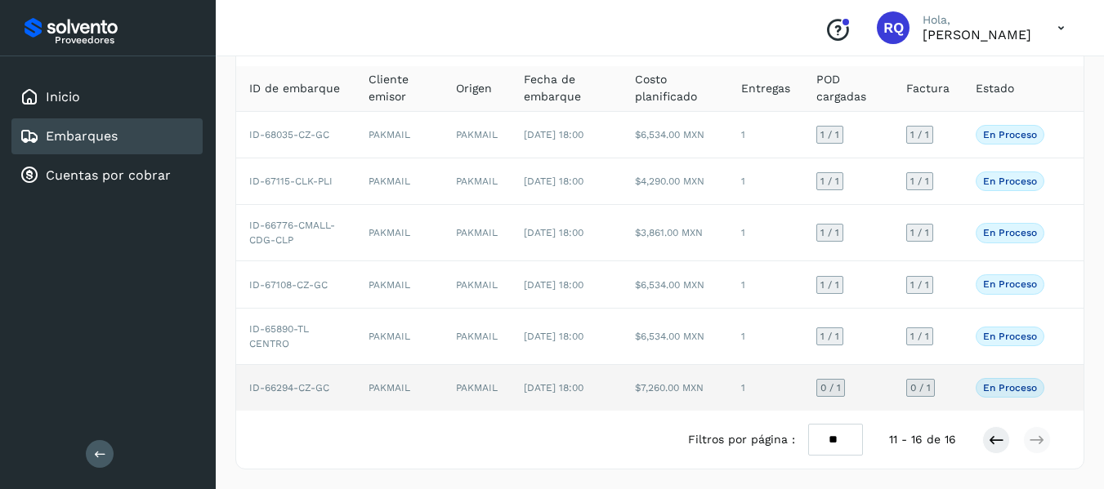
click at [604, 386] on td "[DATE] 18:00" at bounding box center [566, 388] width 111 height 46
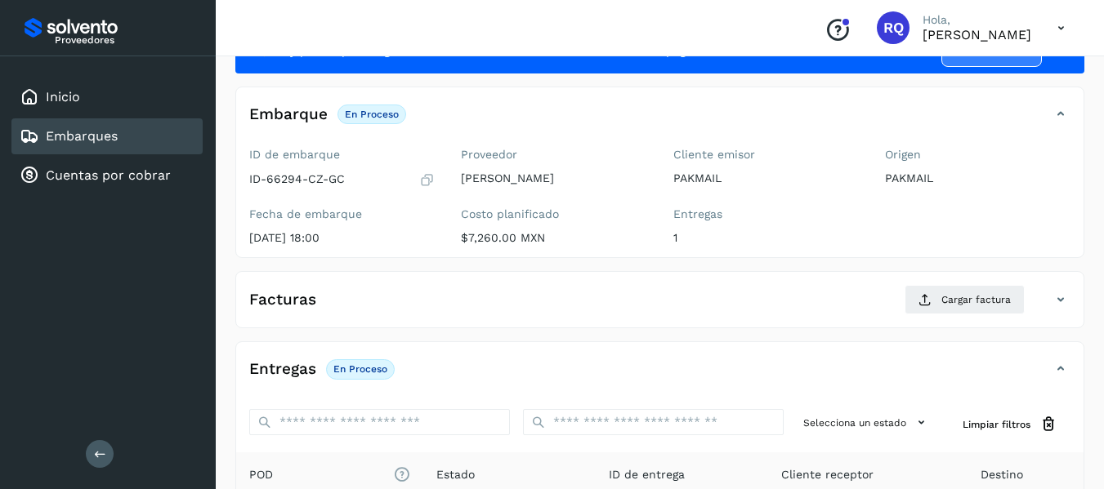
scroll to position [65, 0]
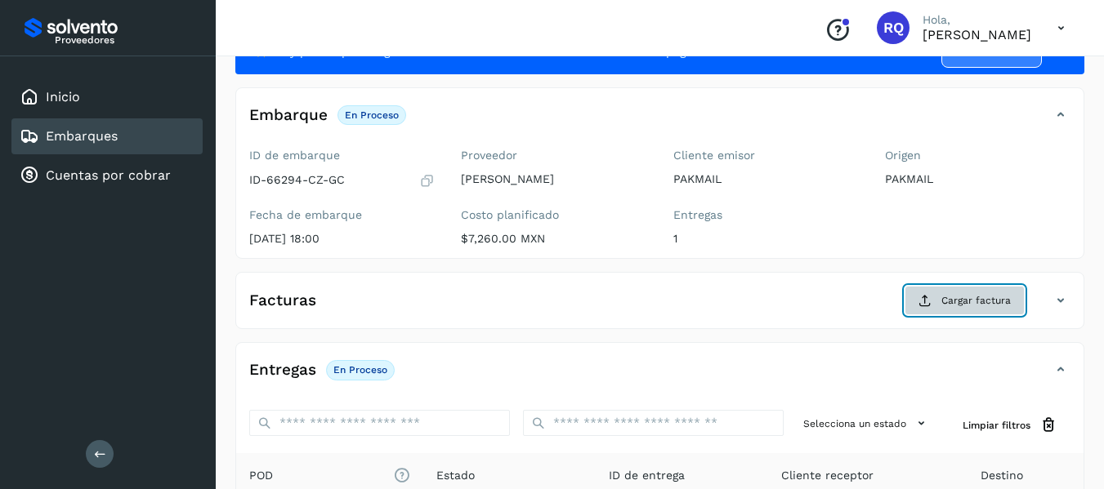
click at [963, 306] on span "Cargar factura" at bounding box center [975, 300] width 69 height 15
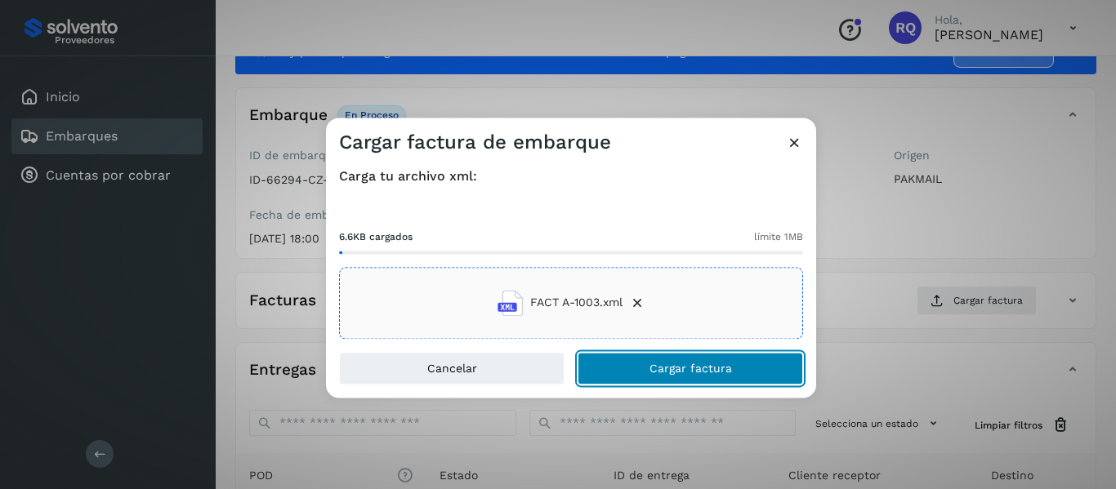
click at [624, 376] on button "Cargar factura" at bounding box center [690, 368] width 225 height 33
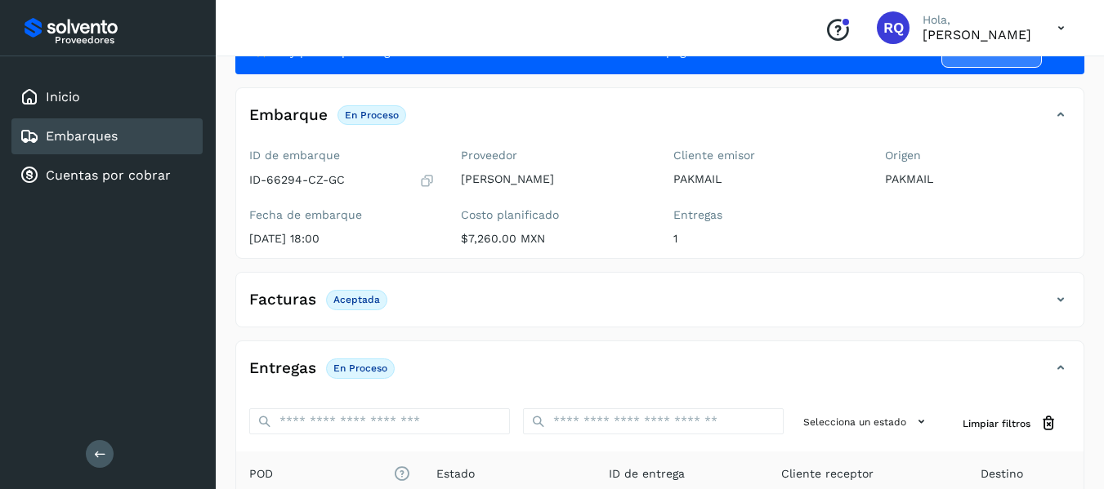
scroll to position [173, 0]
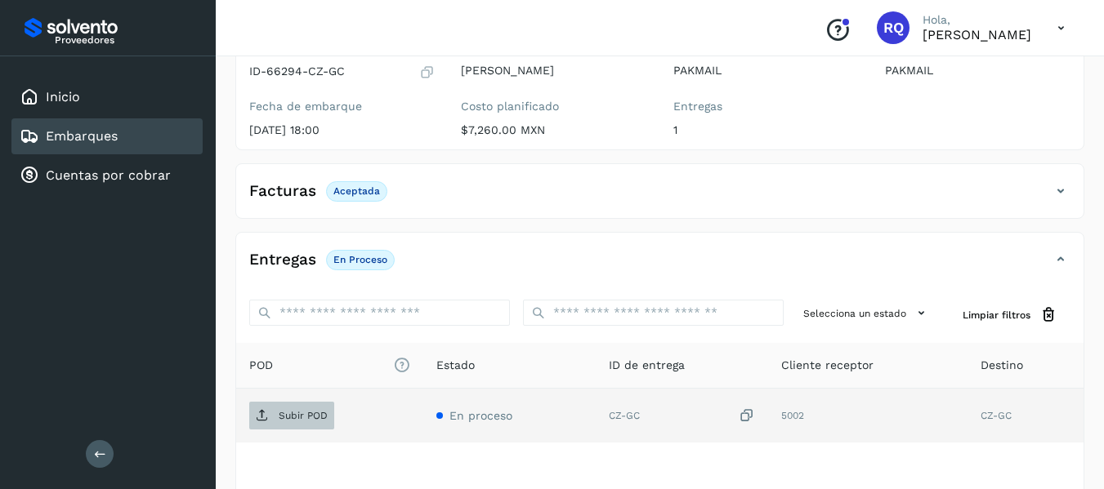
click at [282, 426] on span "Subir POD" at bounding box center [291, 416] width 85 height 26
click at [131, 129] on div "Embarques" at bounding box center [106, 136] width 191 height 36
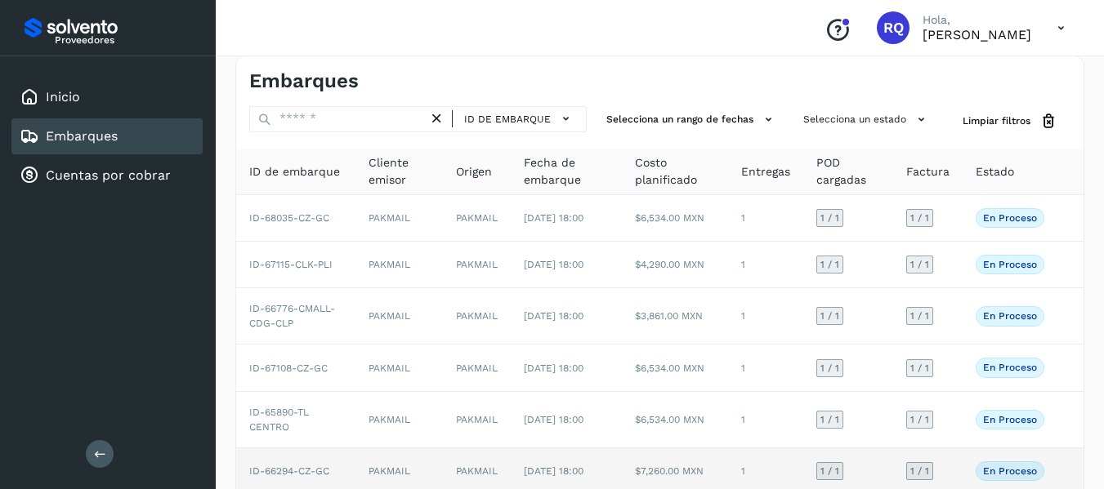
scroll to position [136, 0]
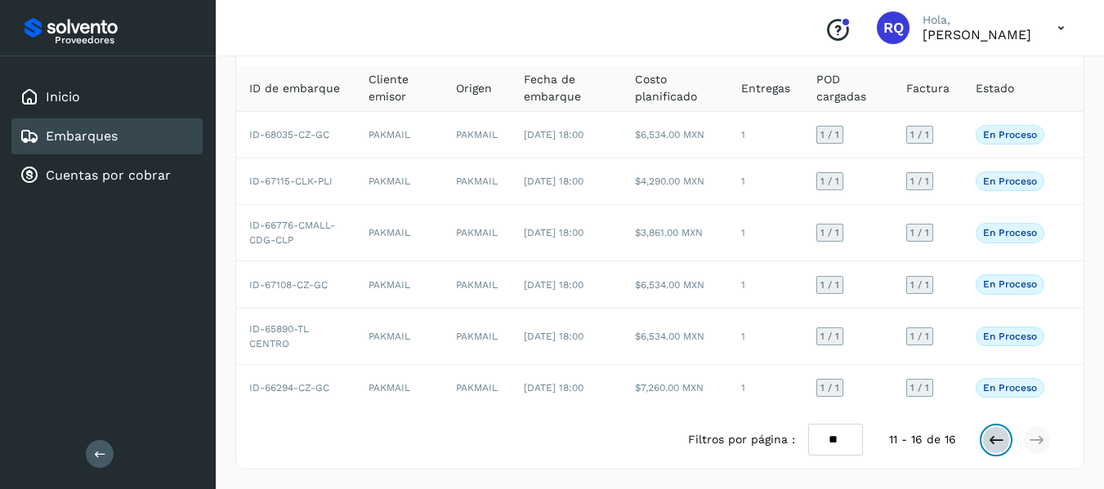
click at [998, 439] on icon at bounding box center [996, 440] width 16 height 16
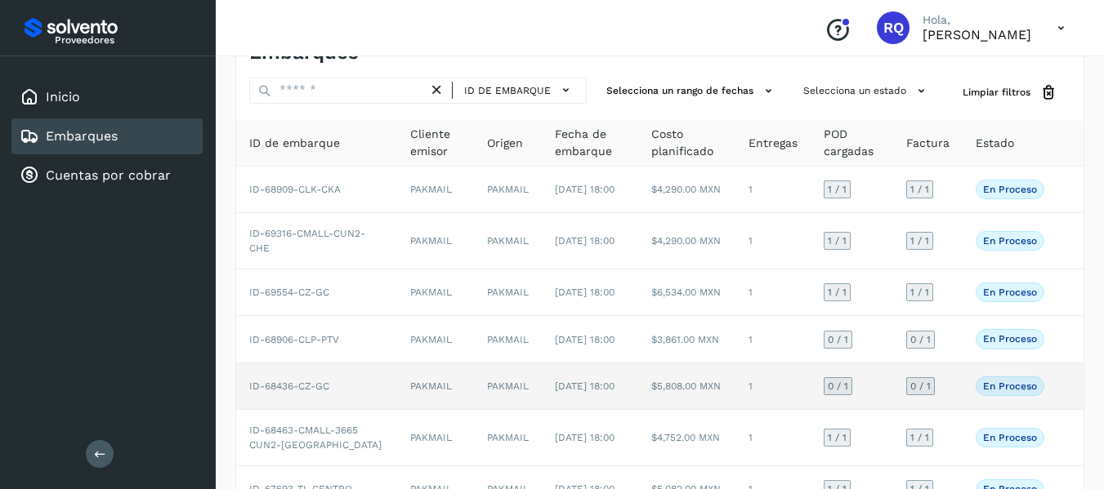
scroll to position [0, 0]
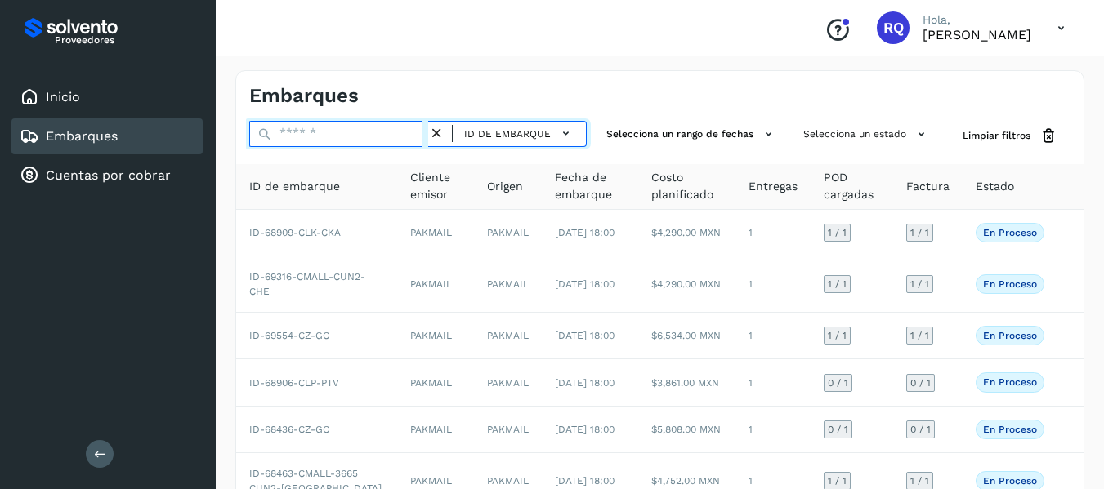
click at [336, 130] on input "text" at bounding box center [338, 134] width 179 height 26
type input "*****"
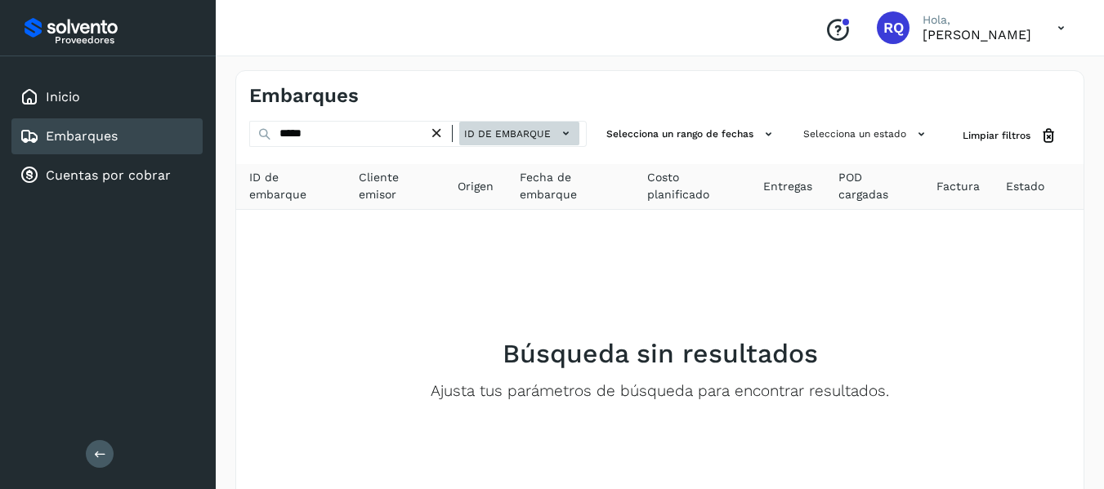
click at [564, 141] on icon at bounding box center [565, 133] width 17 height 17
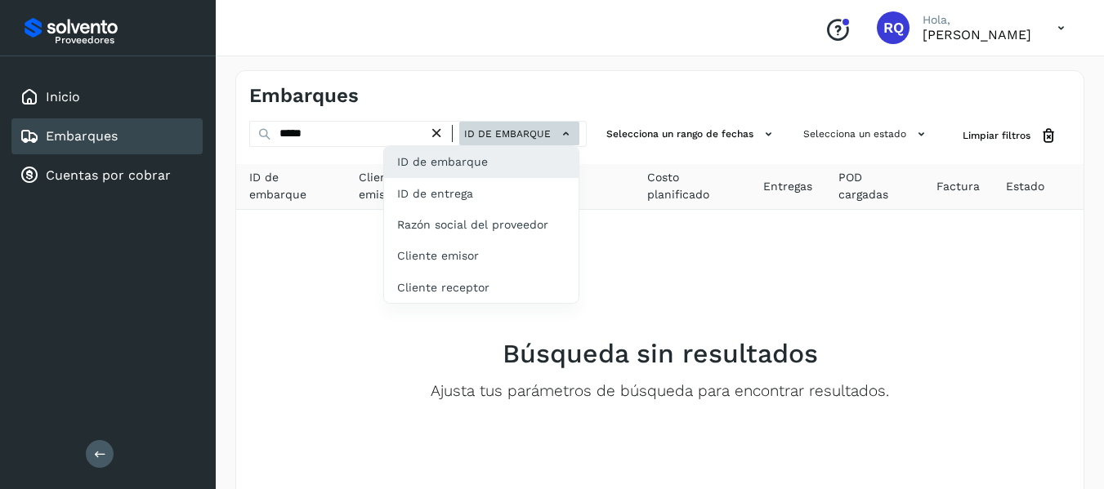
click at [564, 141] on div at bounding box center [552, 244] width 1104 height 489
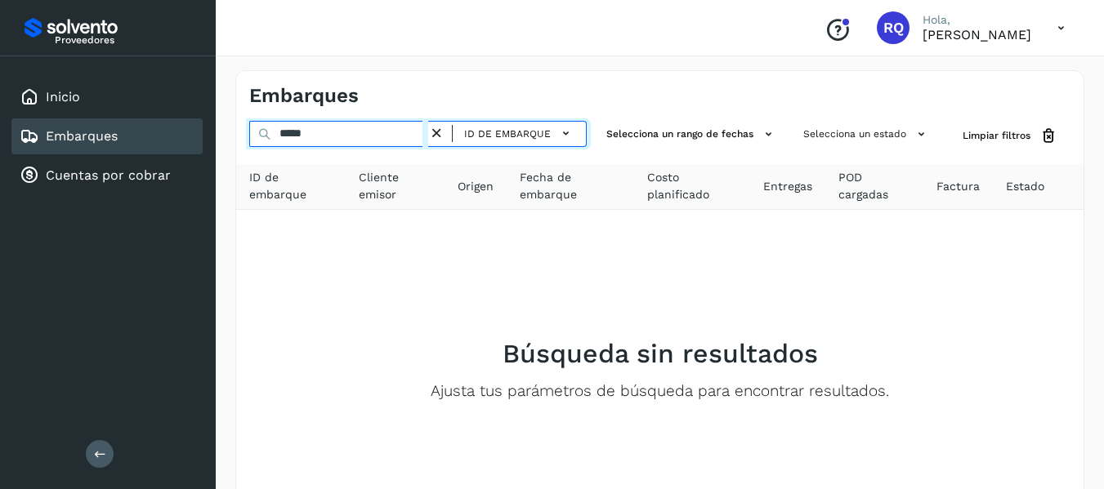
click at [361, 132] on input "*****" at bounding box center [338, 134] width 179 height 26
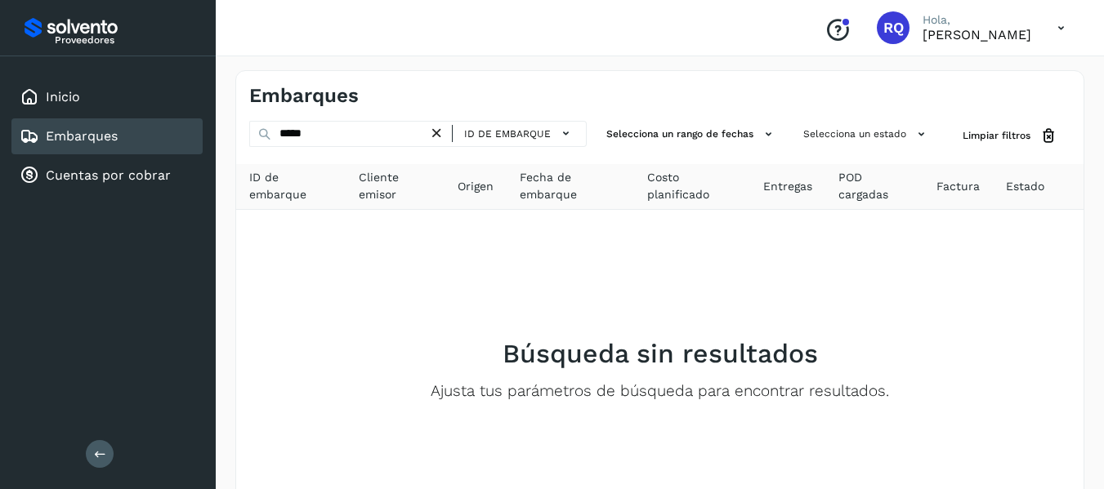
click at [435, 138] on icon at bounding box center [436, 133] width 17 height 17
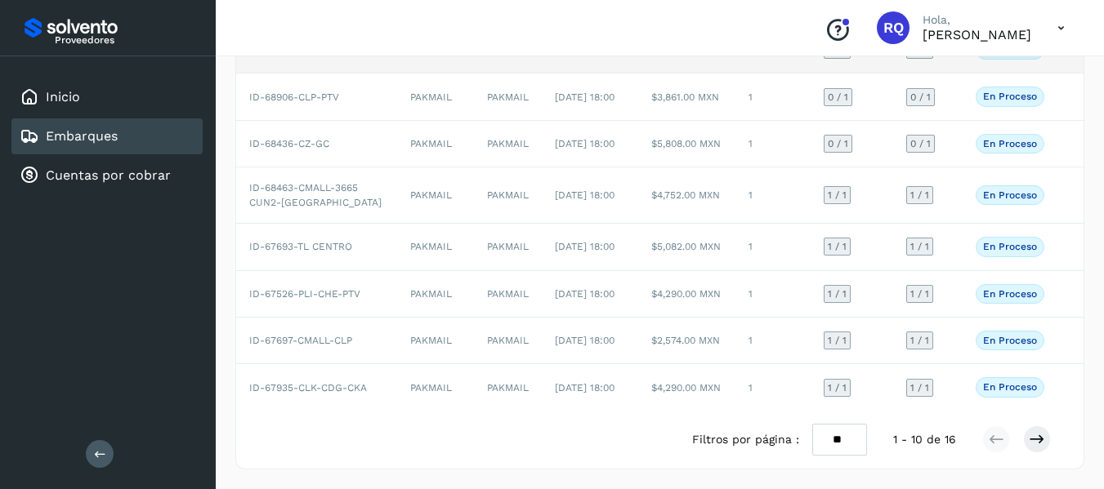
scroll to position [362, 0]
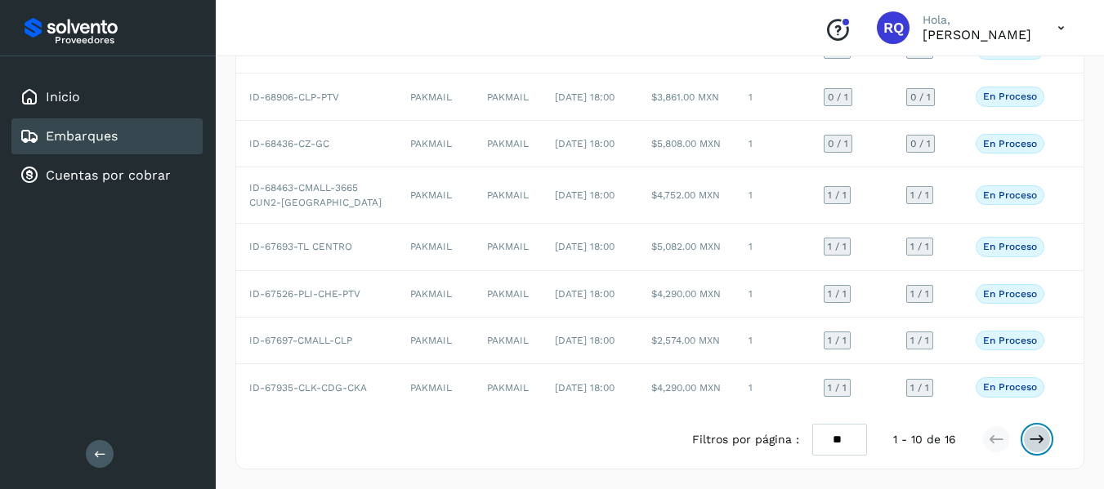
click at [1039, 441] on icon at bounding box center [1037, 439] width 16 height 16
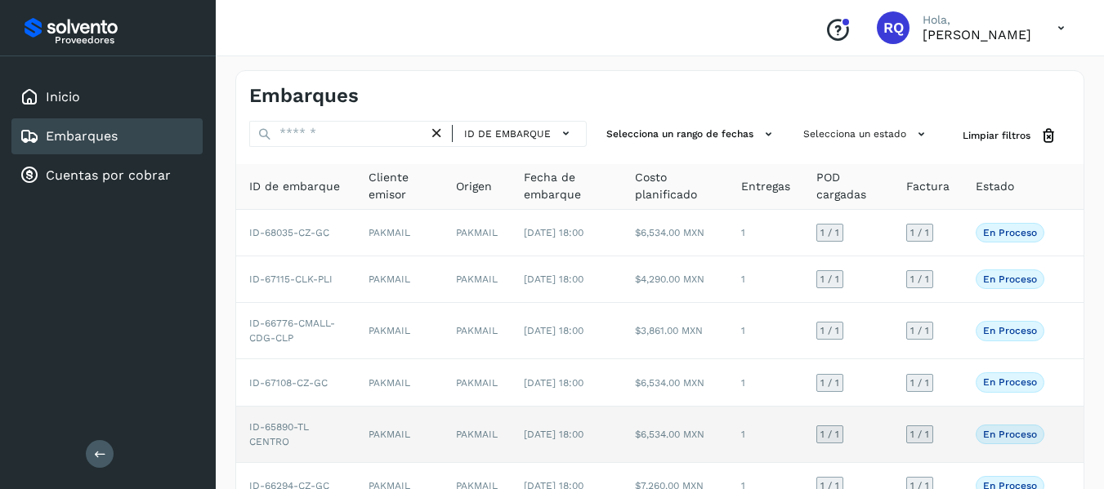
scroll to position [136, 0]
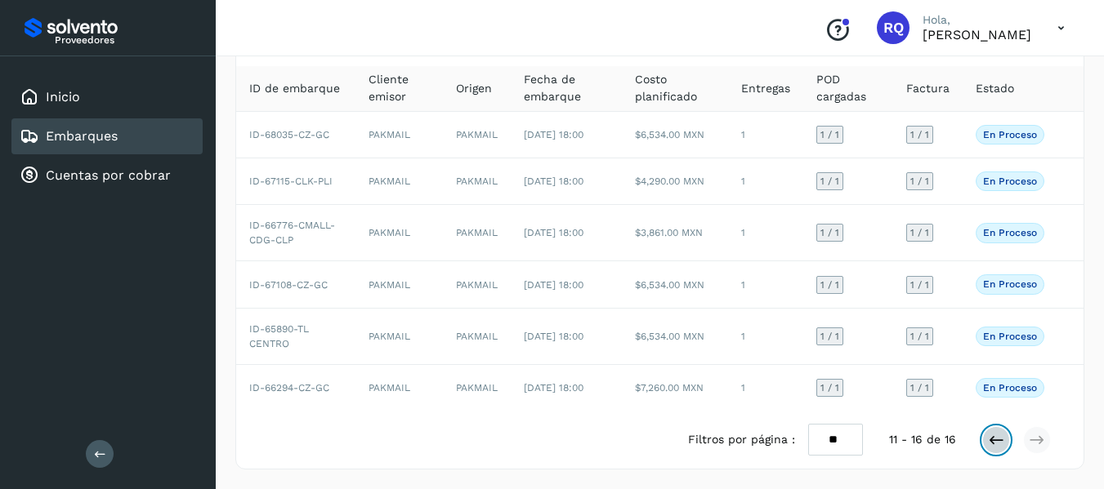
click at [989, 438] on icon at bounding box center [996, 440] width 16 height 16
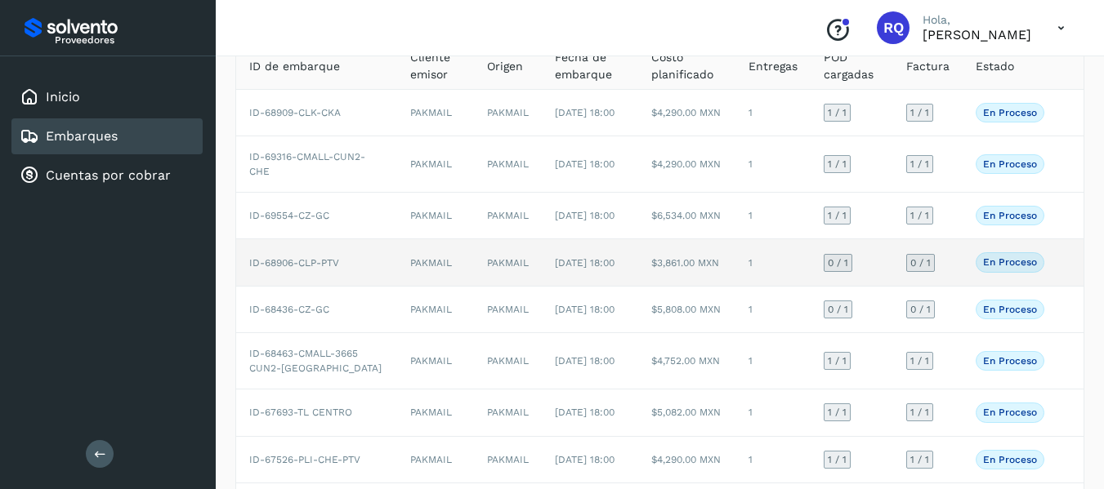
scroll to position [0, 0]
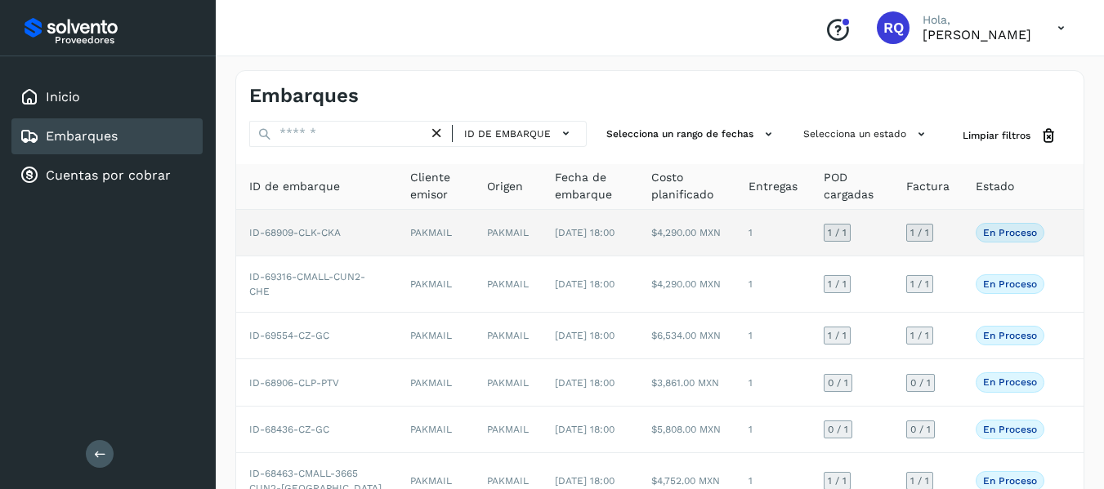
click at [750, 243] on td "1" at bounding box center [772, 233] width 75 height 47
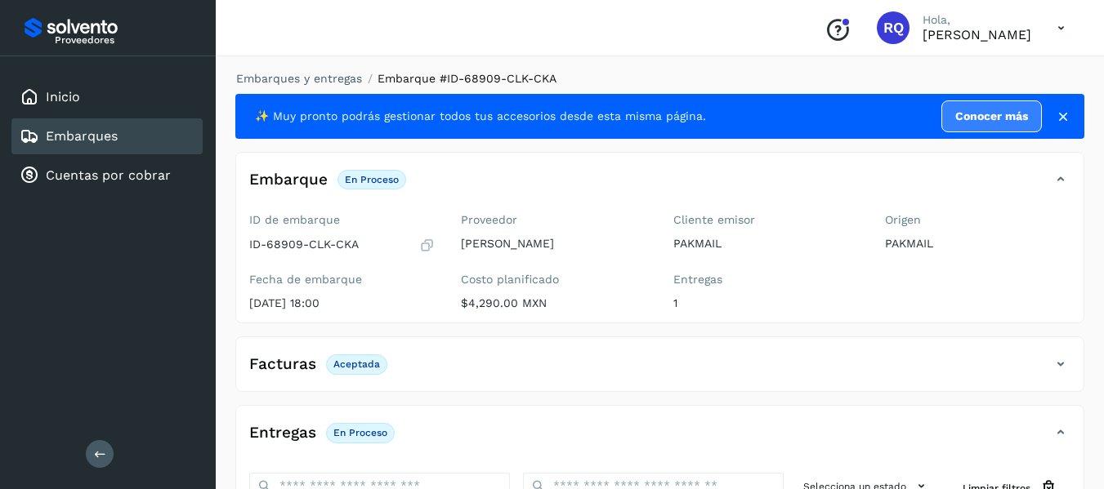
click at [64, 130] on link "Embarques" at bounding box center [82, 136] width 72 height 16
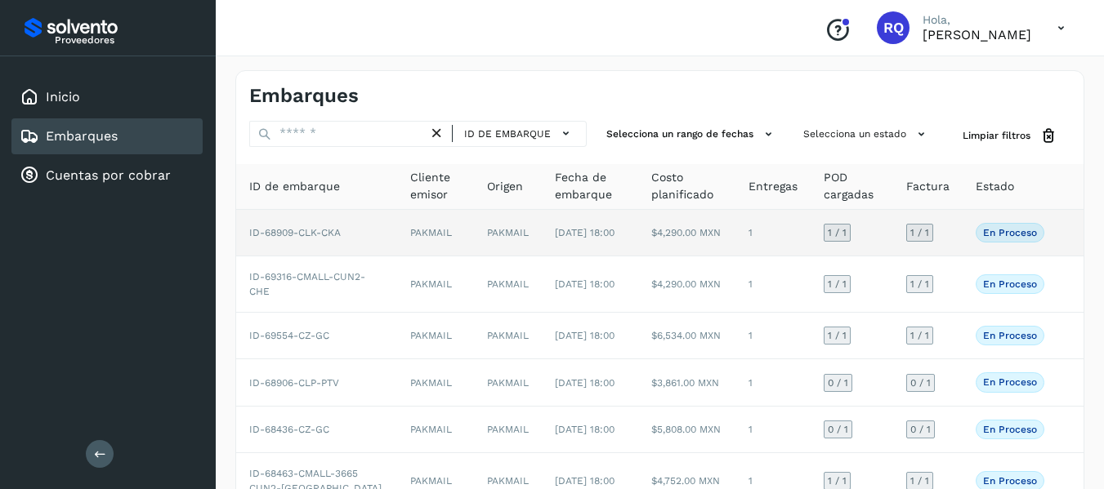
click at [658, 231] on td "$4,290.00 MXN" at bounding box center [686, 233] width 96 height 47
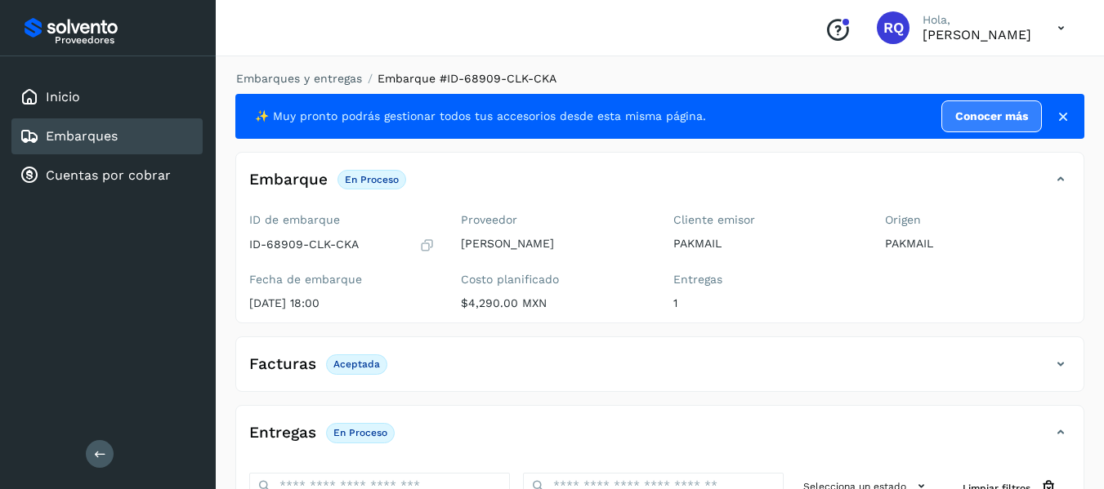
click at [145, 136] on div "Embarques" at bounding box center [106, 136] width 191 height 36
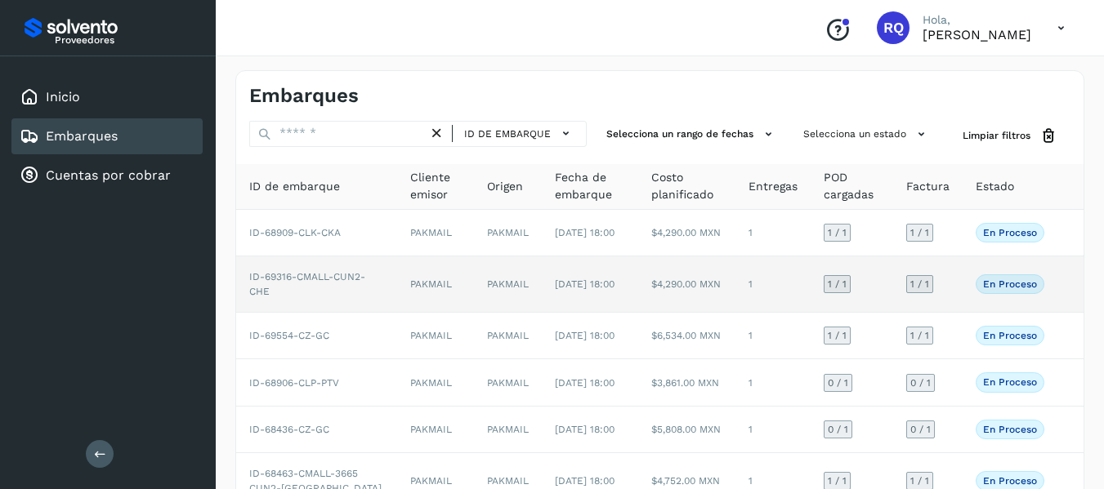
click at [408, 301] on td "PAKMAIL" at bounding box center [436, 285] width 78 height 56
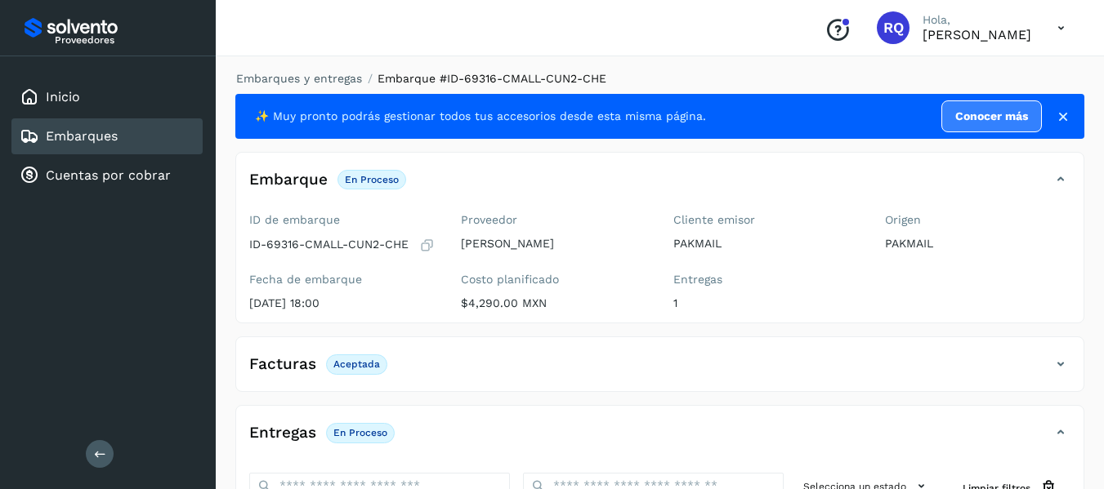
click at [104, 132] on link "Embarques" at bounding box center [82, 136] width 72 height 16
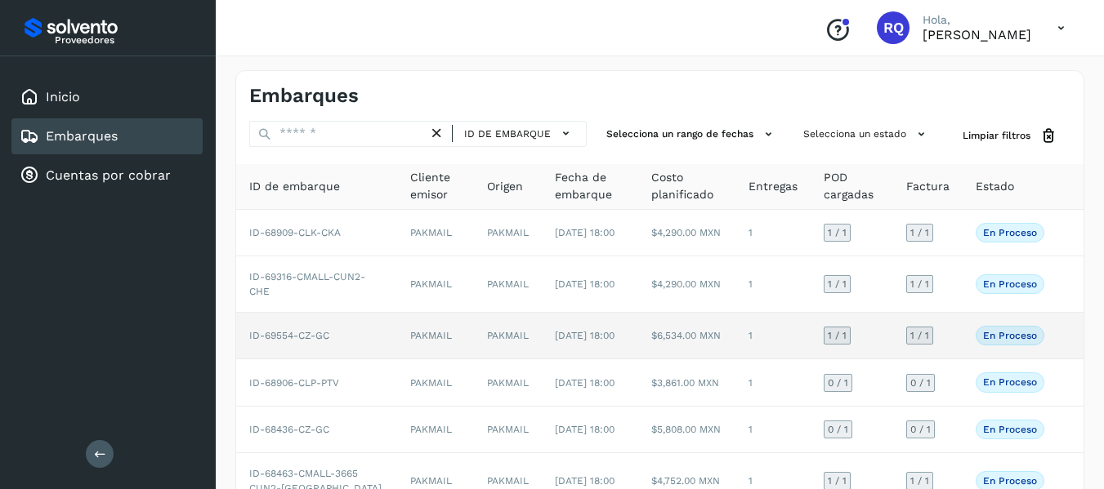
click at [419, 347] on td "PAKMAIL" at bounding box center [436, 336] width 78 height 47
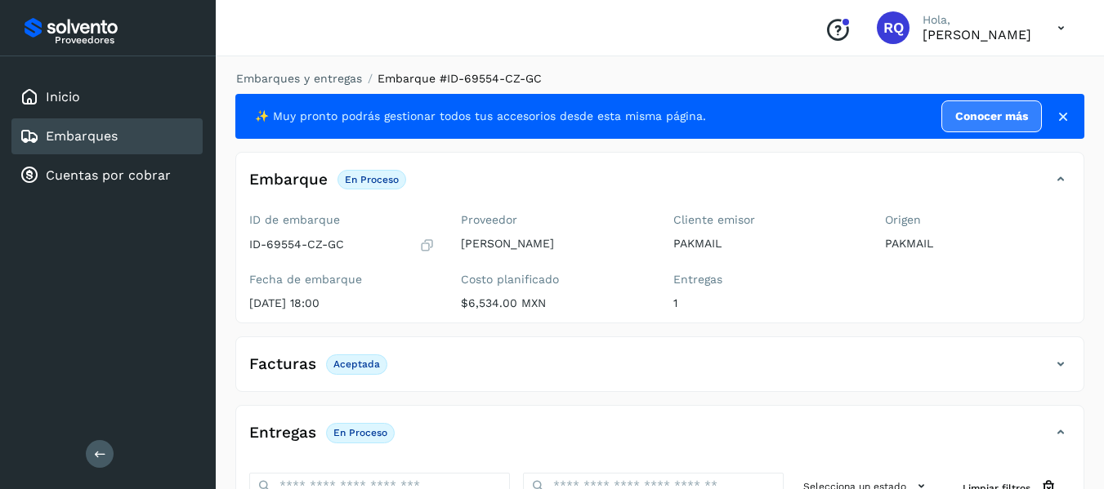
click at [91, 143] on link "Embarques" at bounding box center [82, 136] width 72 height 16
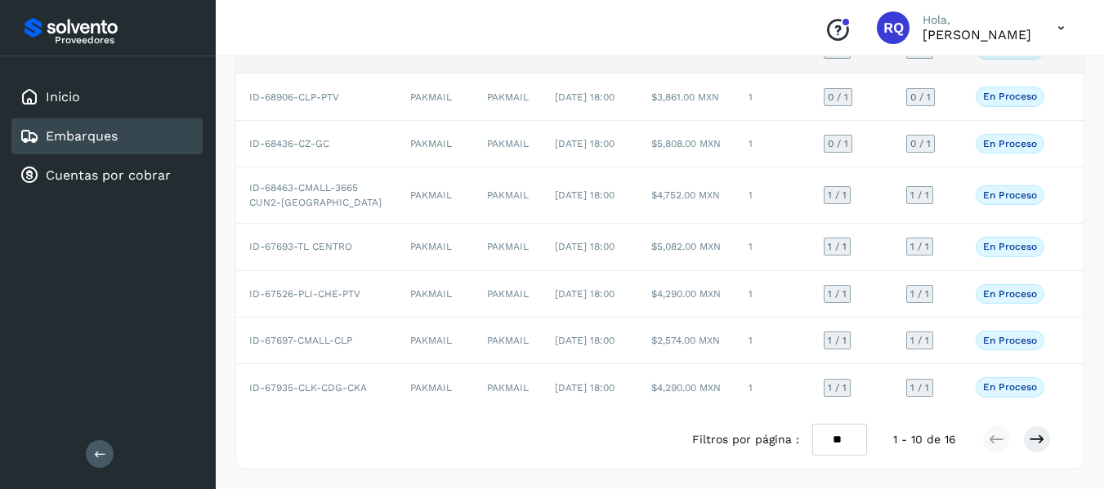
scroll to position [357, 0]
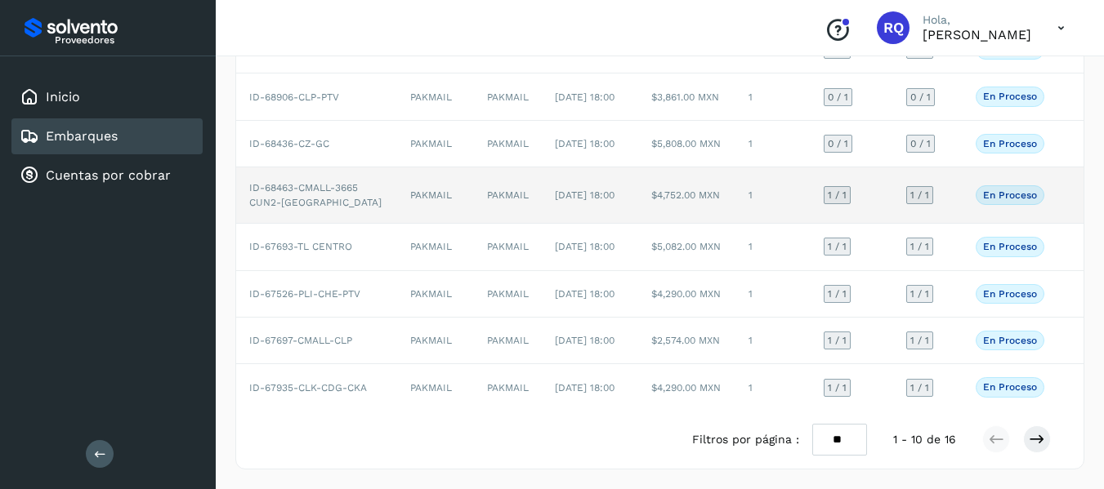
click at [322, 174] on td "ID-68463-CMALL-3665 CUN2-[GEOGRAPHIC_DATA]" at bounding box center [316, 195] width 161 height 56
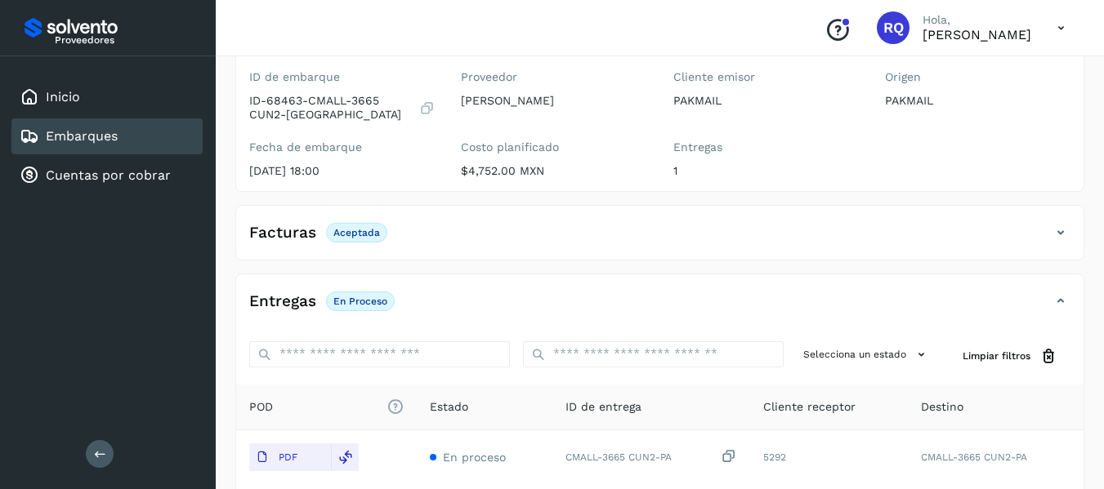
scroll to position [142, 0]
click at [85, 134] on link "Embarques" at bounding box center [82, 136] width 72 height 16
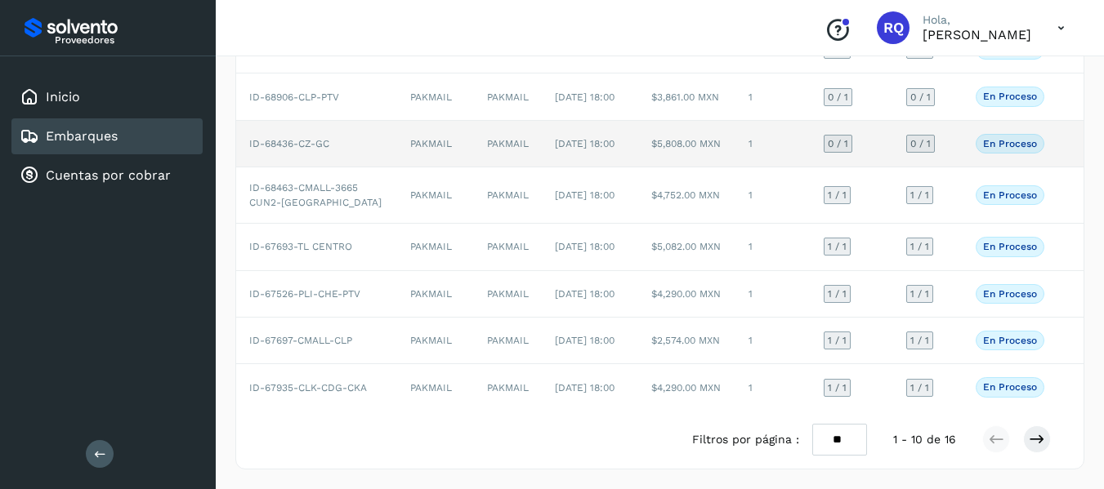
scroll to position [362, 0]
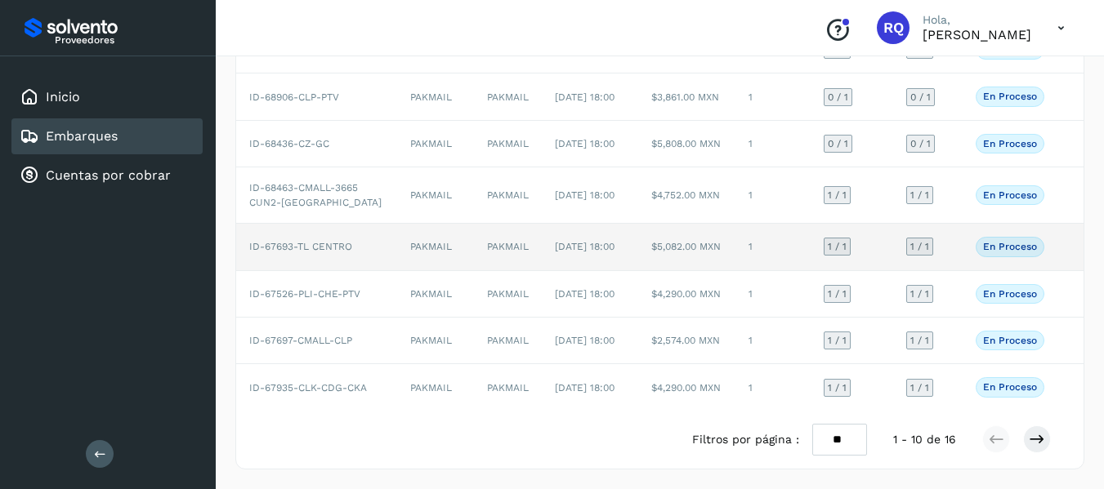
click at [490, 238] on td "PAKMAIL" at bounding box center [508, 247] width 68 height 47
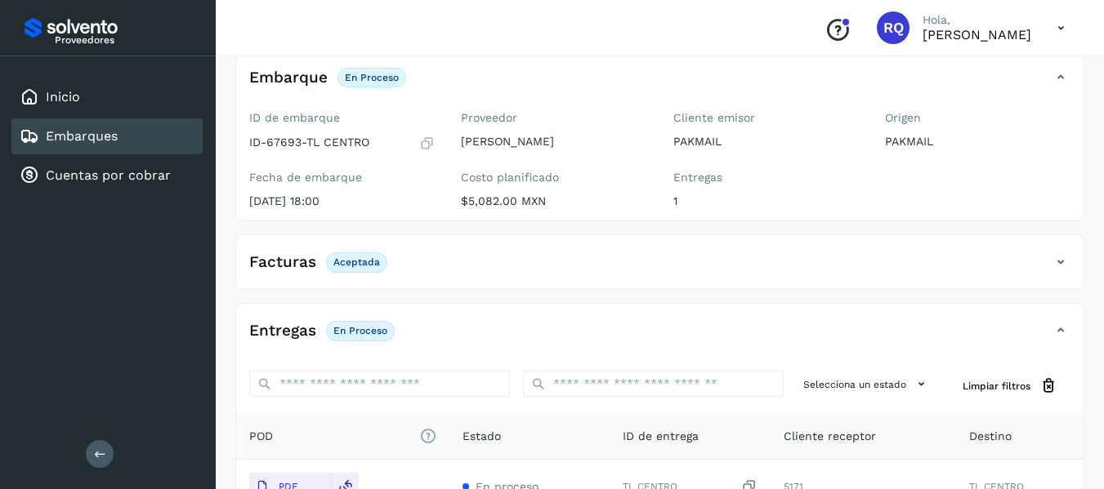
scroll to position [101, 0]
click at [150, 135] on div "Embarques" at bounding box center [106, 136] width 191 height 36
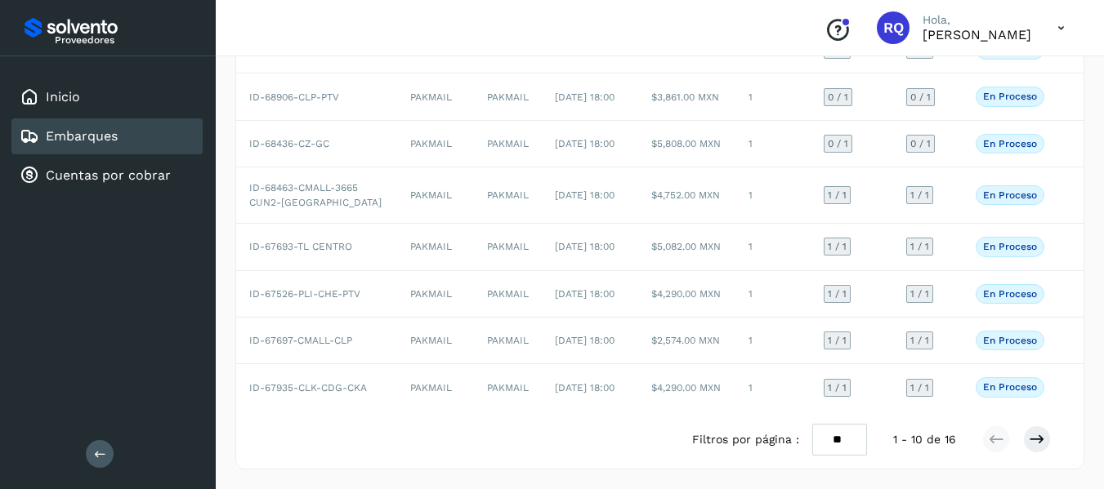
scroll to position [362, 0]
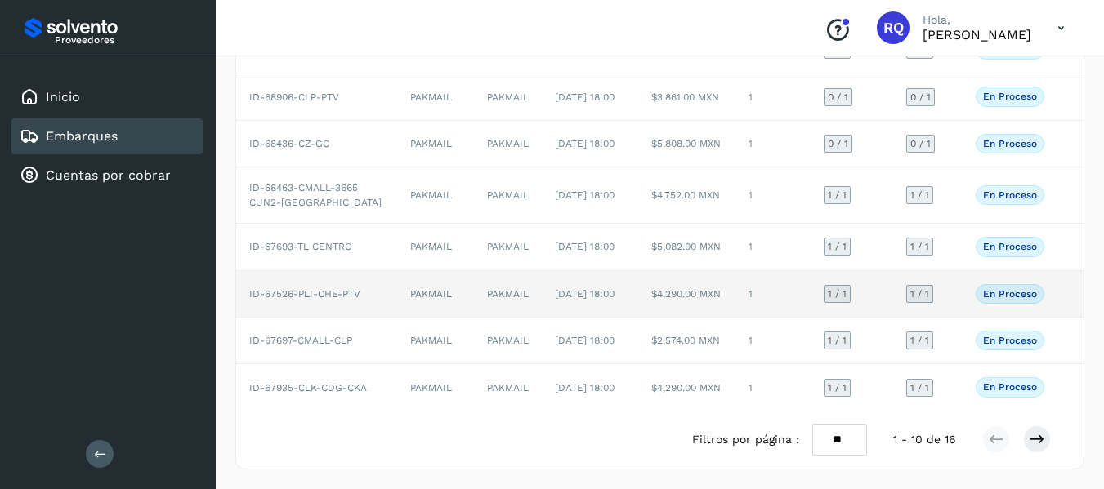
click at [397, 280] on td "PAKMAIL" at bounding box center [436, 294] width 78 height 47
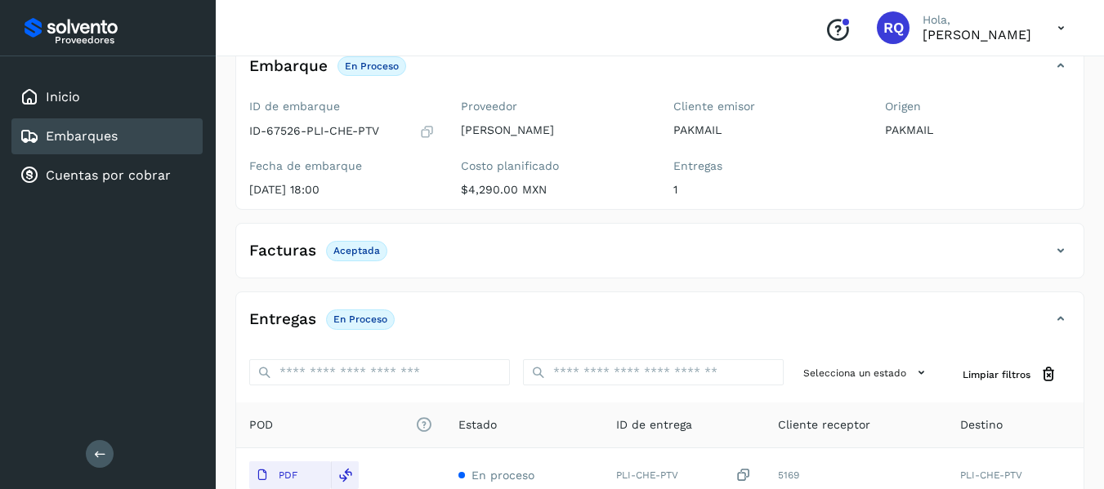
scroll to position [113, 0]
click at [83, 123] on div "Embarques" at bounding box center [106, 136] width 191 height 36
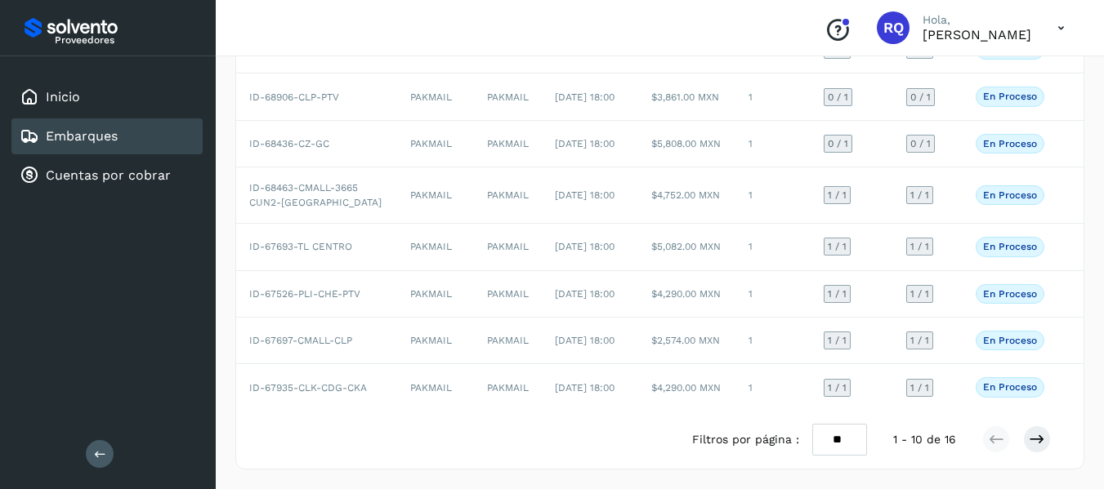
scroll to position [362, 0]
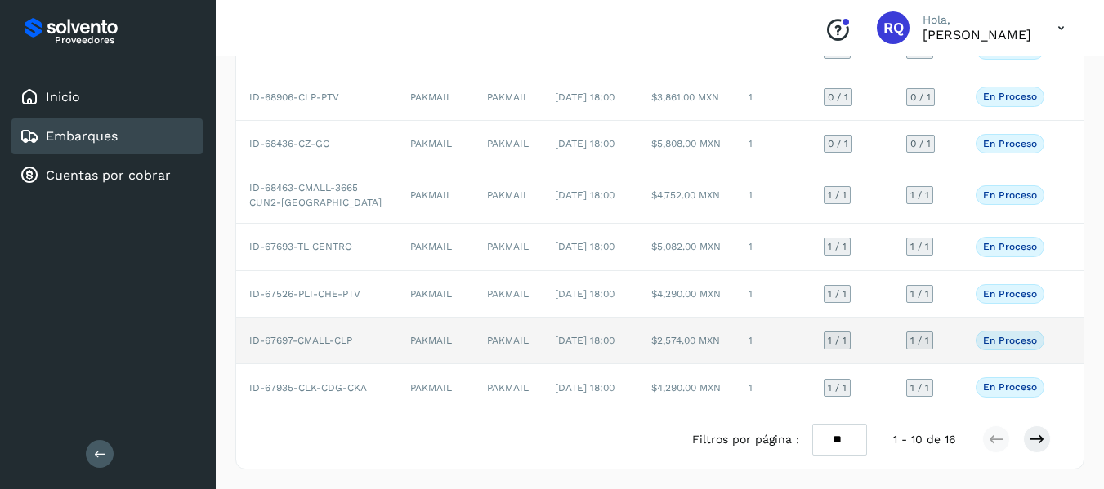
click at [397, 336] on td "PAKMAIL" at bounding box center [436, 341] width 78 height 47
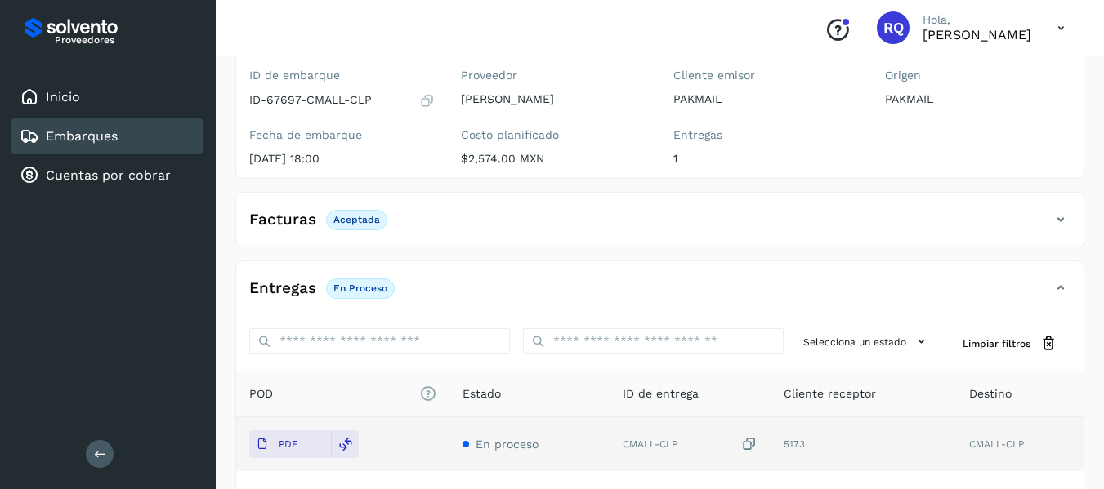
scroll to position [144, 0]
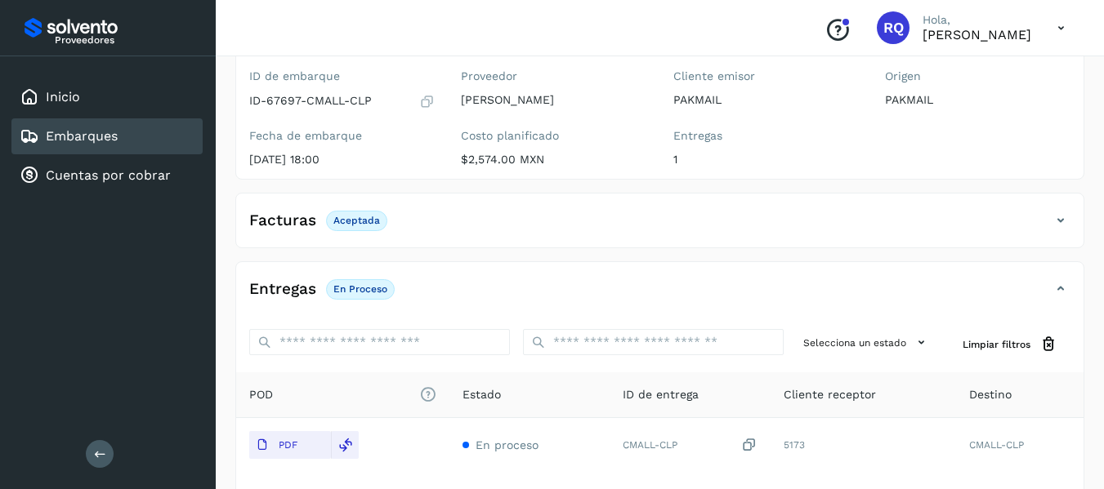
click at [134, 133] on div "Embarques" at bounding box center [106, 136] width 191 height 36
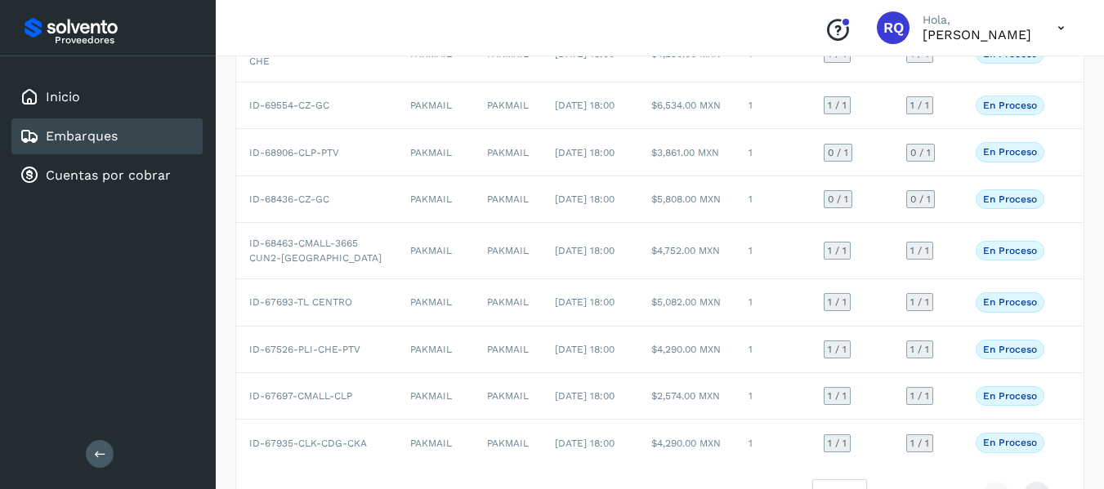
scroll to position [362, 0]
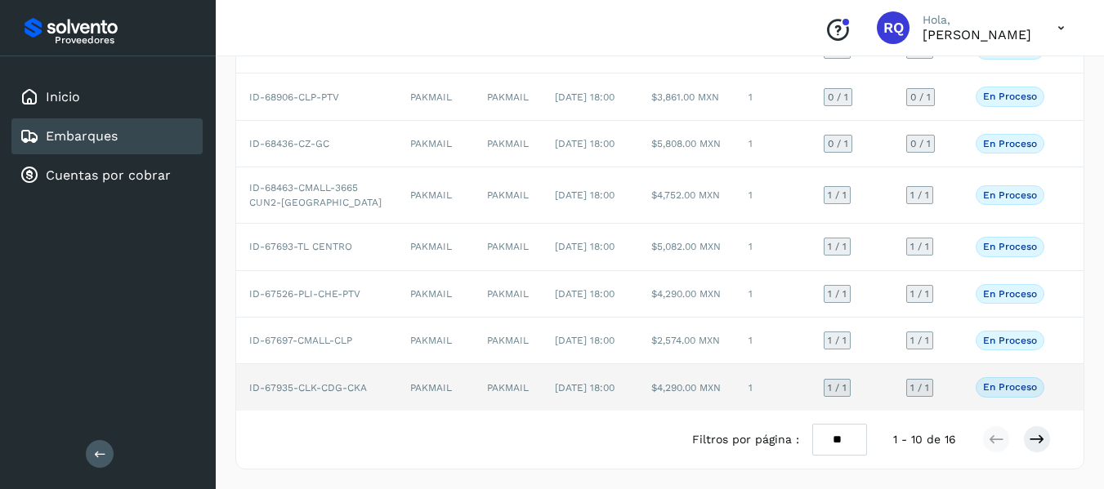
click at [443, 377] on td "PAKMAIL" at bounding box center [436, 387] width 78 height 46
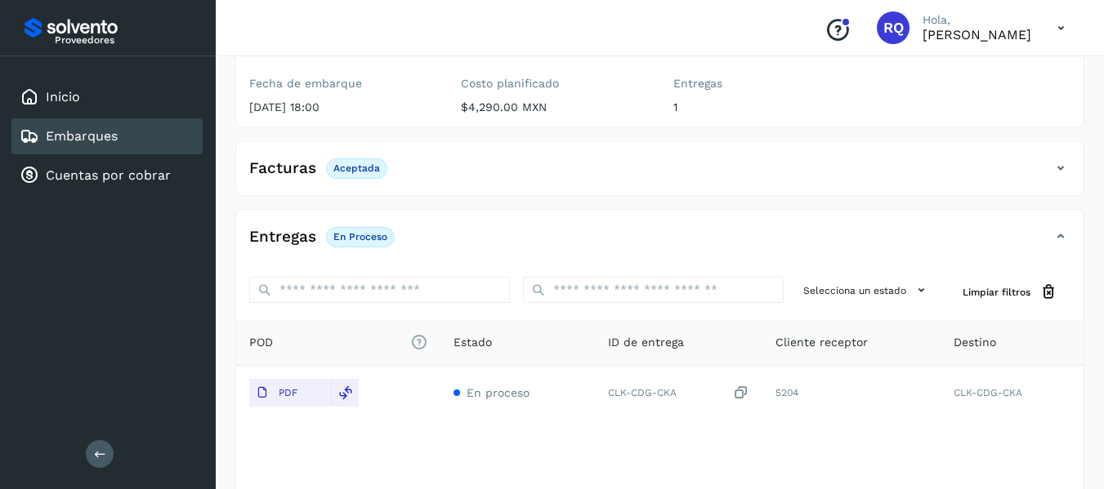
scroll to position [174, 0]
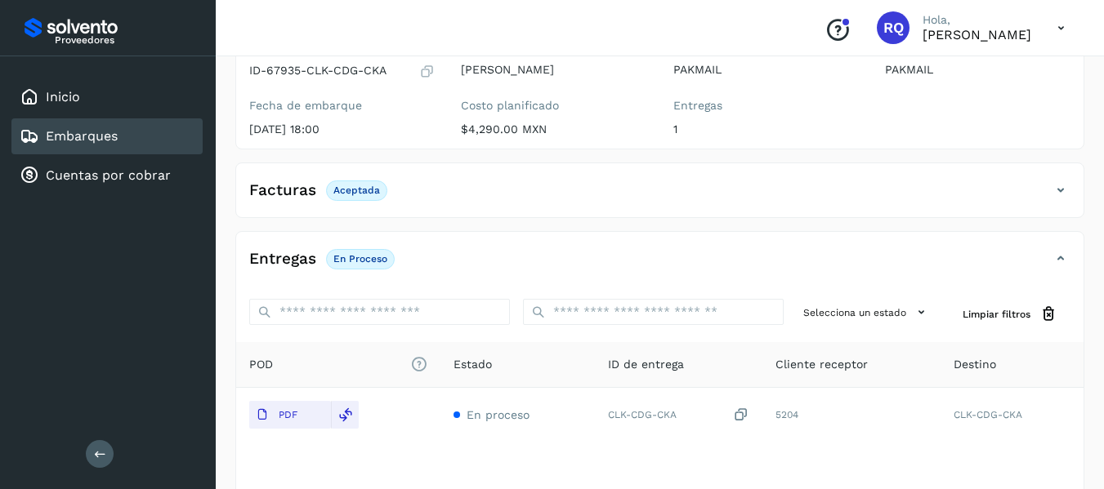
click at [128, 138] on div "Embarques" at bounding box center [106, 136] width 191 height 36
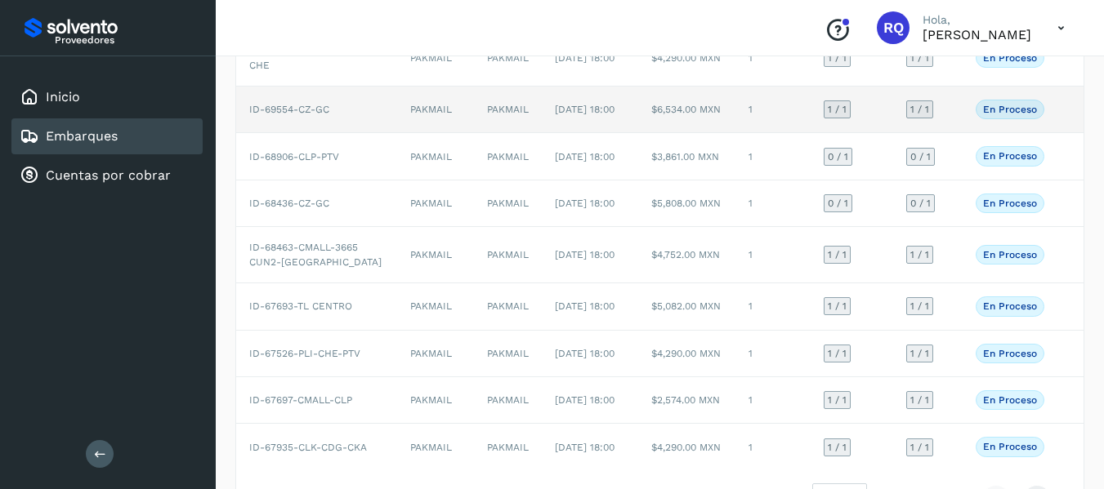
scroll to position [362, 0]
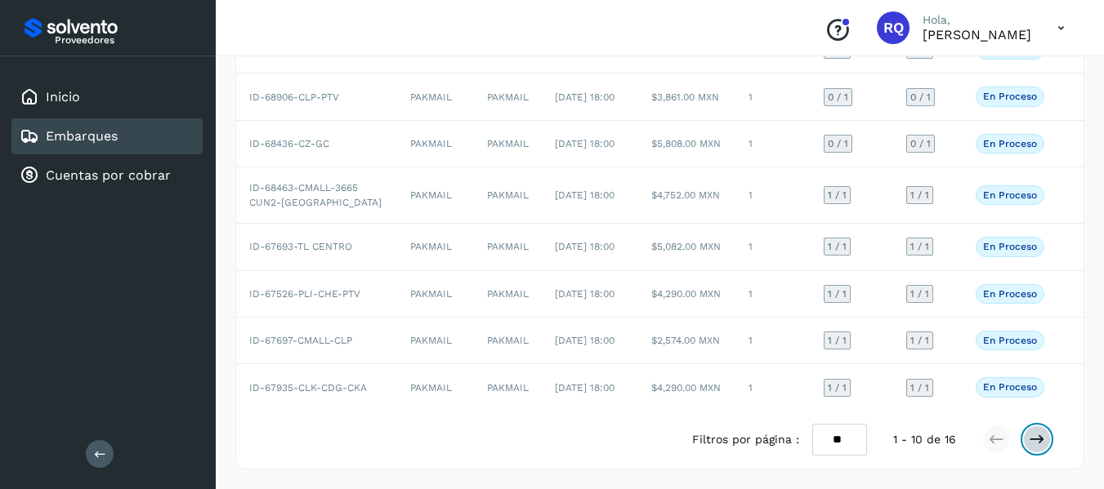
click at [1046, 438] on button at bounding box center [1037, 440] width 28 height 28
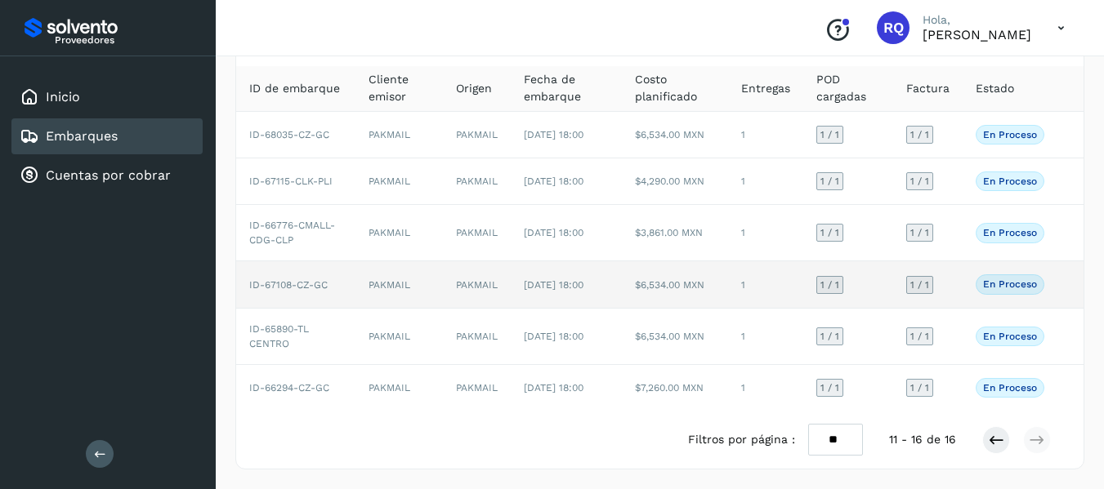
scroll to position [124, 0]
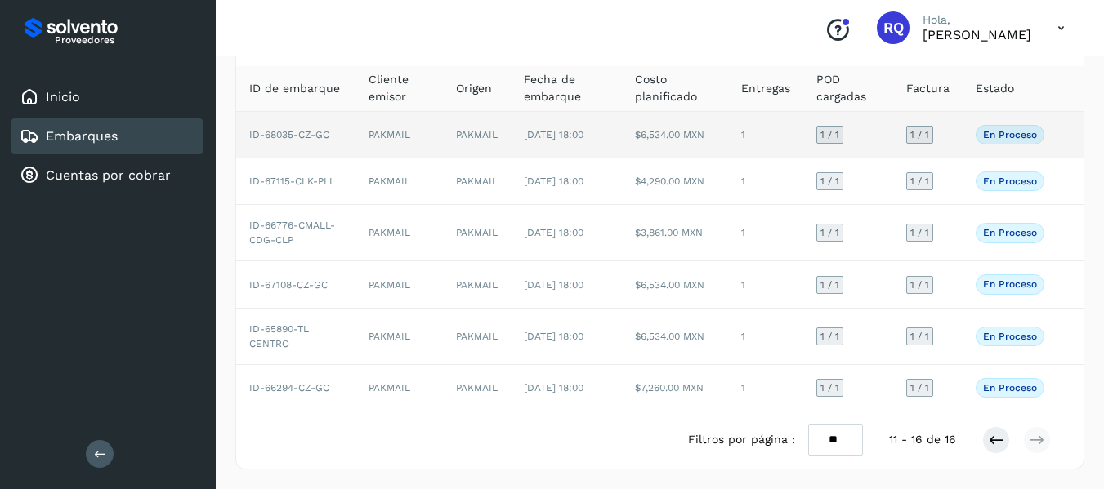
click at [514, 119] on td "[DATE] 18:00" at bounding box center [566, 135] width 111 height 47
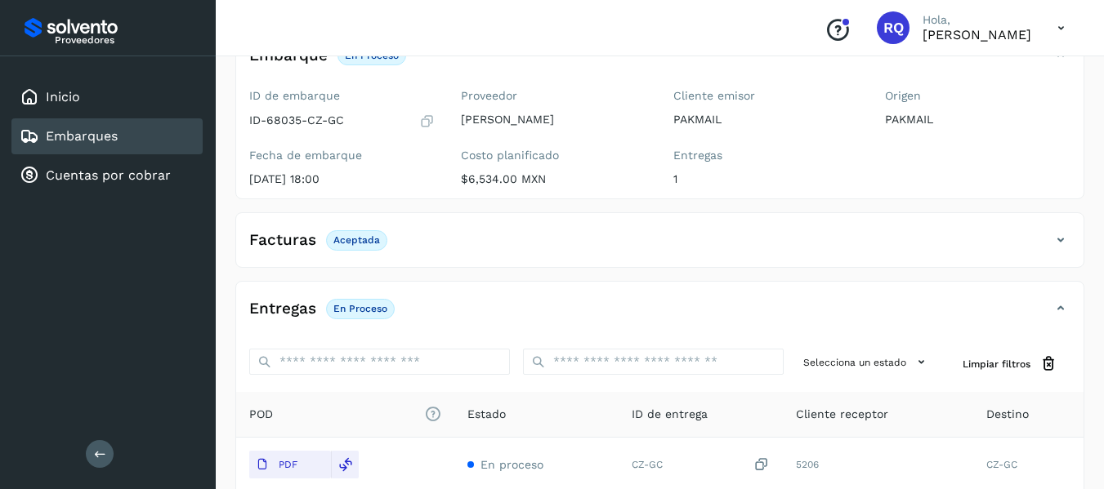
click at [138, 137] on div "Embarques" at bounding box center [106, 136] width 191 height 36
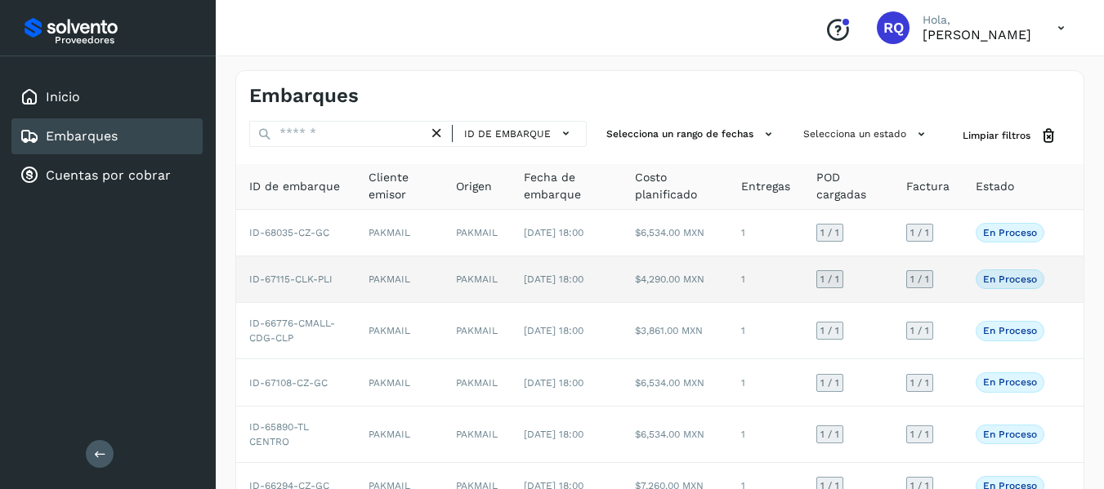
click at [349, 303] on td "ID-67115-CLK-PLI" at bounding box center [295, 280] width 119 height 47
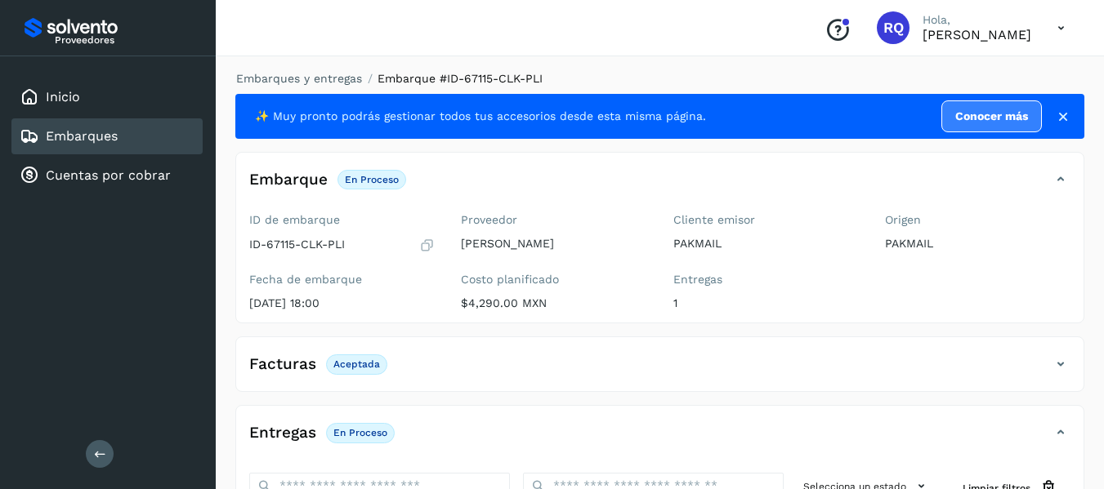
scroll to position [82, 0]
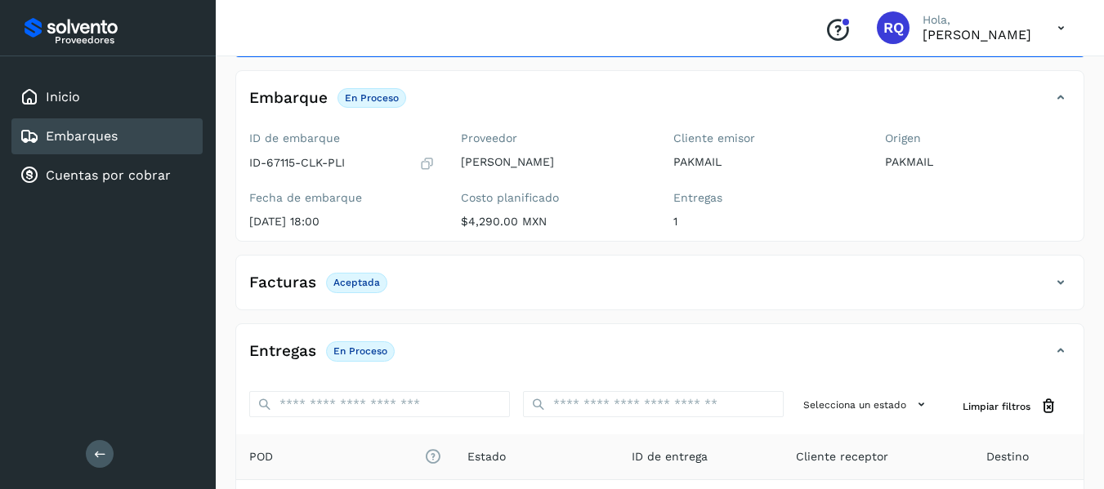
click at [166, 133] on div "Embarques" at bounding box center [106, 136] width 191 height 36
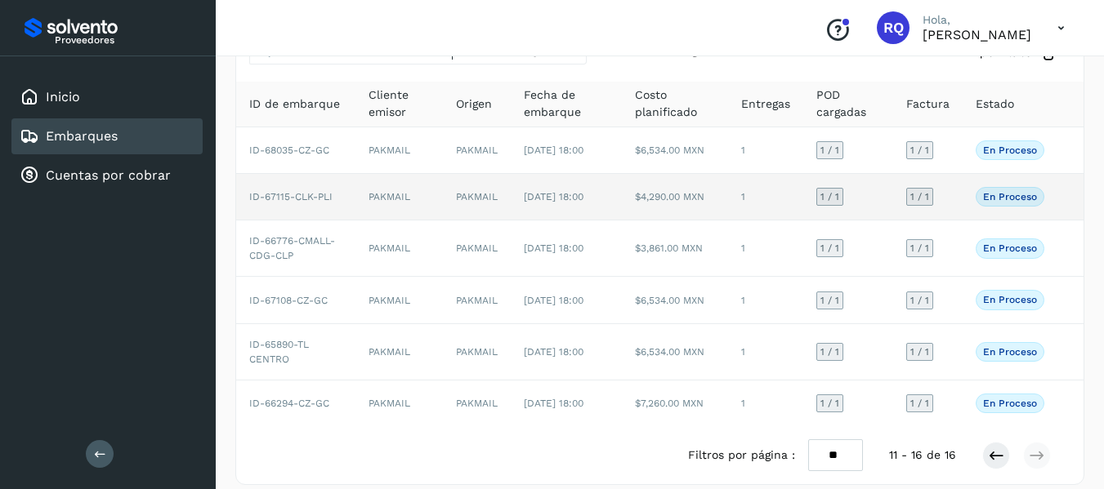
scroll to position [136, 0]
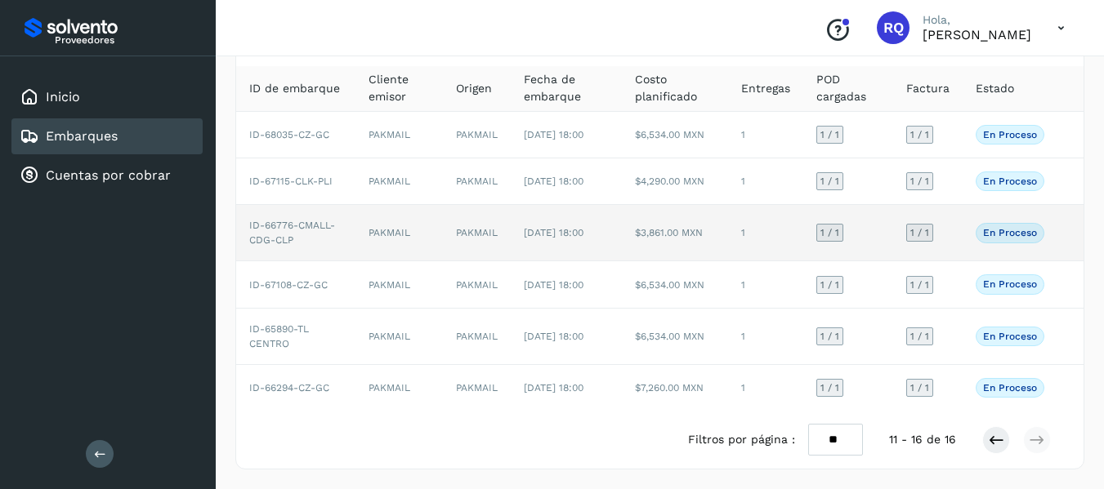
click at [406, 235] on td "PAKMAIL" at bounding box center [398, 233] width 87 height 56
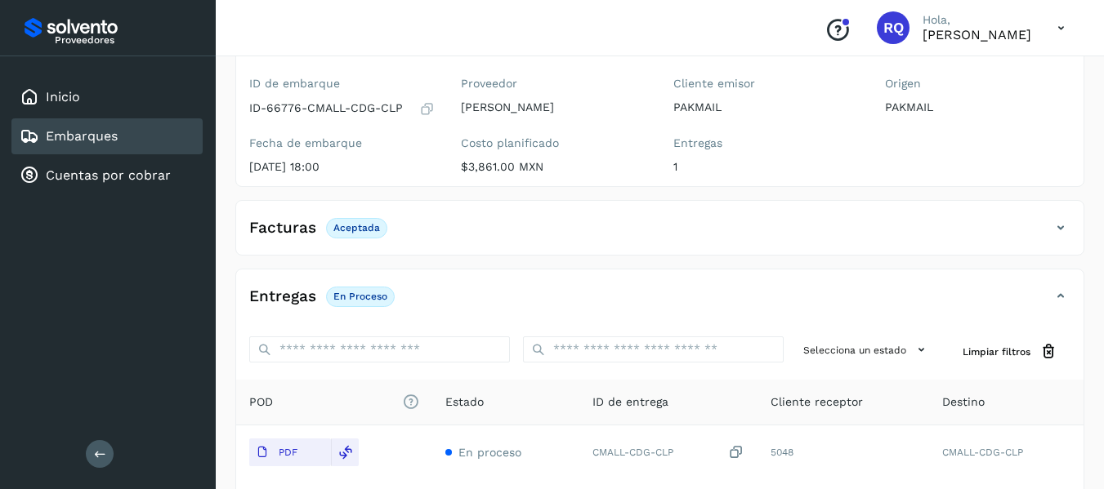
click at [82, 128] on link "Embarques" at bounding box center [82, 136] width 72 height 16
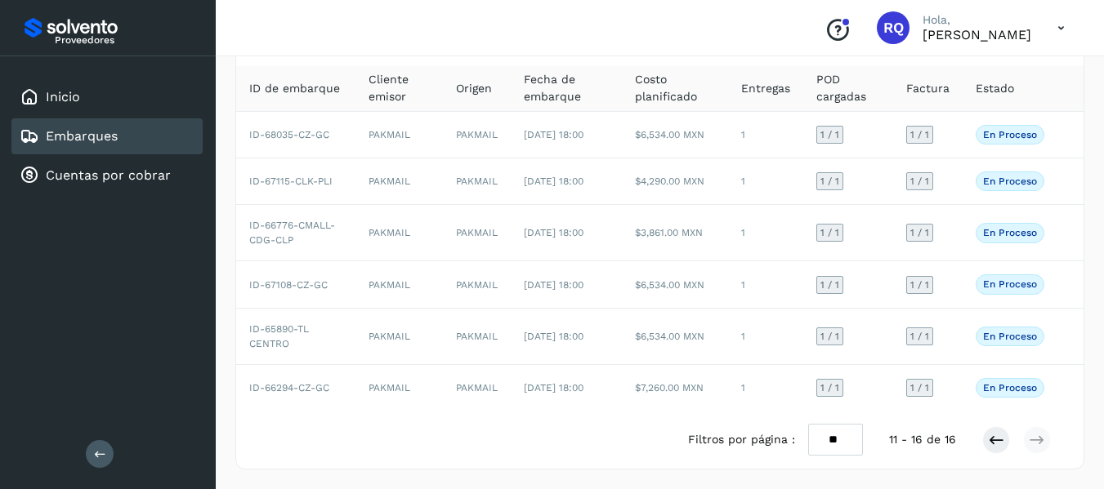
scroll to position [136, 0]
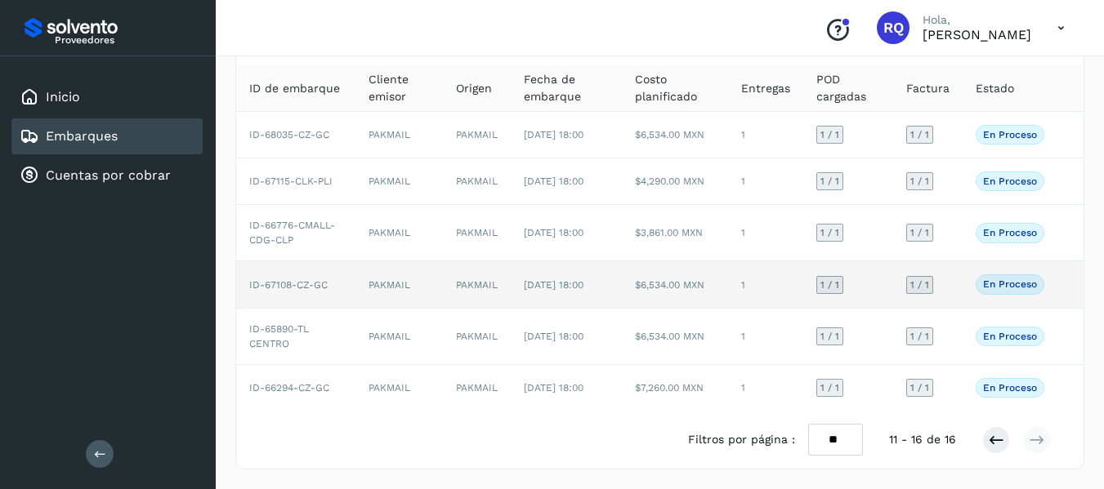
click at [419, 285] on td "PAKMAIL" at bounding box center [398, 284] width 87 height 47
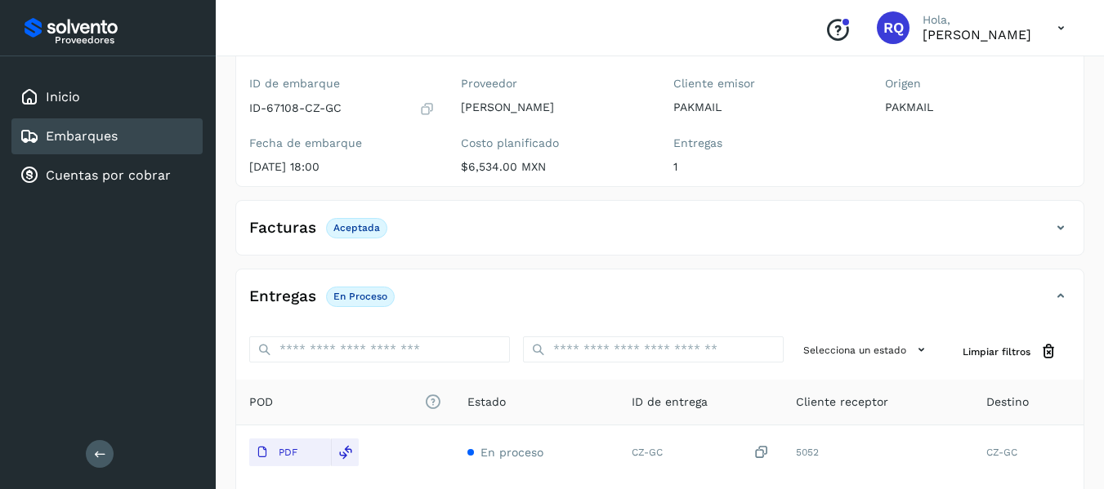
click at [133, 135] on div "Embarques" at bounding box center [106, 136] width 191 height 36
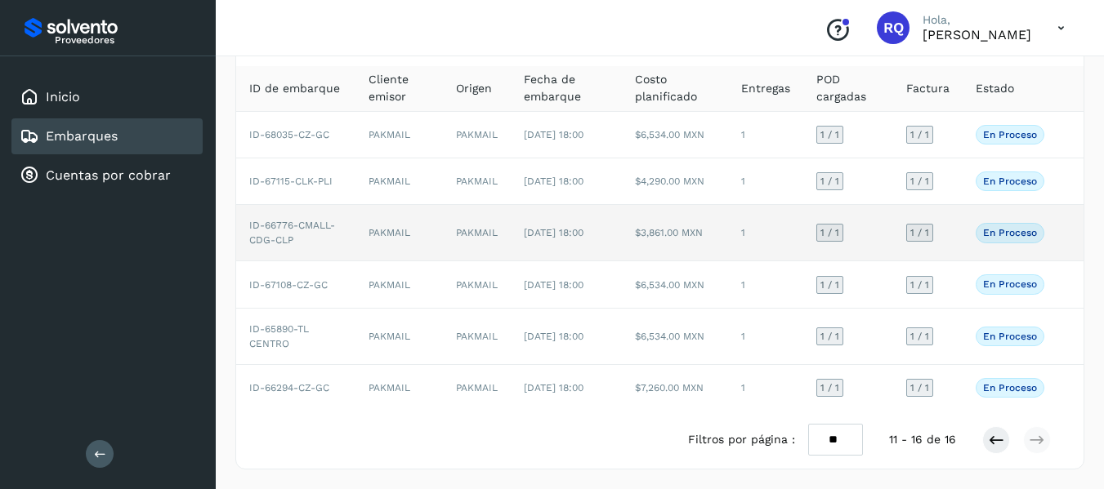
scroll to position [136, 0]
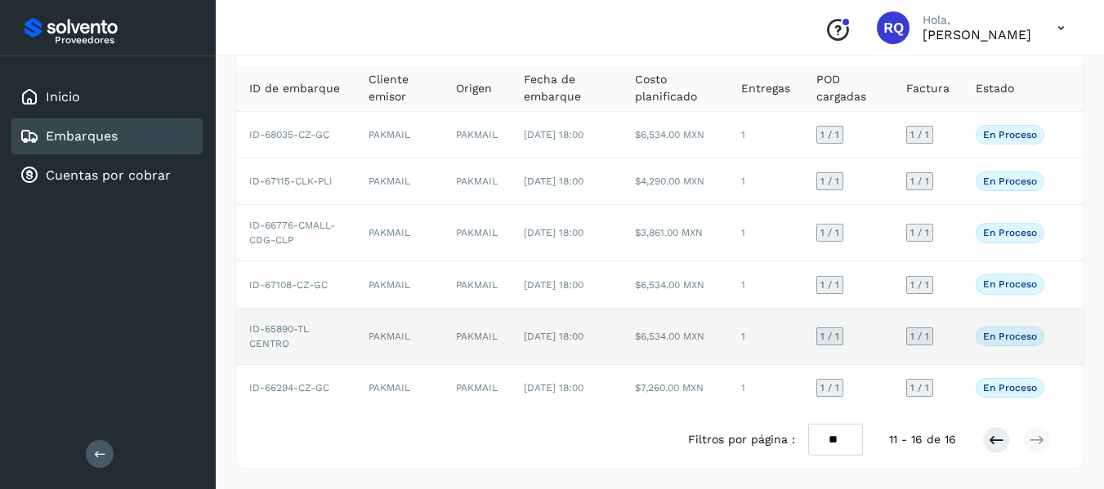
click at [320, 340] on td "ID-65890-TL CENTRO" at bounding box center [295, 337] width 119 height 56
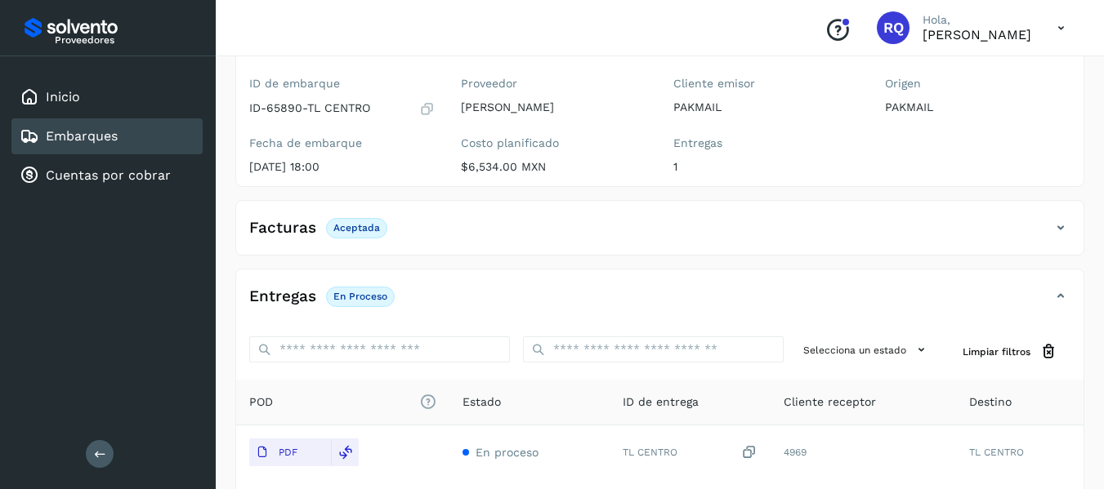
click at [105, 132] on link "Embarques" at bounding box center [82, 136] width 72 height 16
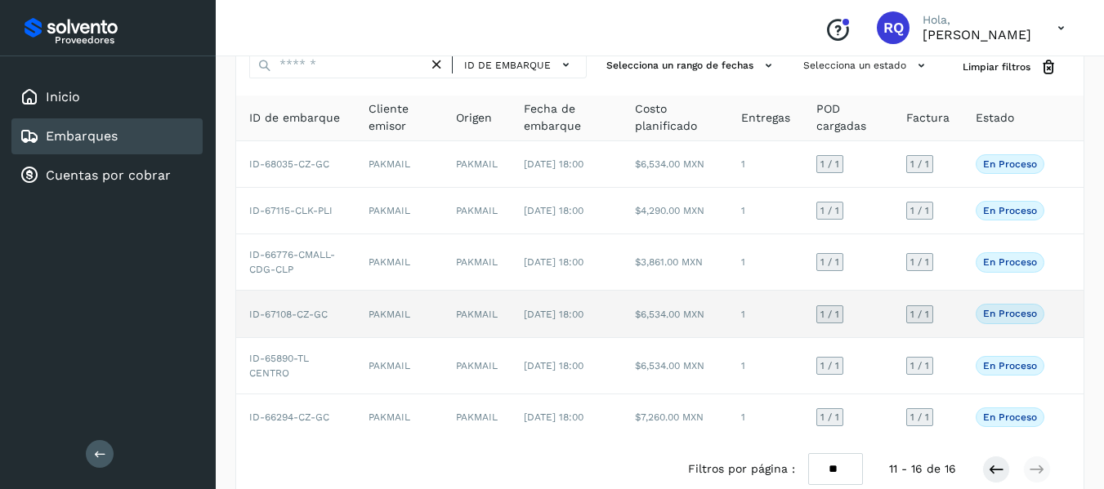
scroll to position [136, 0]
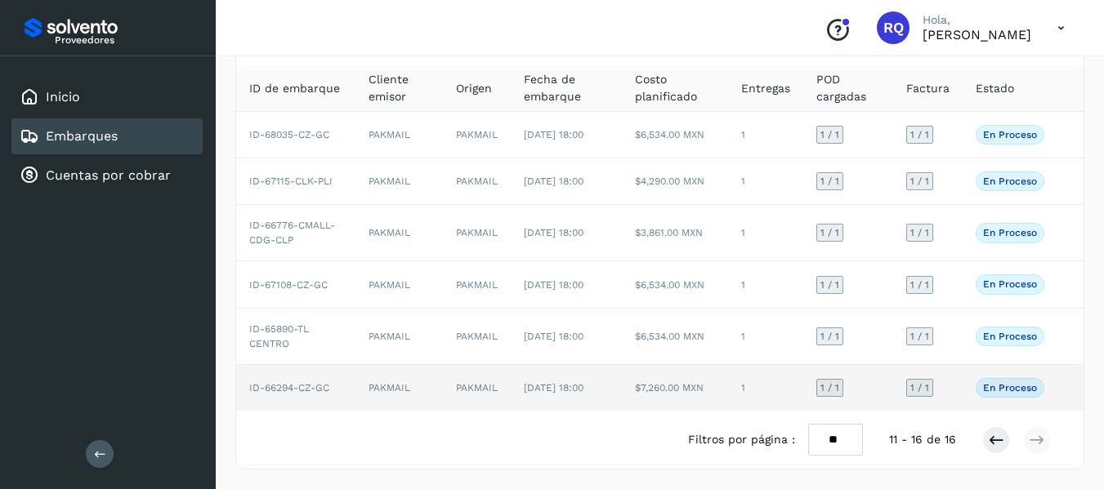
click at [386, 395] on td "PAKMAIL" at bounding box center [398, 388] width 87 height 46
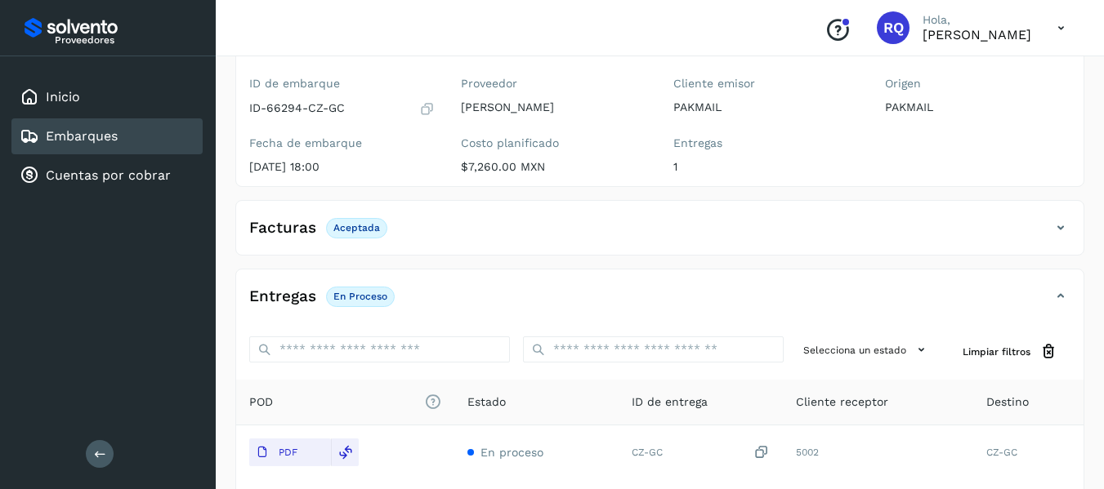
click at [145, 152] on div "Embarques" at bounding box center [106, 136] width 191 height 36
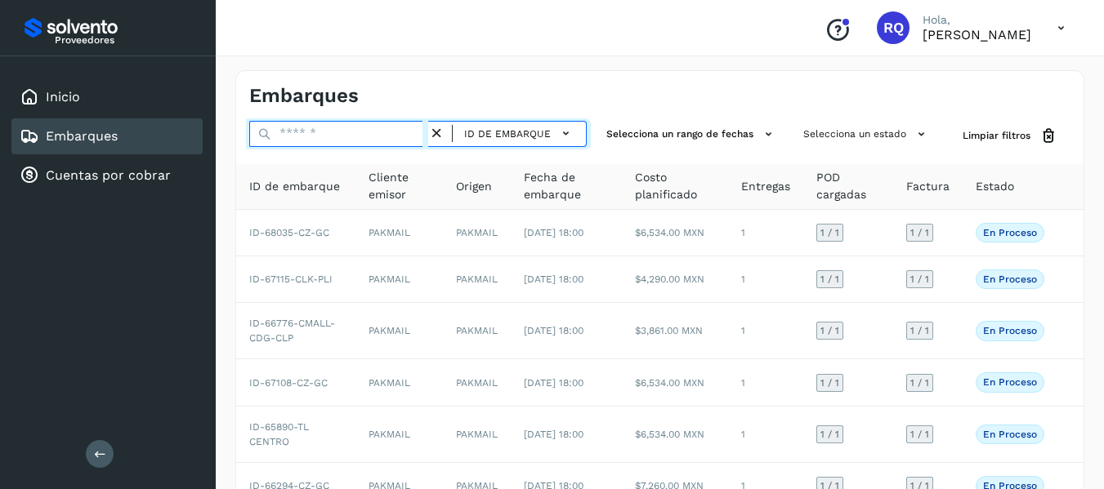
click at [322, 142] on input "text" at bounding box center [338, 134] width 179 height 26
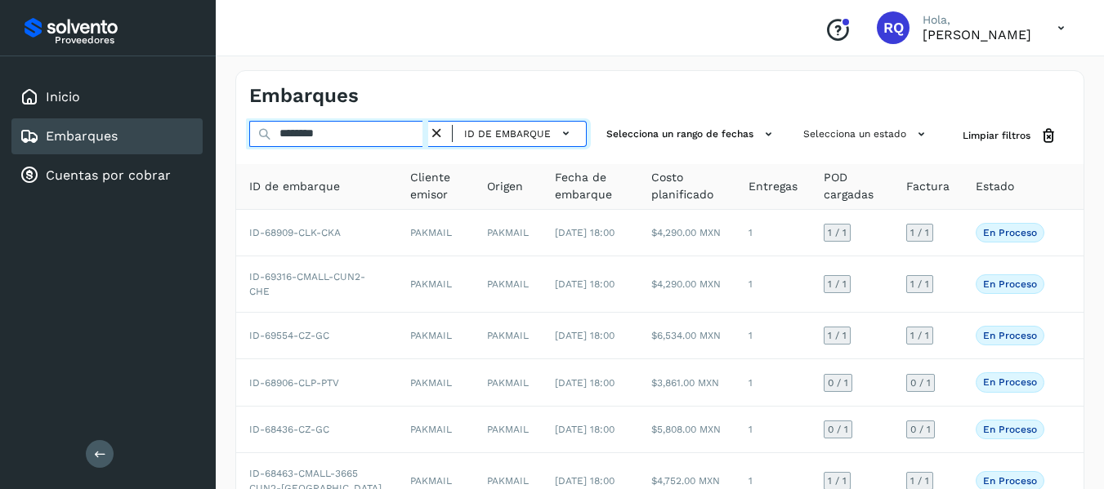
type input "********"
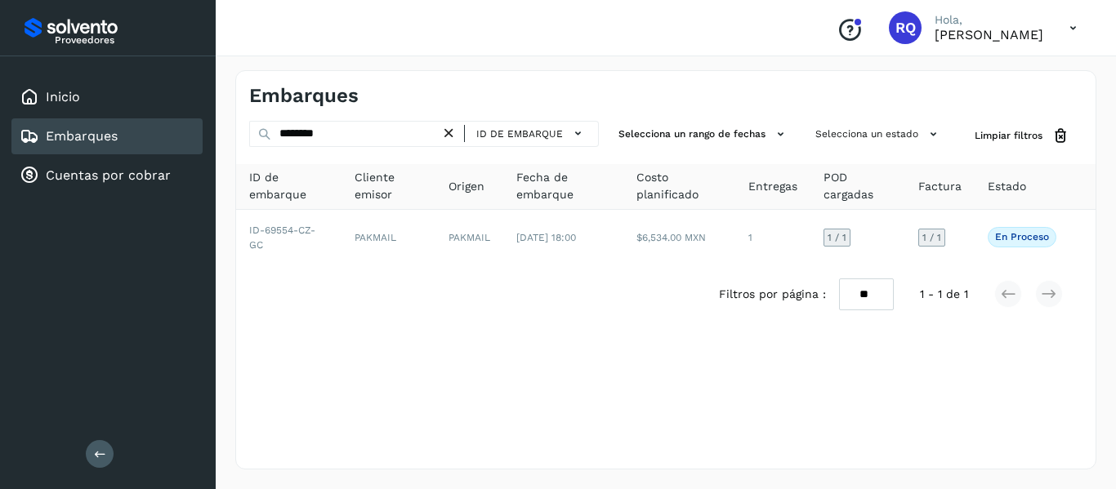
click at [97, 131] on link "Embarques" at bounding box center [82, 136] width 72 height 16
click at [154, 136] on div "Embarques" at bounding box center [106, 136] width 191 height 36
click at [455, 134] on icon at bounding box center [448, 133] width 17 height 17
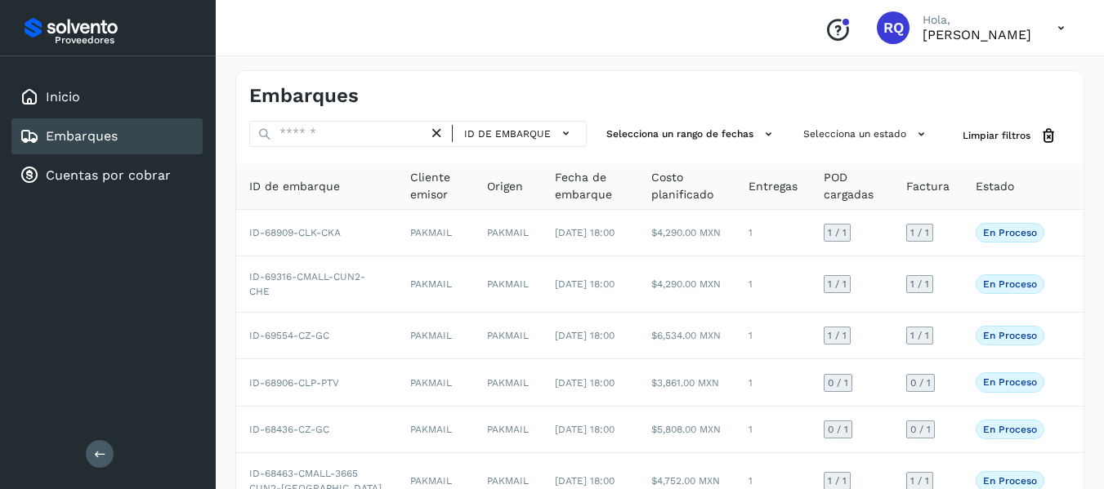
click at [83, 138] on link "Embarques" at bounding box center [82, 136] width 72 height 16
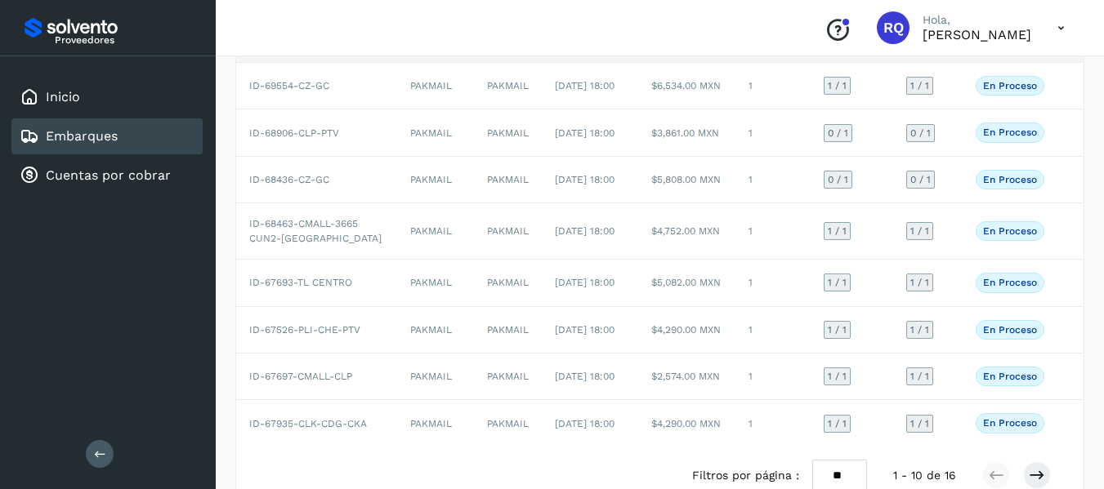
scroll to position [362, 0]
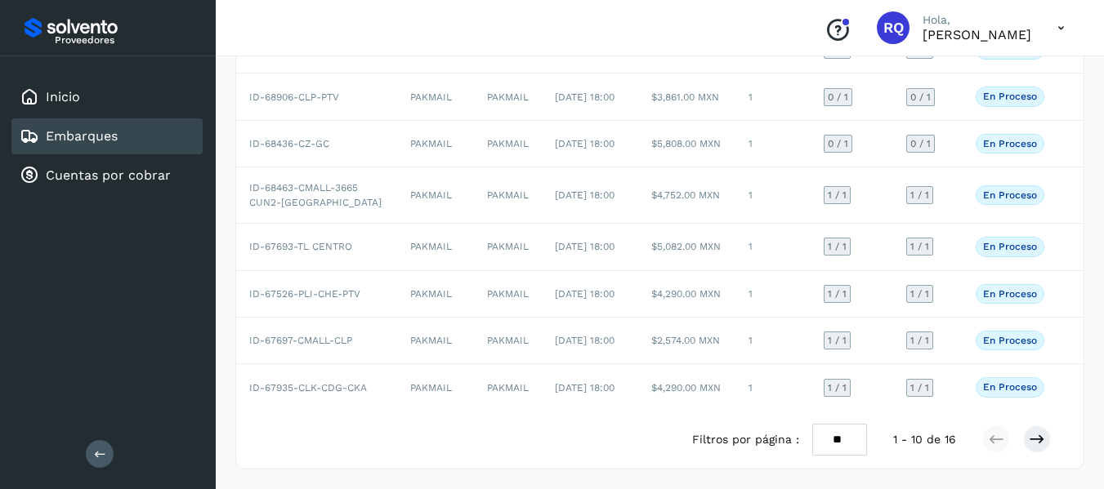
click at [97, 459] on icon at bounding box center [100, 454] width 12 height 12
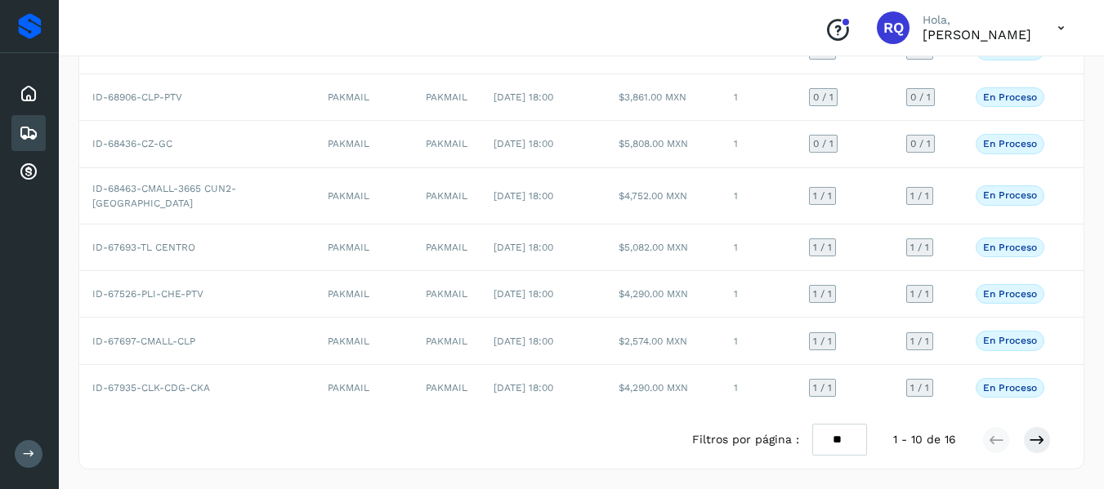
scroll to position [267, 0]
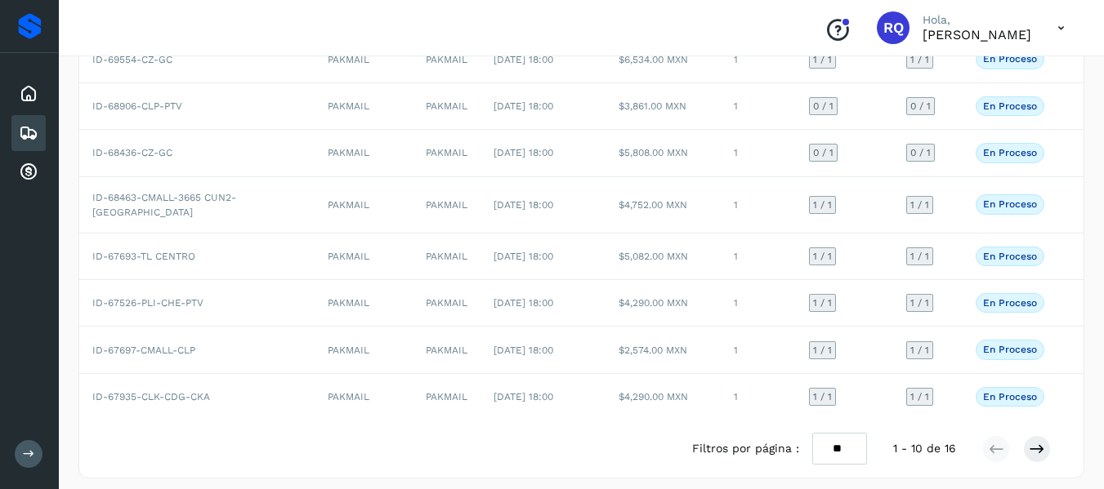
click at [32, 136] on icon at bounding box center [29, 133] width 20 height 20
click at [32, 20] on div "Proveedores" at bounding box center [30, 26] width 24 height 26
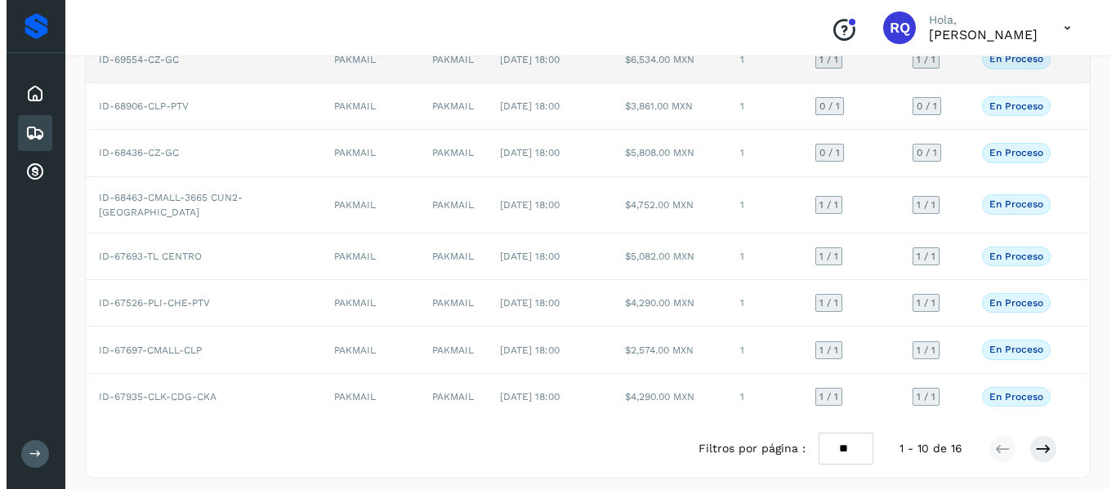
scroll to position [0, 0]
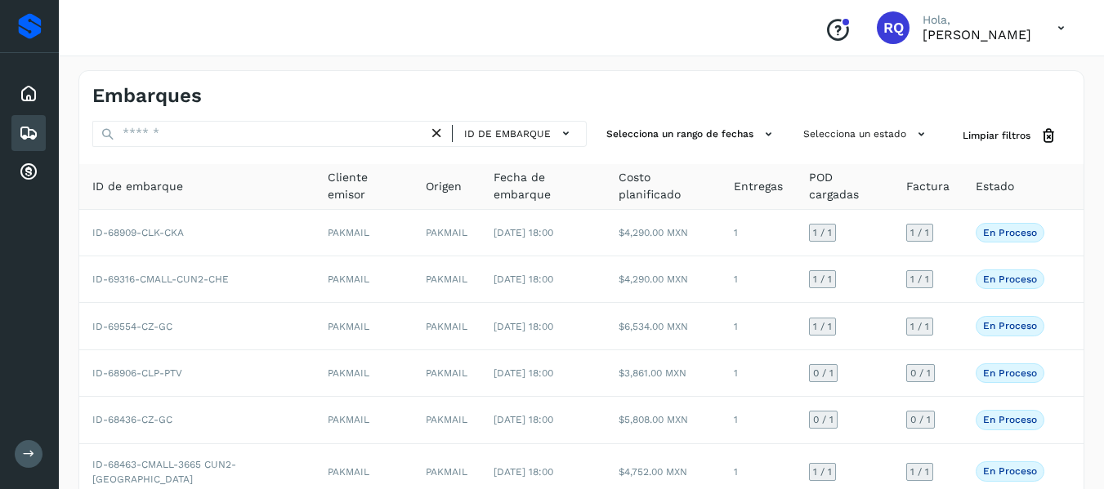
click at [922, 37] on p "[PERSON_NAME]" at bounding box center [976, 35] width 109 height 16
click at [1054, 29] on icon at bounding box center [1060, 27] width 33 height 33
click at [975, 69] on div "Cerrar sesión" at bounding box center [979, 73] width 194 height 31
